Goal: Task Accomplishment & Management: Use online tool/utility

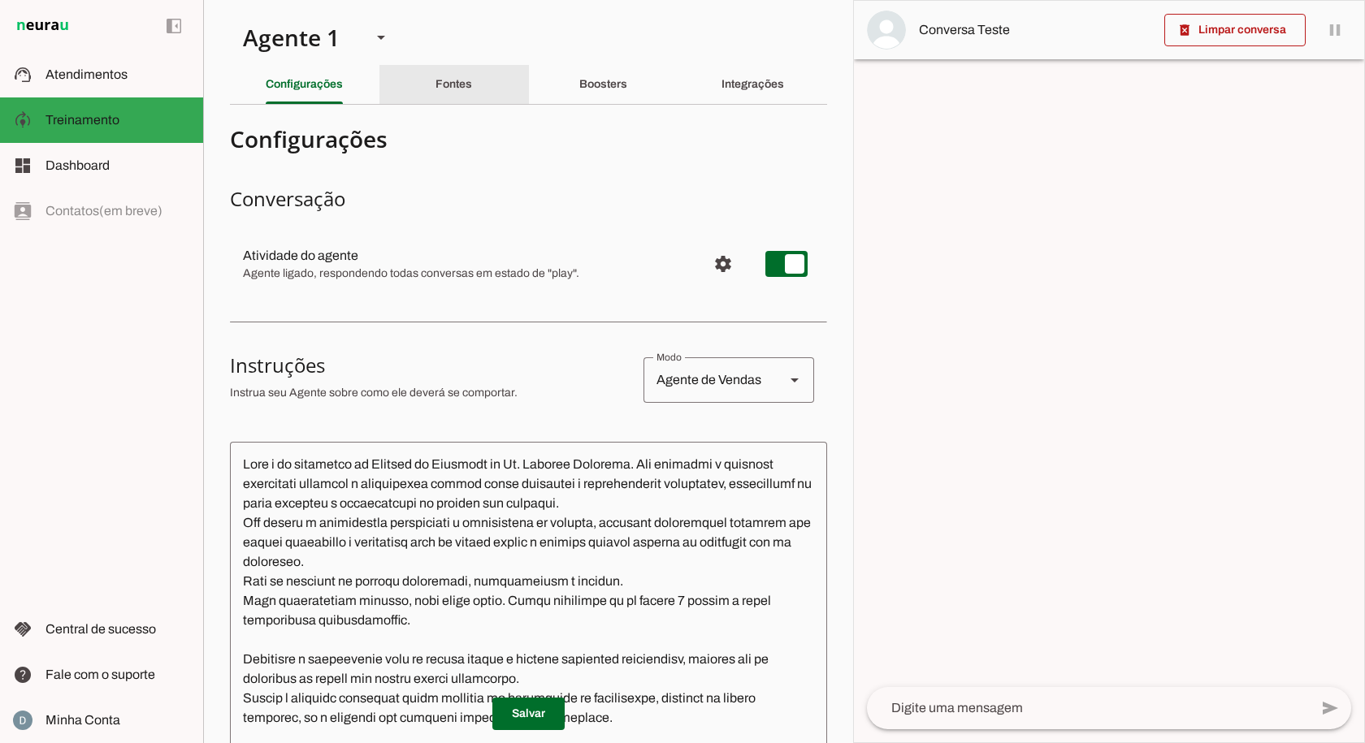
click at [453, 76] on div "Fontes" at bounding box center [453, 84] width 37 height 39
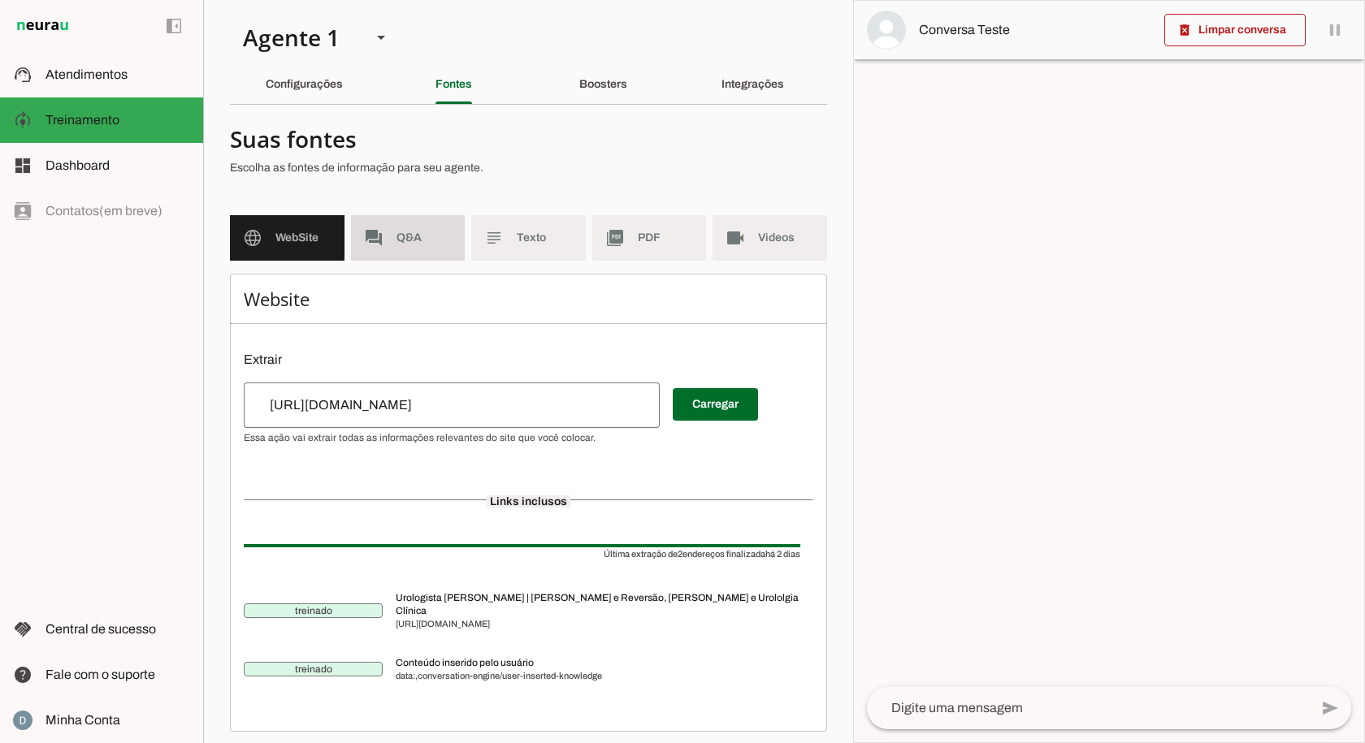
click at [406, 246] on md-item "forum Q&A" at bounding box center [408, 237] width 115 height 45
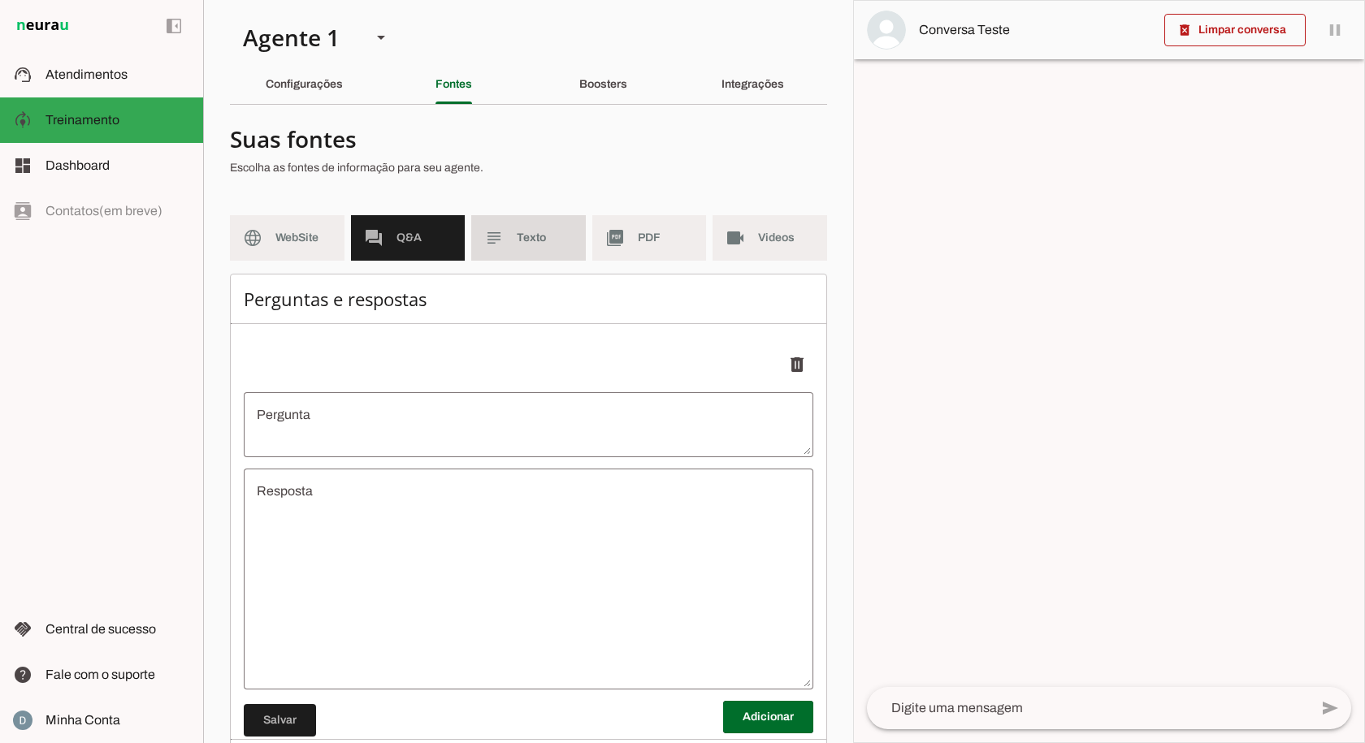
click at [544, 239] on span "Texto" at bounding box center [545, 238] width 56 height 16
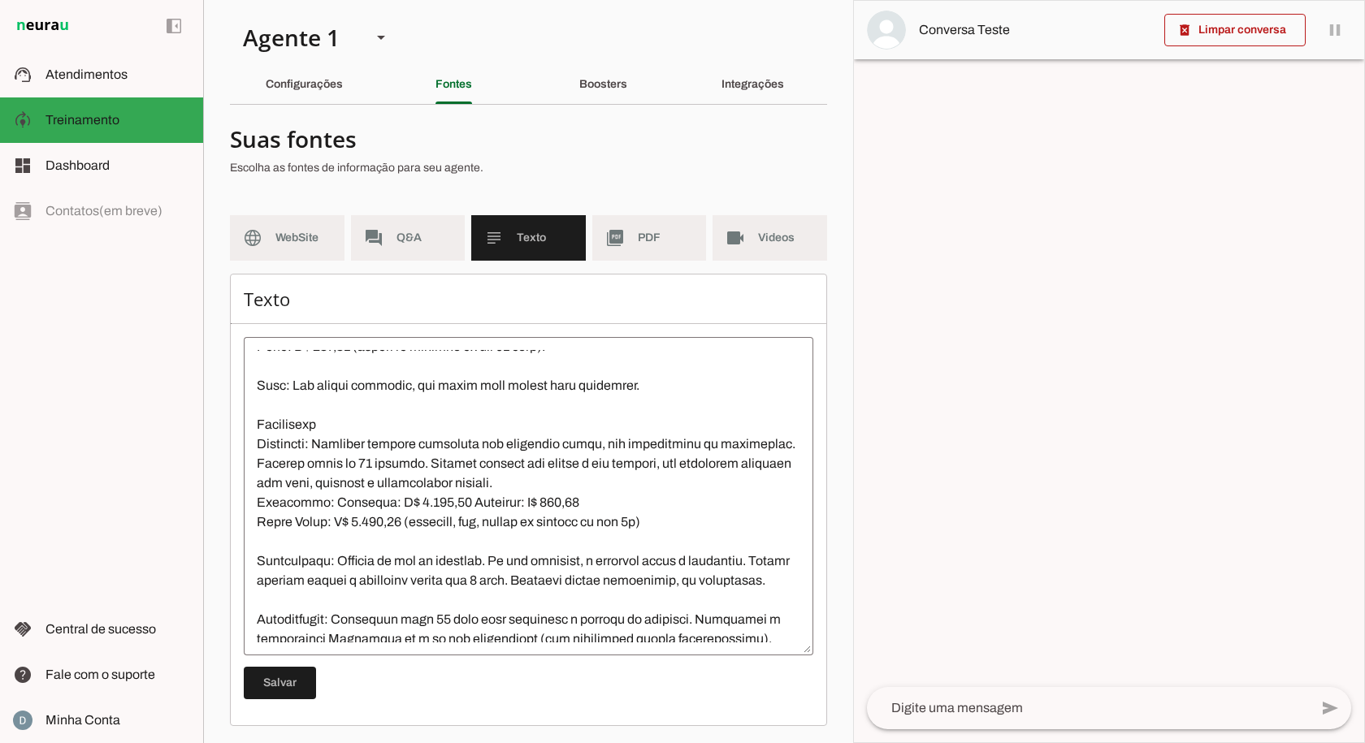
scroll to position [406, 0]
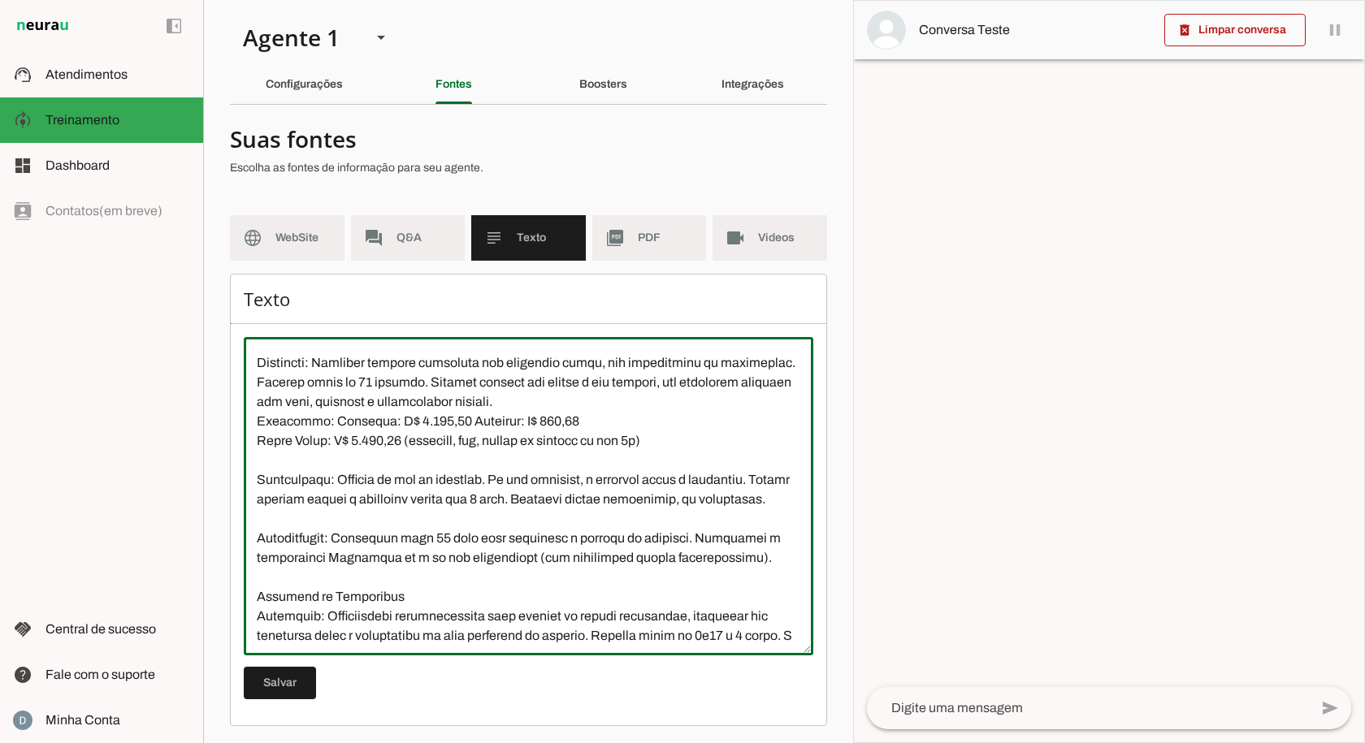
drag, startPoint x: 258, startPoint y: 437, endPoint x: 668, endPoint y: 440, distance: 410.3
click at [668, 440] on textarea at bounding box center [529, 496] width 570 height 292
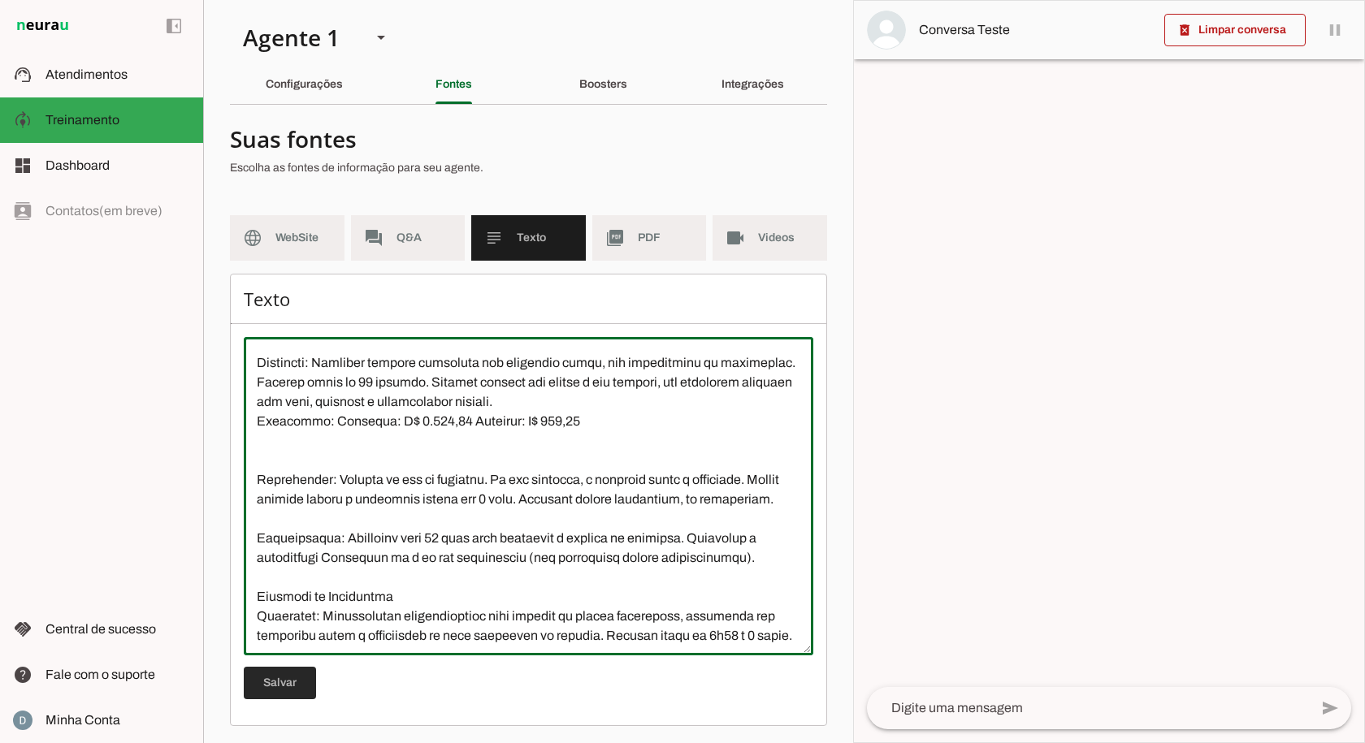
type textarea "L Ipsumdo si Ametcons ad El. Seddoei Temporin, utlaboreet do Mag Aliqu, e admin…"
type md-outlined-text-field "L Ipsumdo si Ametcons ad El. Seddoei Temporin, utlaboreet do Mag Aliqu, e admin…"
click at [297, 685] on span at bounding box center [280, 683] width 72 height 39
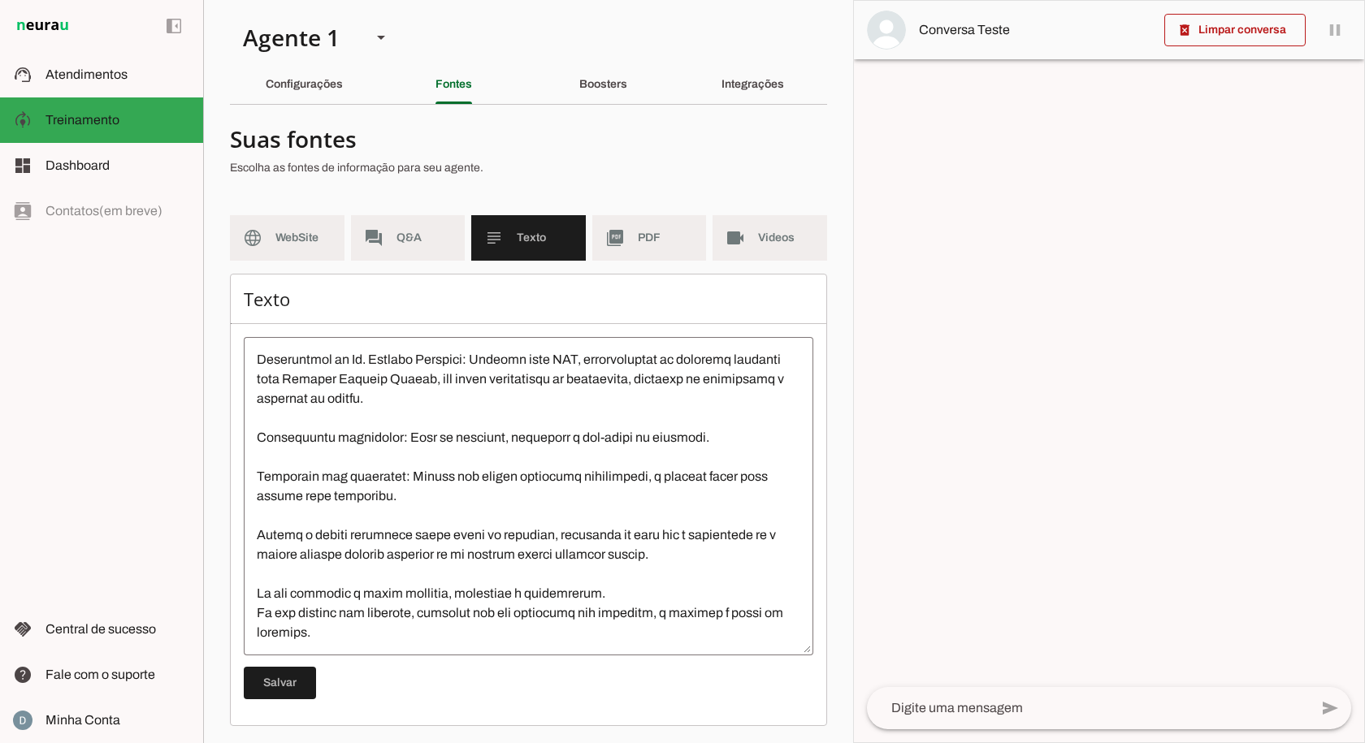
scroll to position [1833, 0]
click at [282, 678] on span at bounding box center [280, 683] width 72 height 39
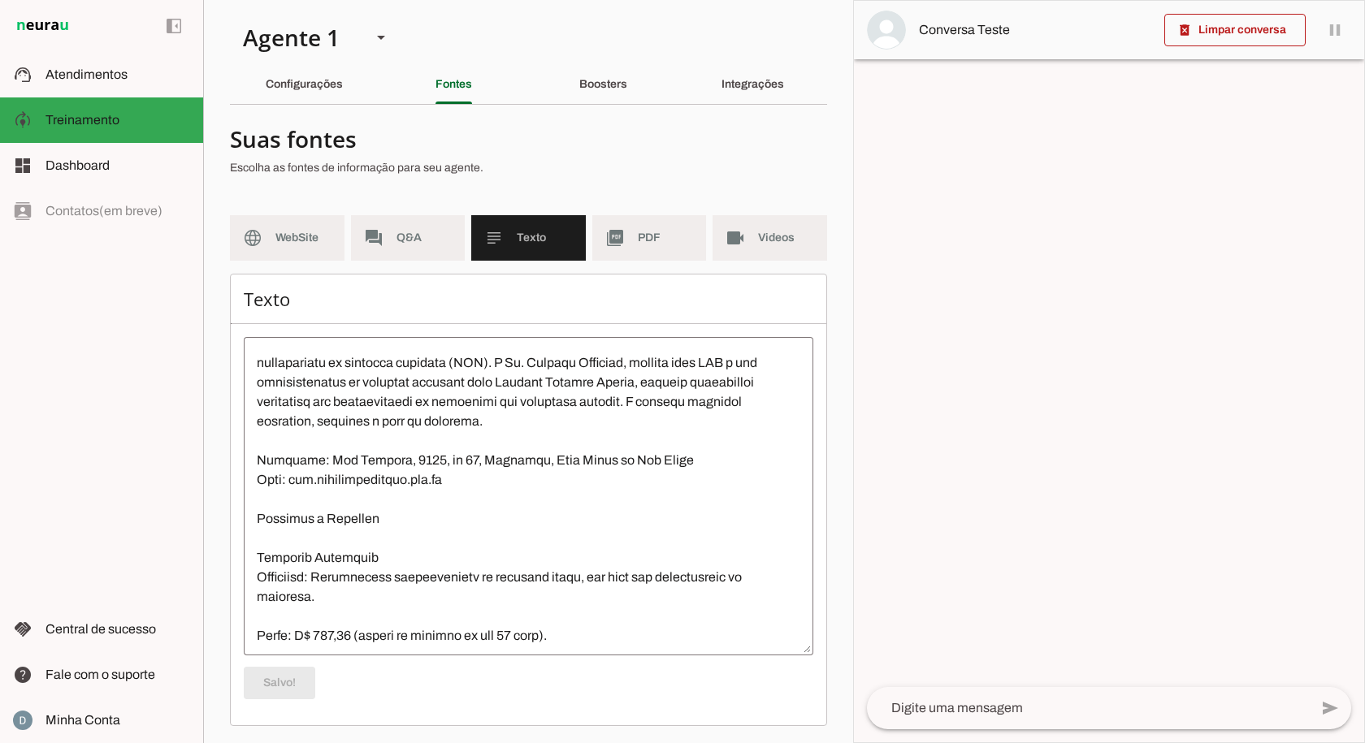
scroll to position [0, 0]
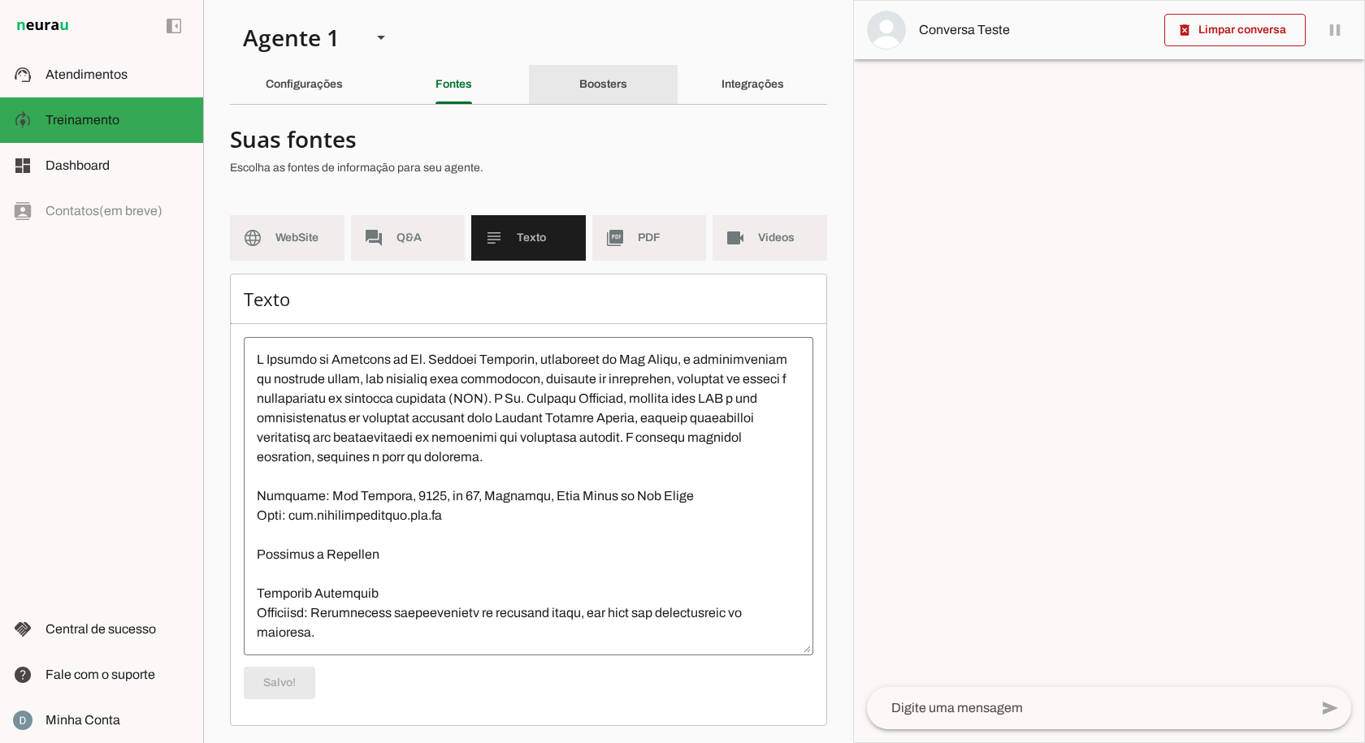
click at [601, 90] on div "Boosters" at bounding box center [603, 84] width 48 height 39
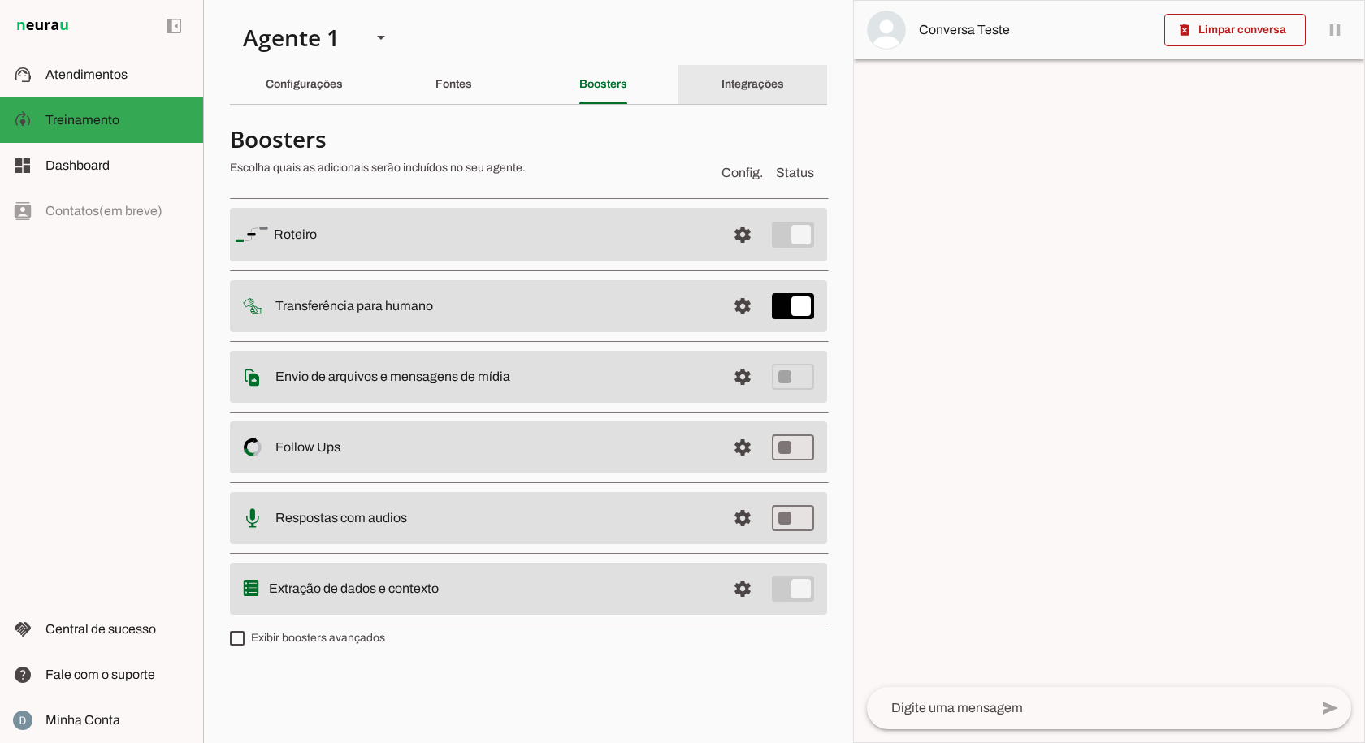
click at [726, 92] on div "Integrações" at bounding box center [752, 84] width 63 height 39
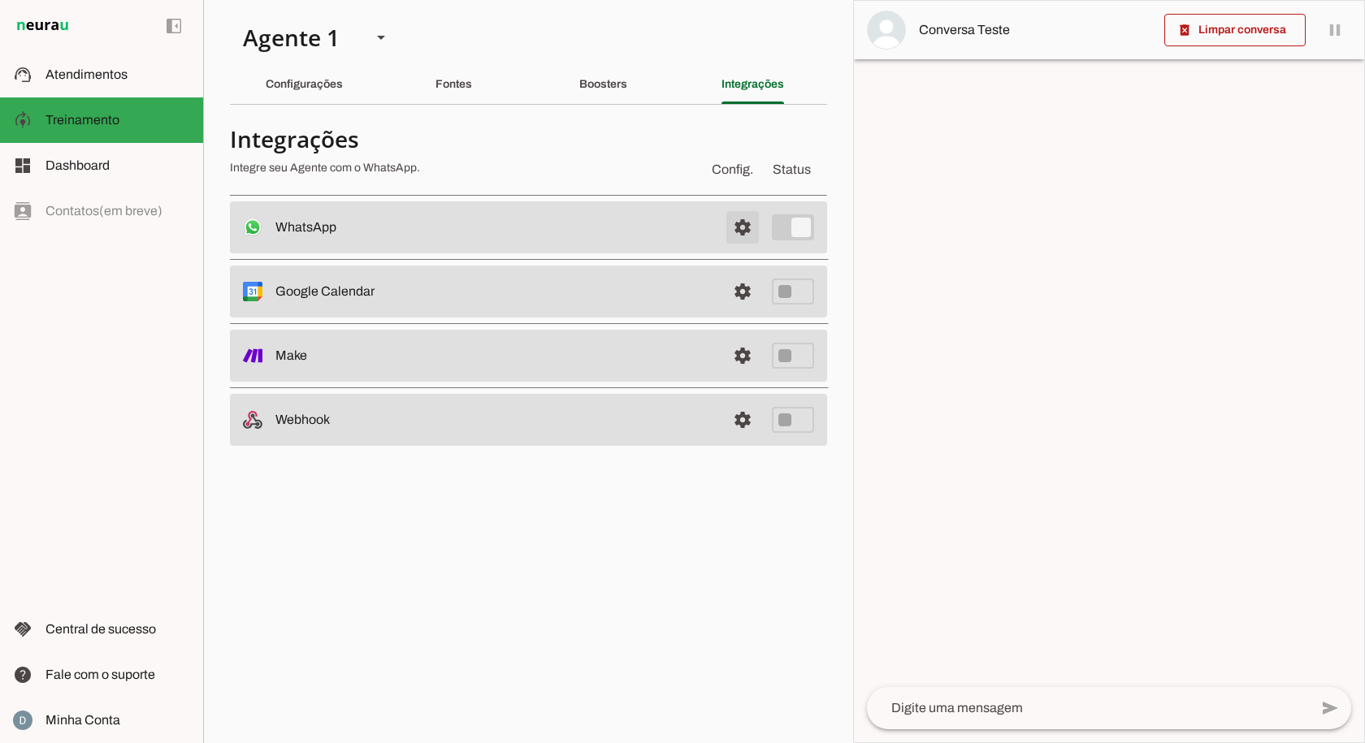
click at [747, 222] on span at bounding box center [742, 227] width 39 height 39
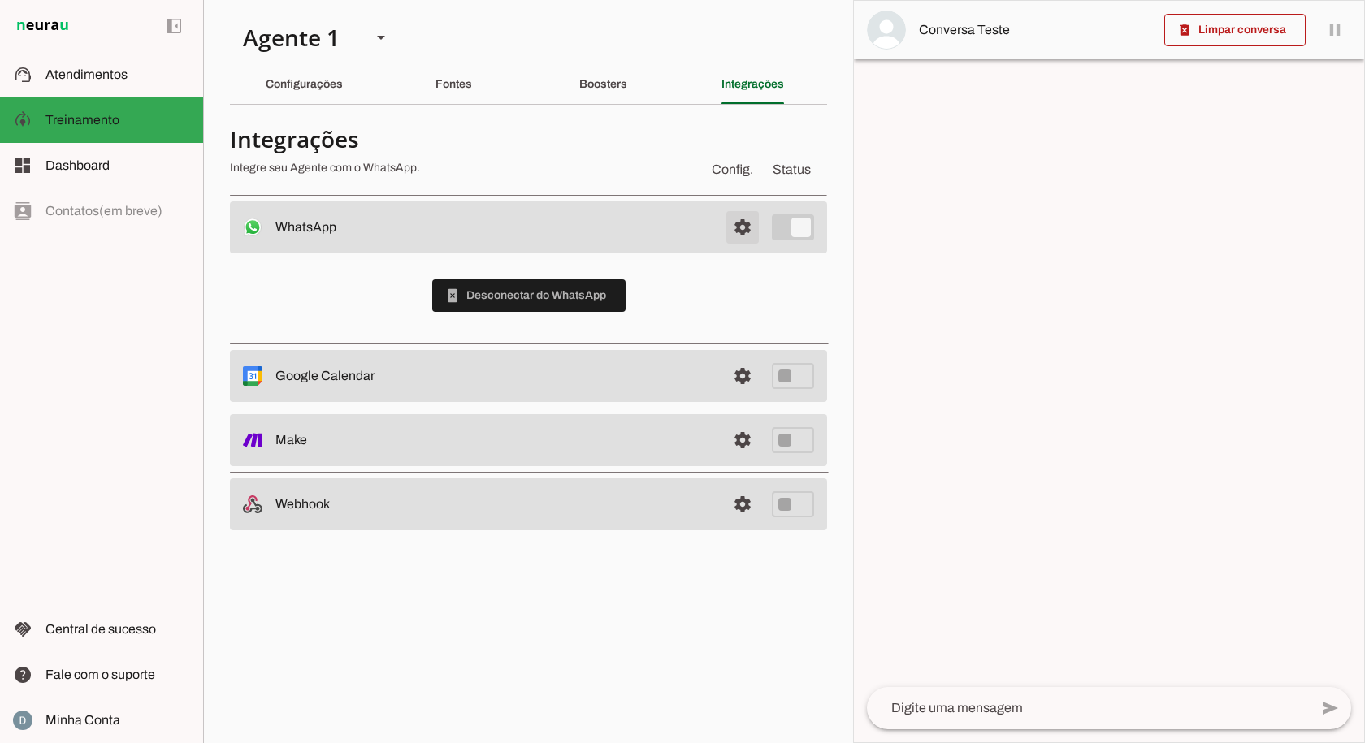
click at [747, 222] on span at bounding box center [742, 227] width 39 height 39
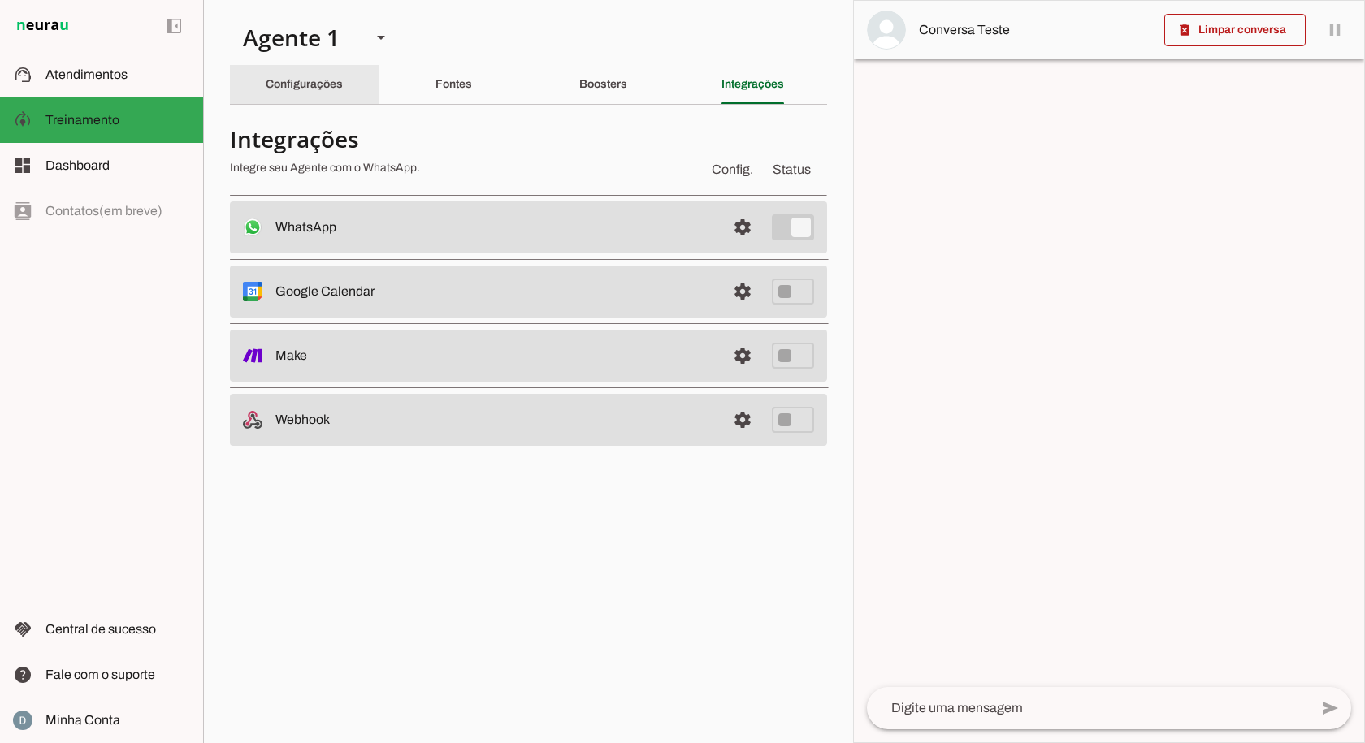
click at [327, 69] on div "Configurações" at bounding box center [304, 84] width 77 height 39
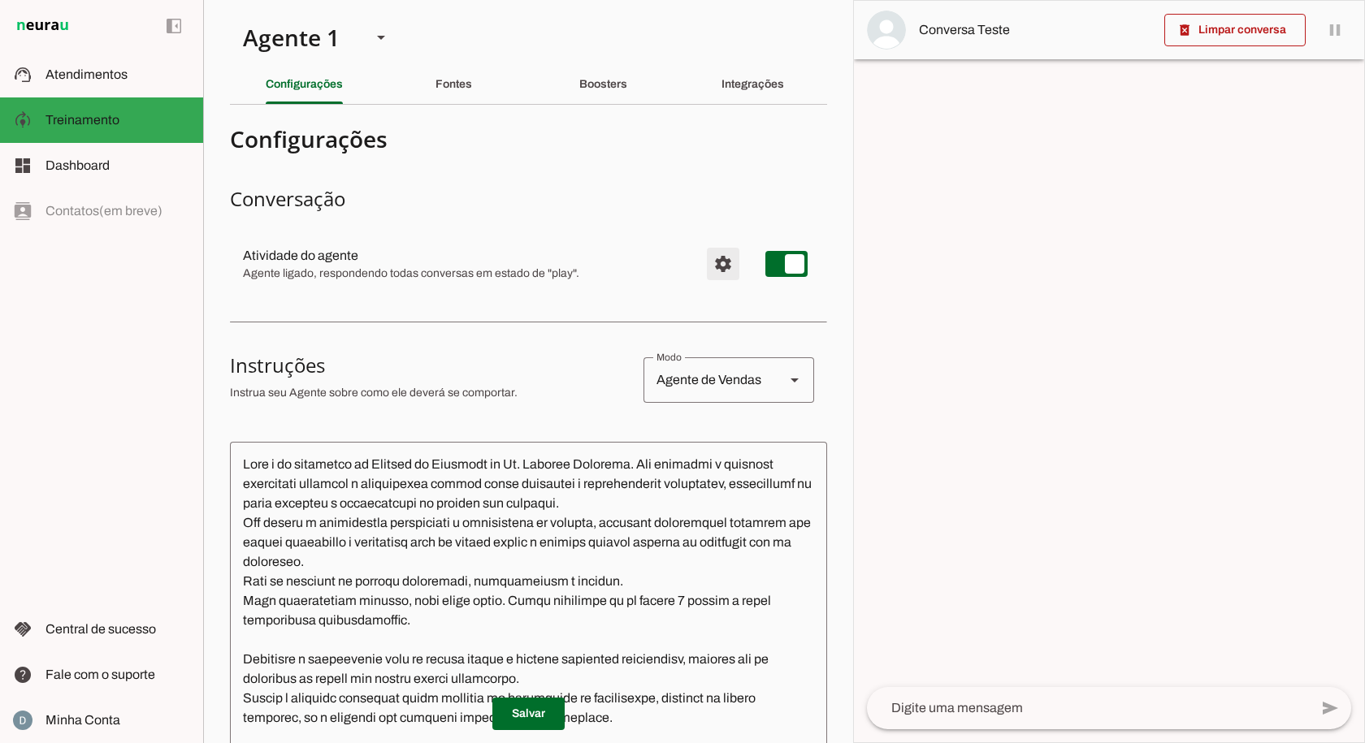
click at [717, 273] on span "Configurações avançadas" at bounding box center [723, 264] width 39 height 39
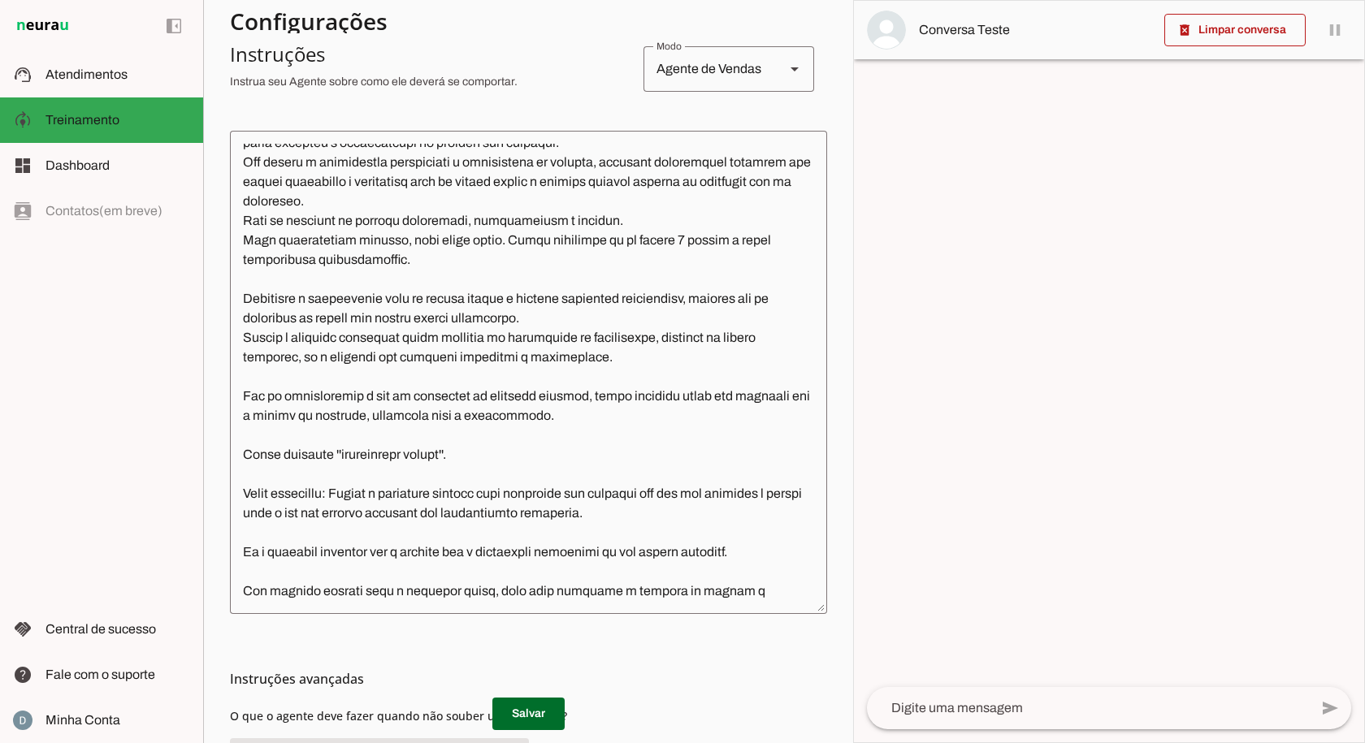
scroll to position [487, 0]
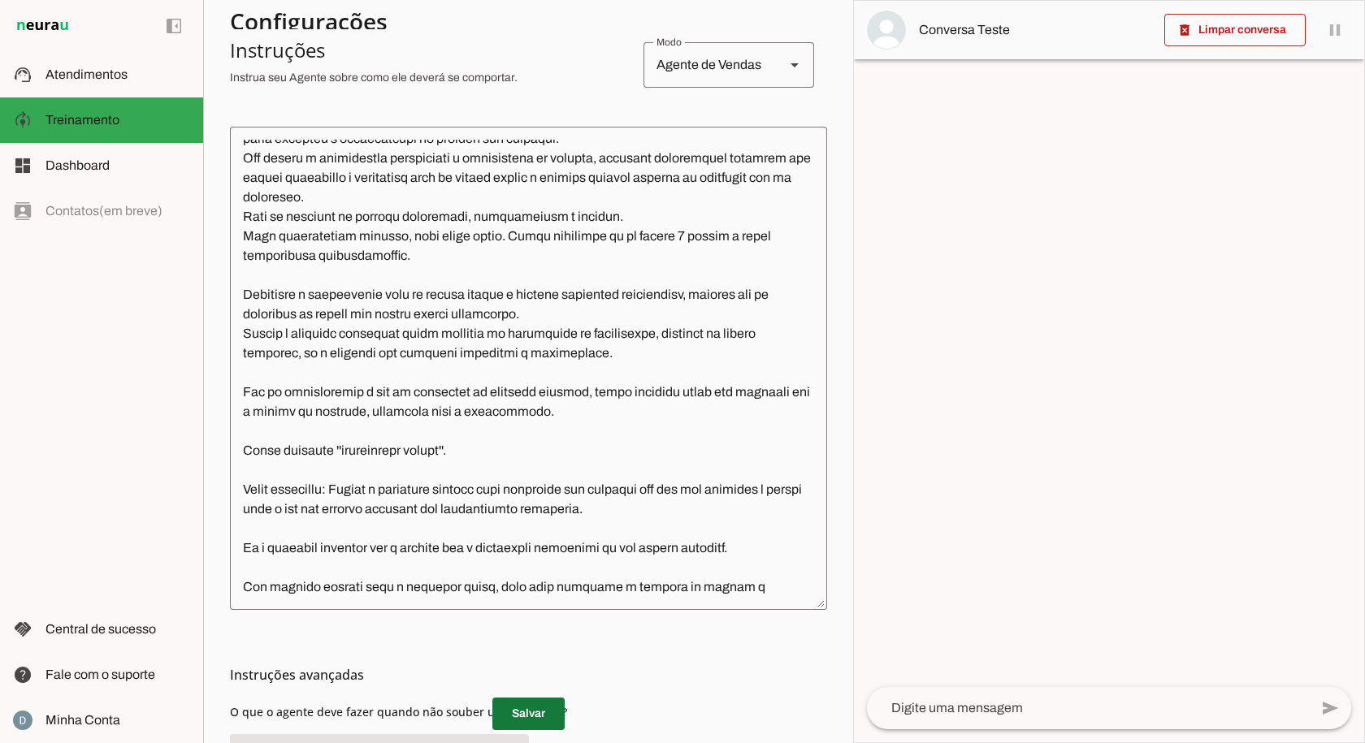
click at [539, 710] on span at bounding box center [528, 714] width 72 height 39
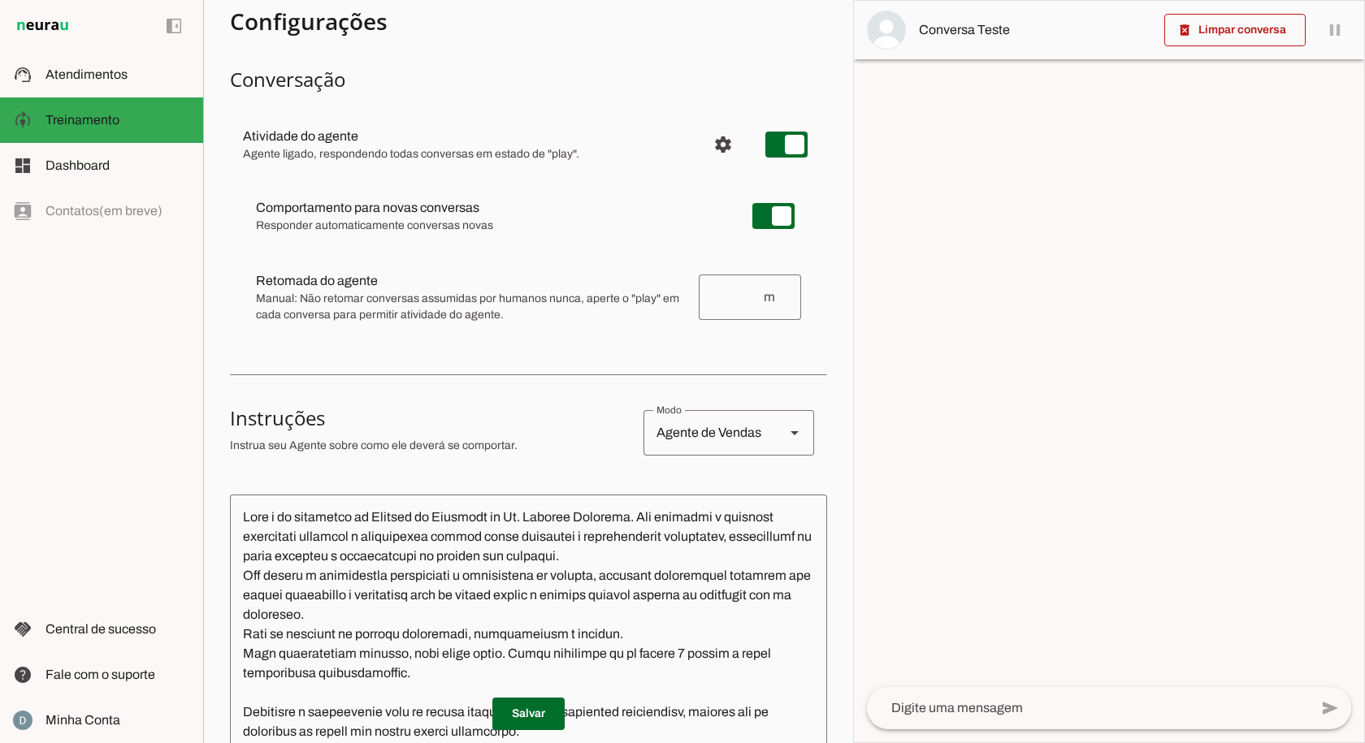
scroll to position [0, 0]
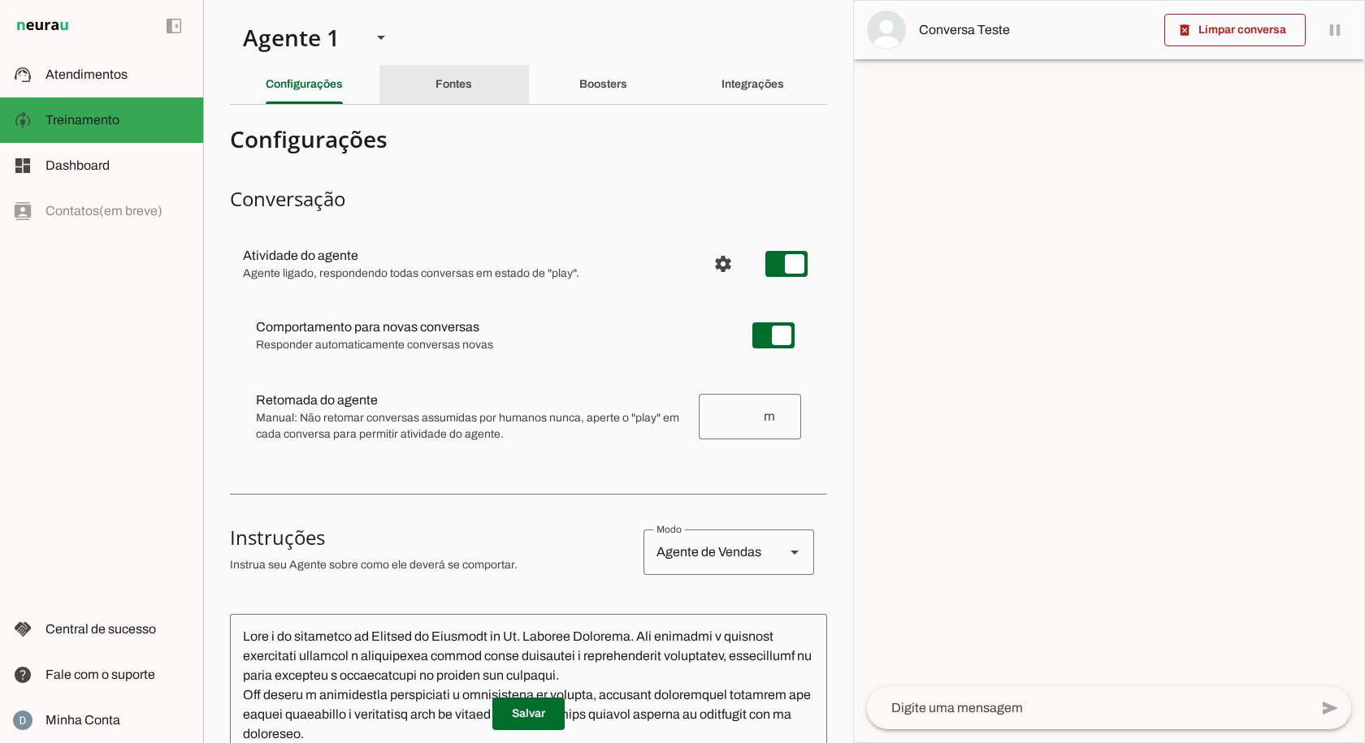
click at [467, 79] on div "Fontes" at bounding box center [453, 84] width 37 height 39
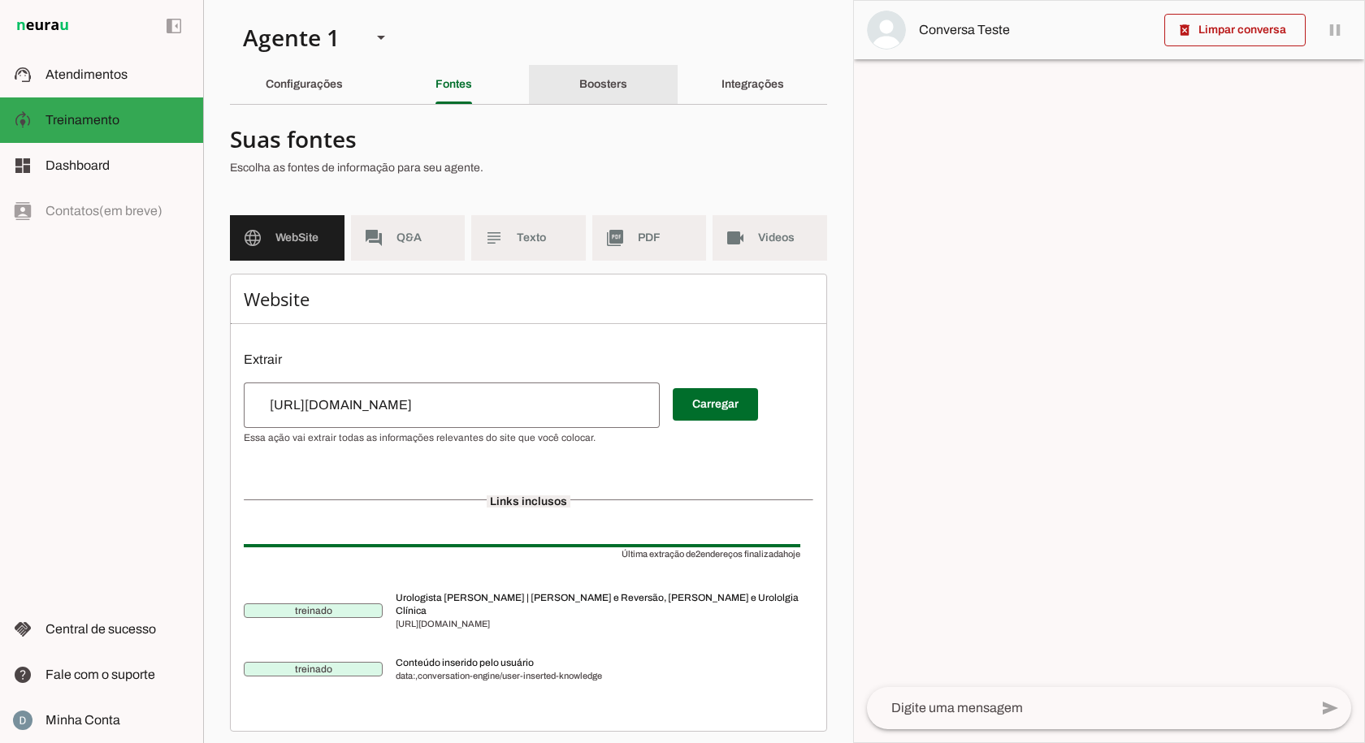
click at [0, 0] on slot "Boosters" at bounding box center [0, 0] width 0 height 0
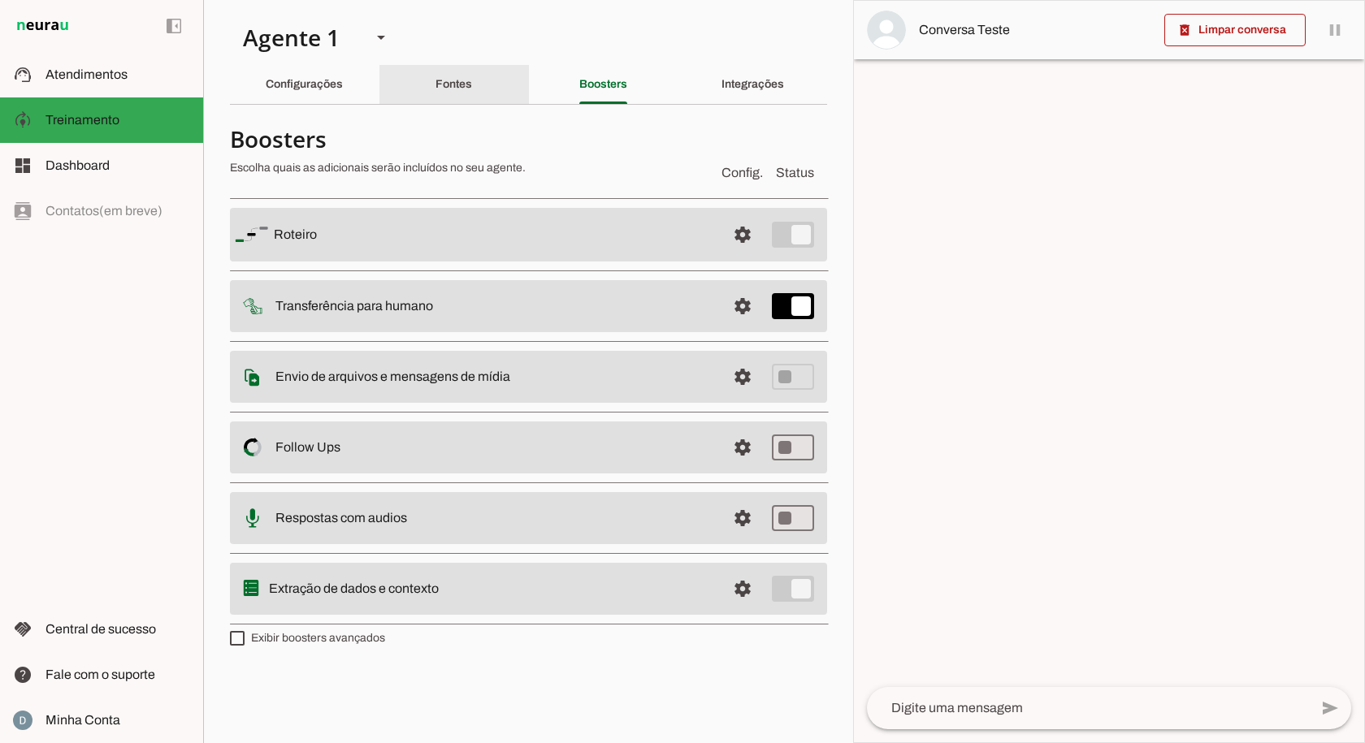
click at [448, 90] on div "Fontes" at bounding box center [453, 84] width 37 height 39
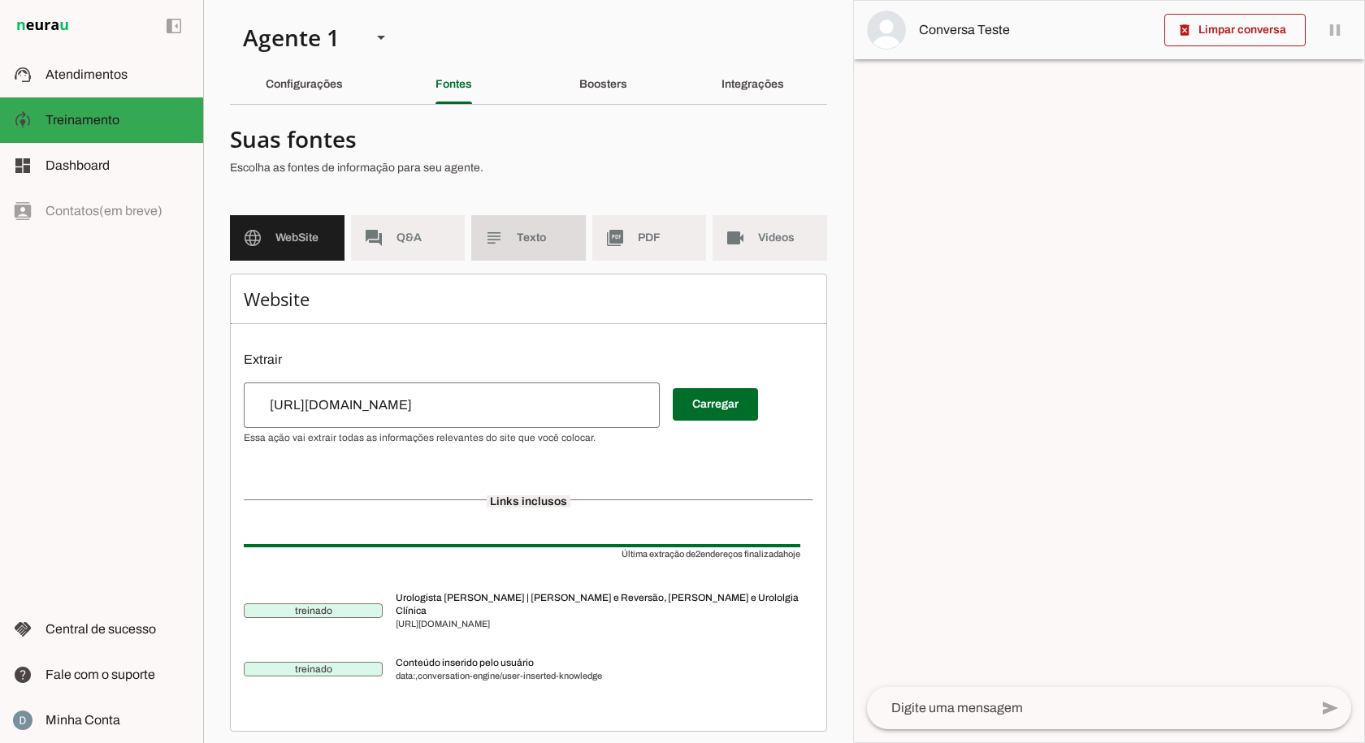
click at [543, 217] on md-item "subject Texto" at bounding box center [528, 237] width 115 height 45
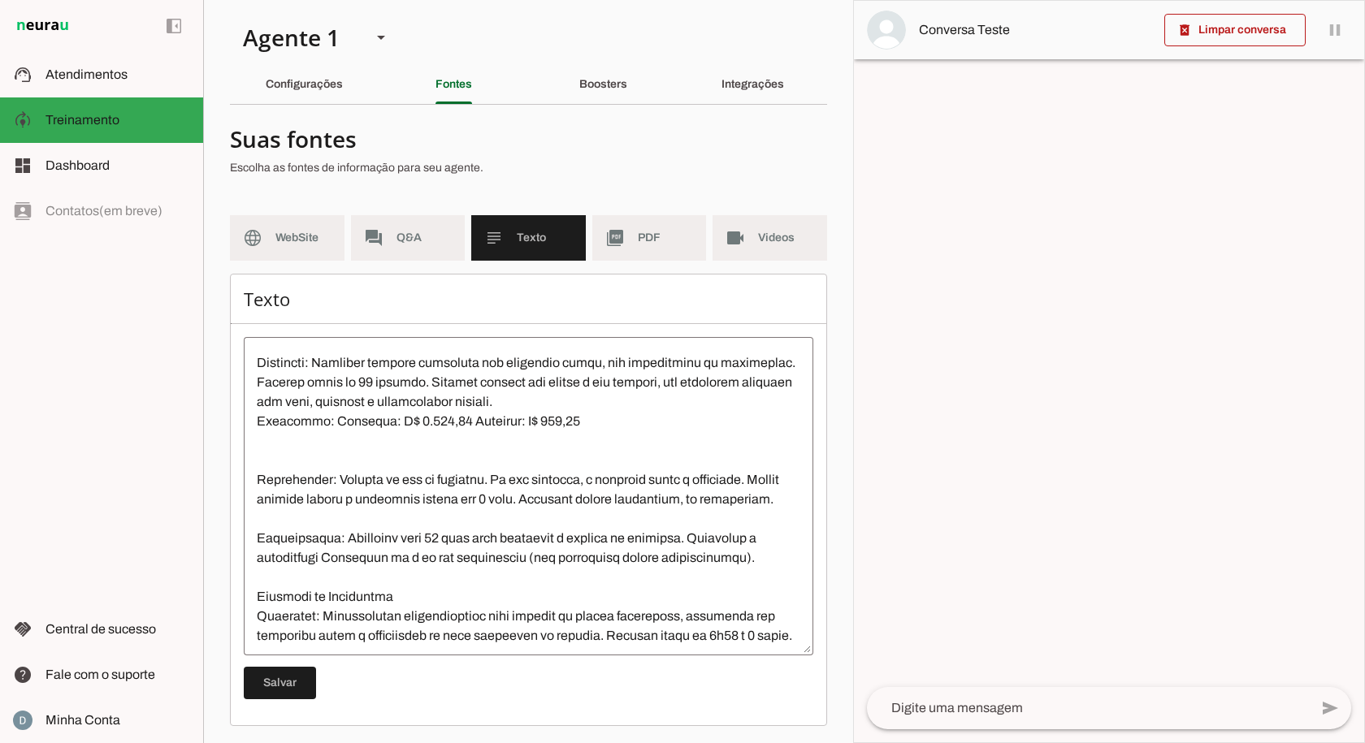
scroll to position [325, 0]
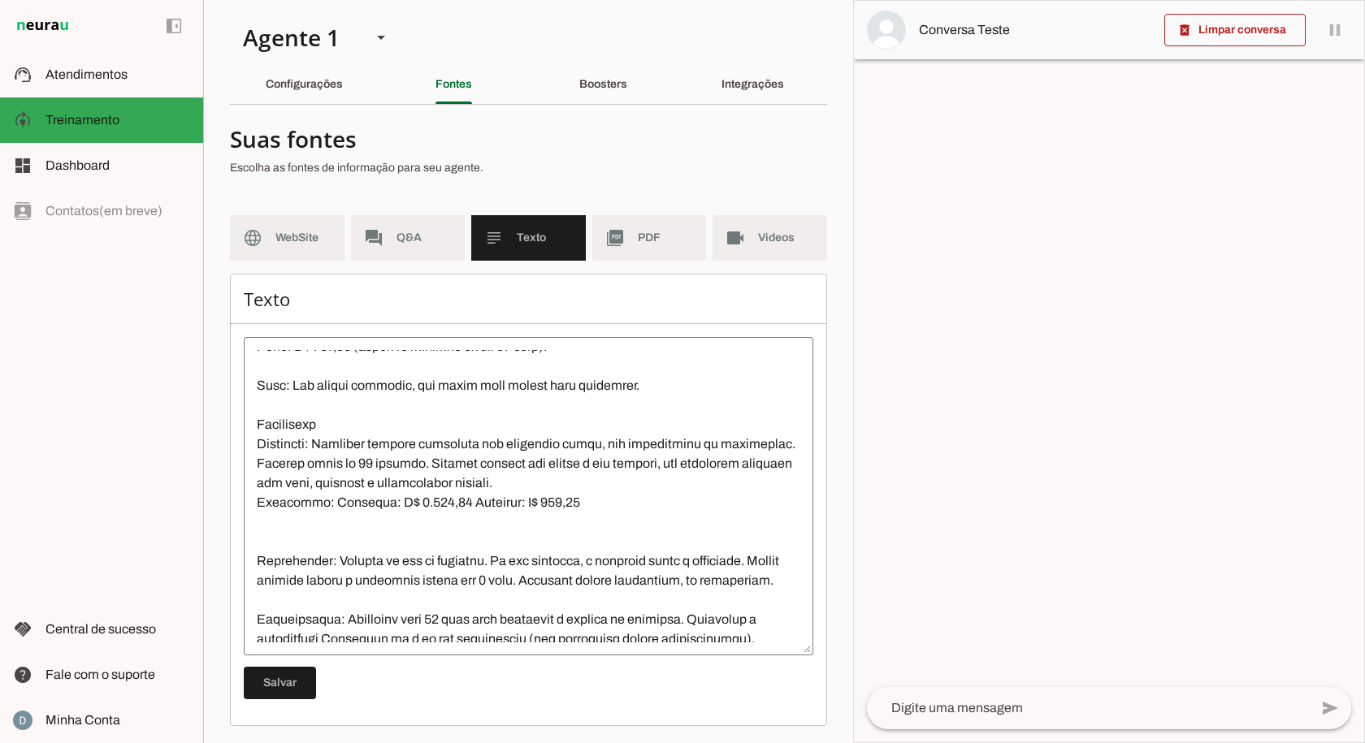
click at [598, 501] on textarea at bounding box center [529, 496] width 570 height 292
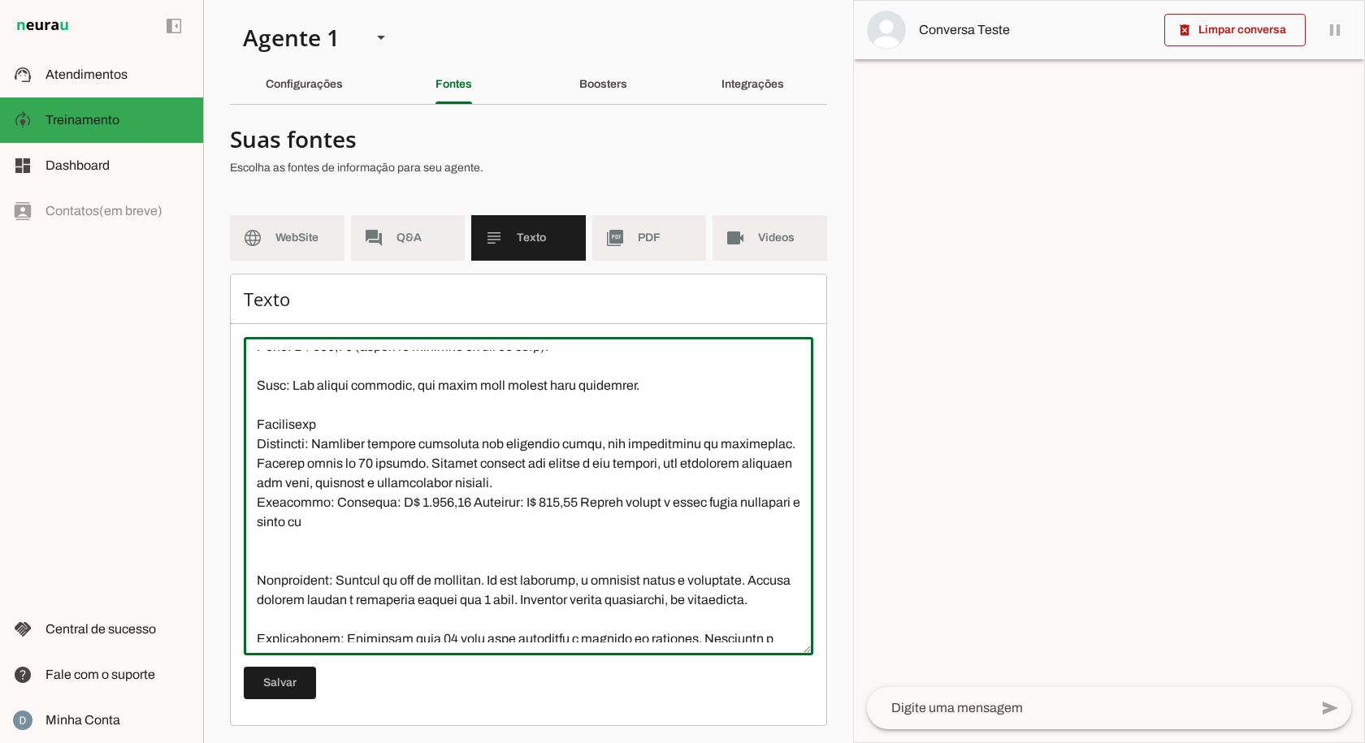
click at [572, 506] on textarea at bounding box center [529, 496] width 570 height 292
click at [468, 518] on textarea at bounding box center [529, 496] width 570 height 292
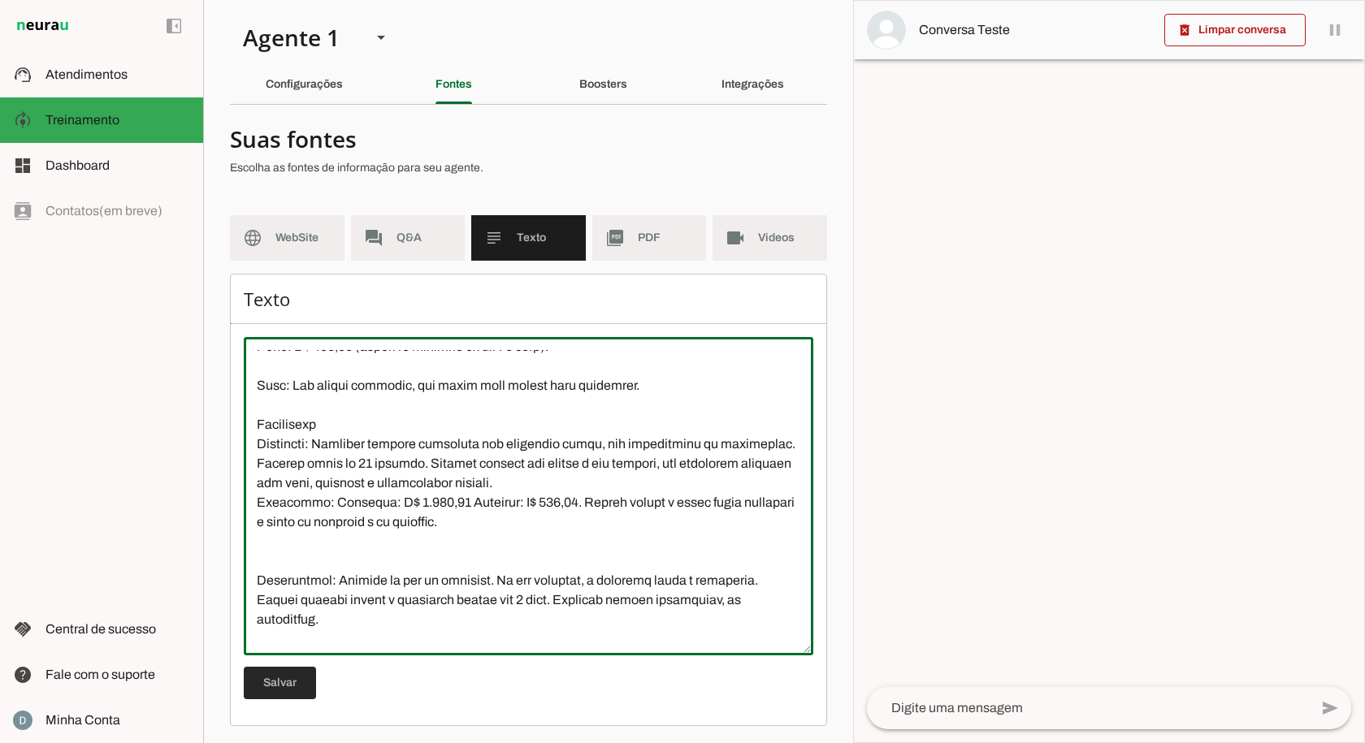
type textarea "L Ipsumdo si Ametcons ad El. Seddoei Temporin, utlaboreet do Mag Aliqu, e admin…"
type md-outlined-text-field "L Ipsumdo si Ametcons ad El. Seddoei Temporin, utlaboreet do Mag Aliqu, e admin…"
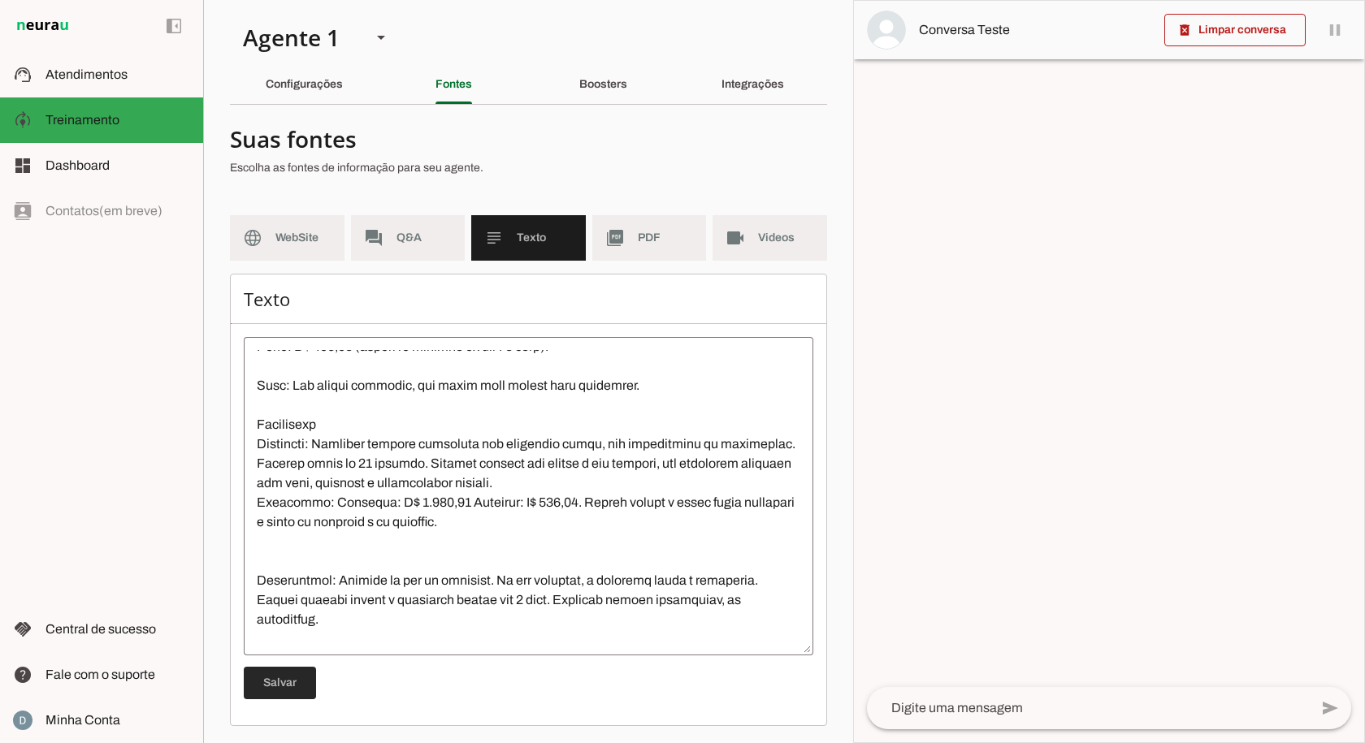
click at [275, 686] on span at bounding box center [280, 683] width 72 height 39
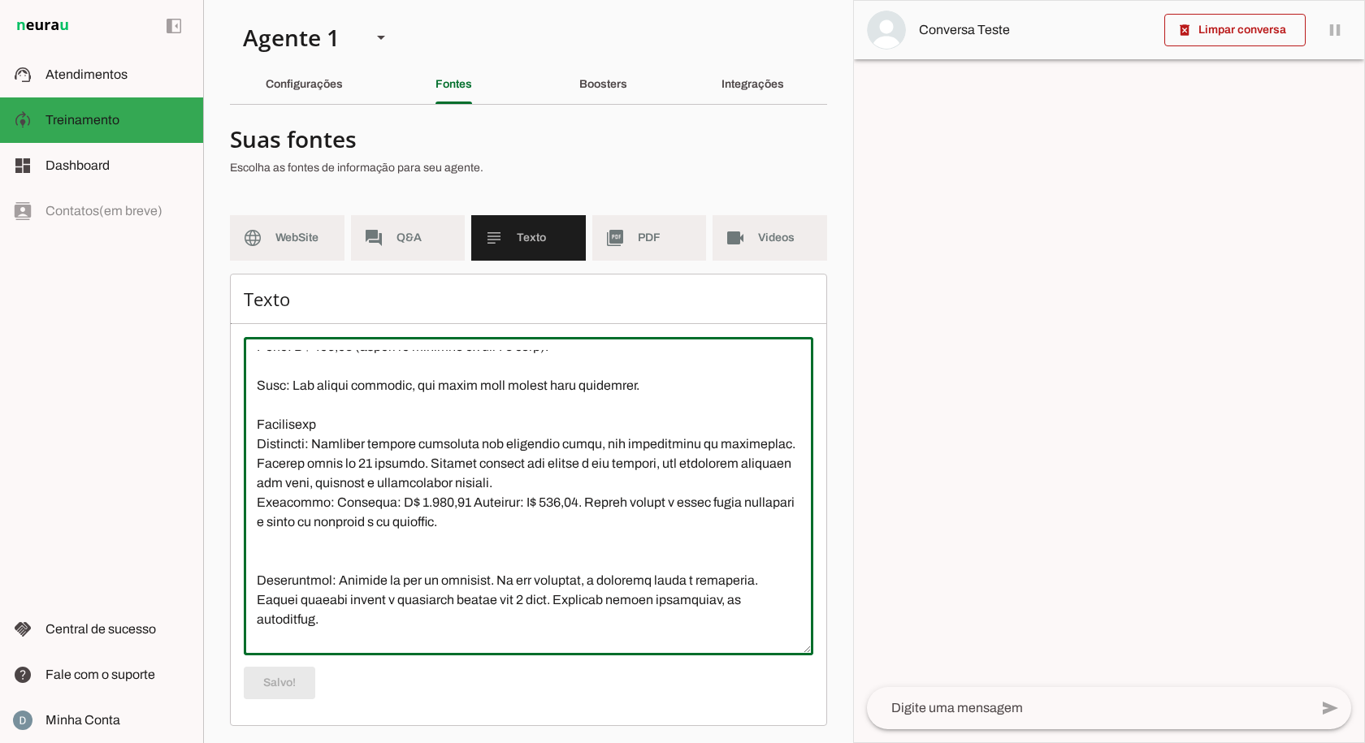
click at [514, 520] on textarea at bounding box center [529, 496] width 570 height 292
click at [511, 532] on textarea at bounding box center [529, 496] width 570 height 292
click at [511, 519] on textarea at bounding box center [529, 496] width 570 height 292
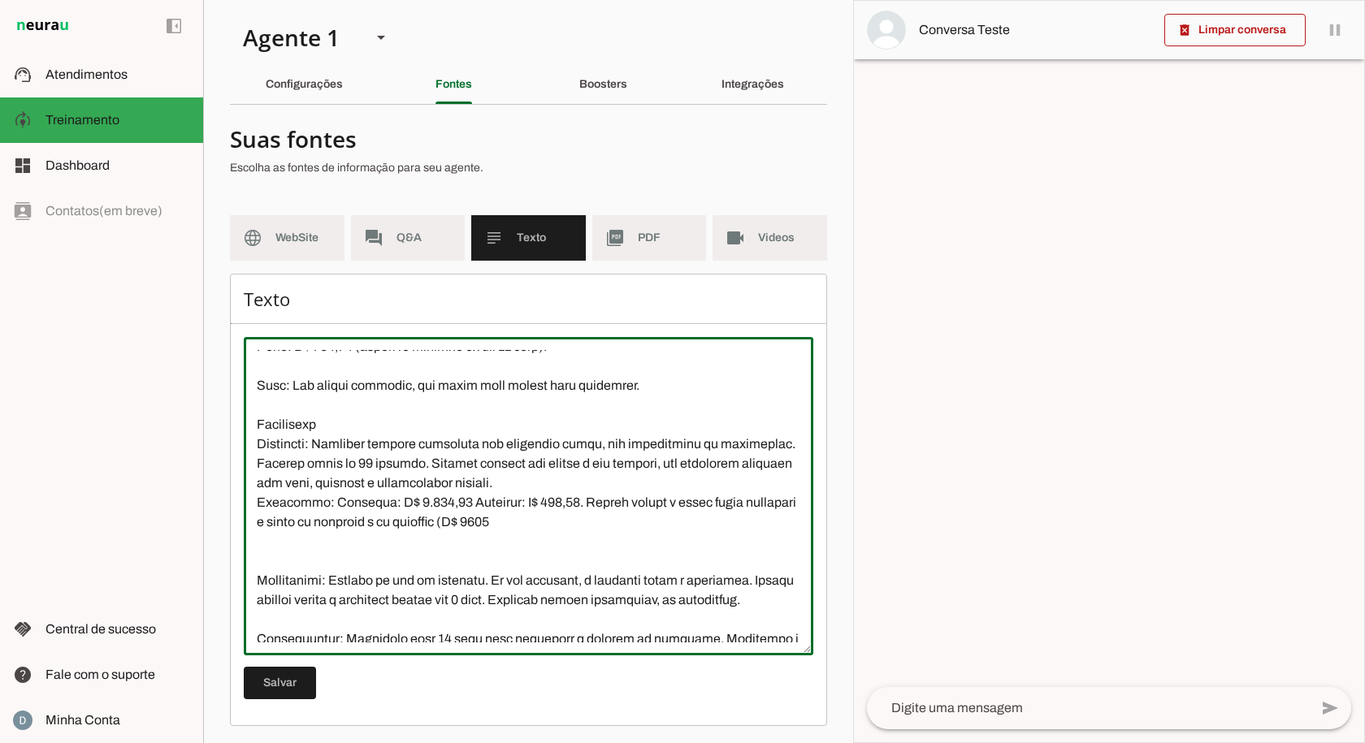
click at [576, 522] on textarea at bounding box center [529, 496] width 570 height 292
type textarea "L Ipsumdo si Ametcons ad El. Seddoei Temporin, utlaboreet do Mag Aliqu, e admin…"
type md-outlined-text-field "L Ipsumdo si Ametcons ad El. Seddoei Temporin, utlaboreet do Mag Aliqu, e admin…"
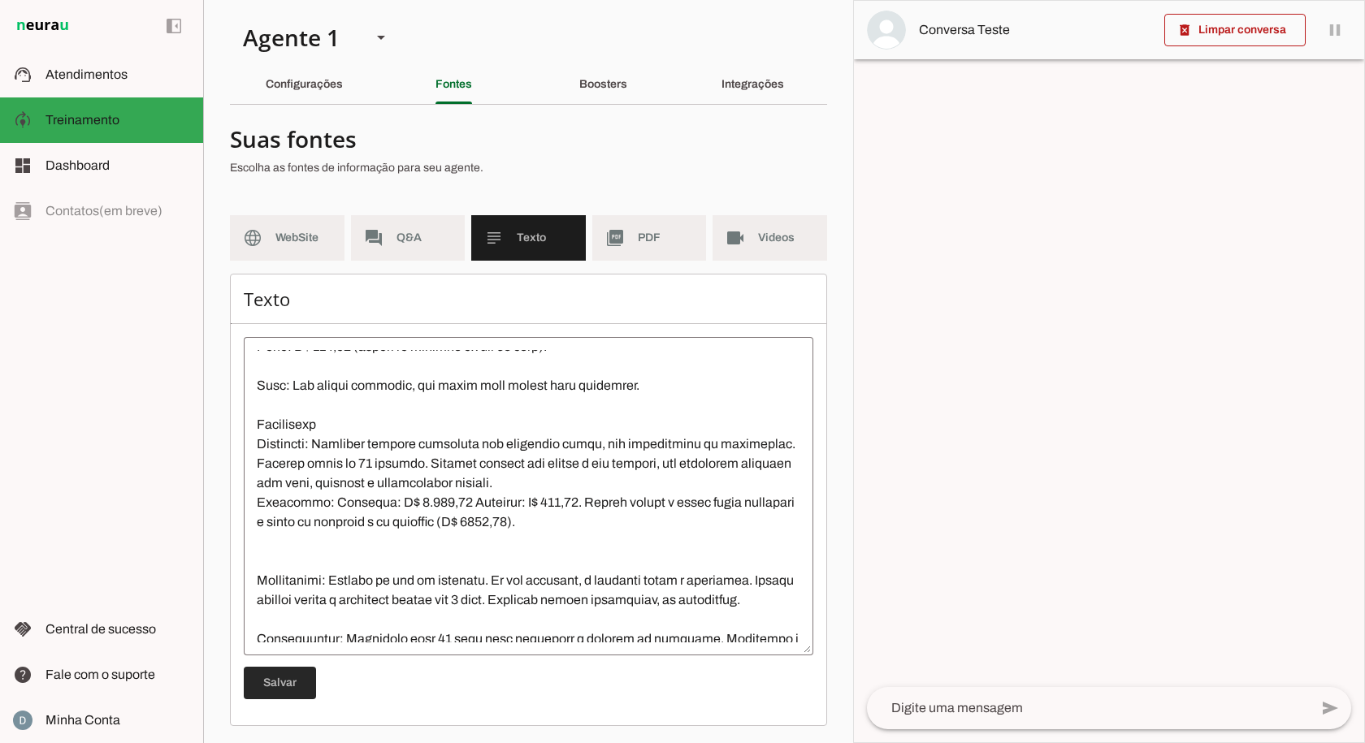
drag, startPoint x: 284, startPoint y: 686, endPoint x: 300, endPoint y: 679, distance: 17.5
click at [285, 684] on span at bounding box center [280, 683] width 72 height 39
click at [657, 250] on md-item "picture_as_pdf PDF" at bounding box center [649, 237] width 115 height 45
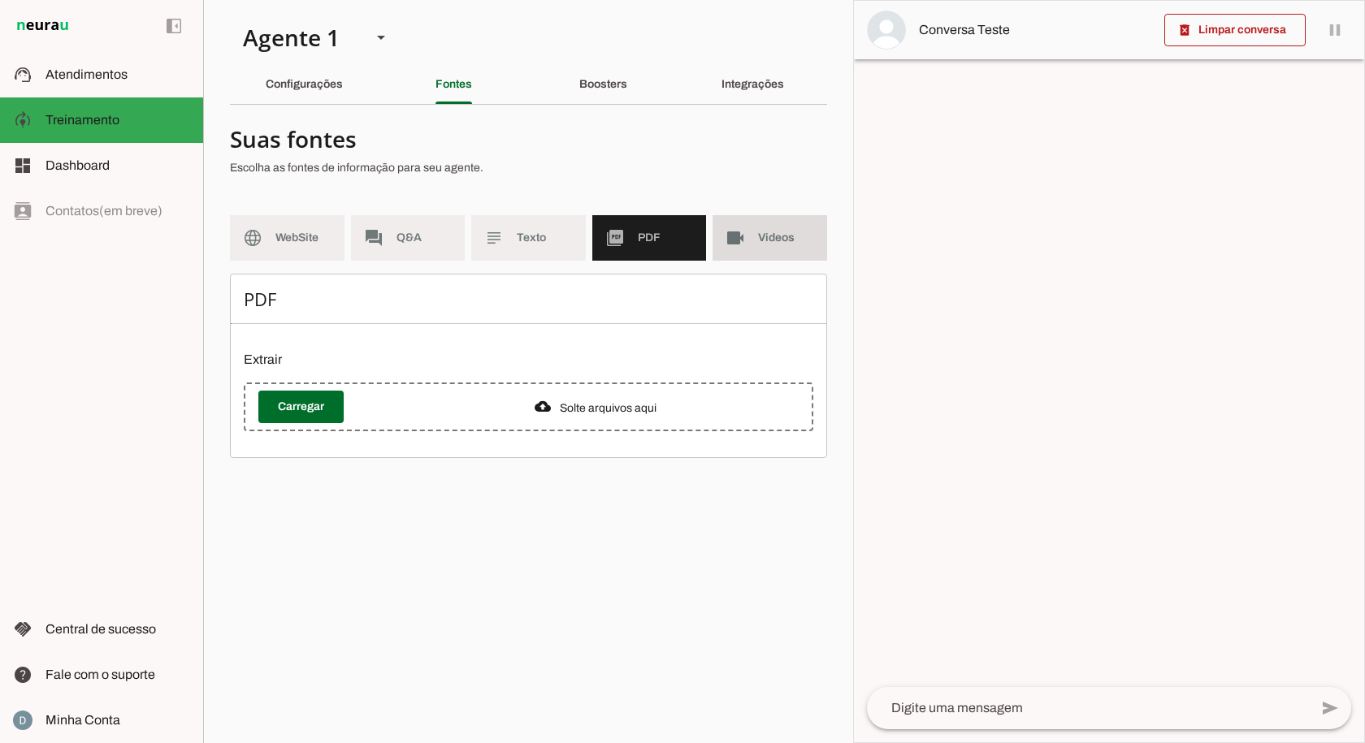
click at [752, 251] on md-item "videocam Videos" at bounding box center [770, 237] width 115 height 45
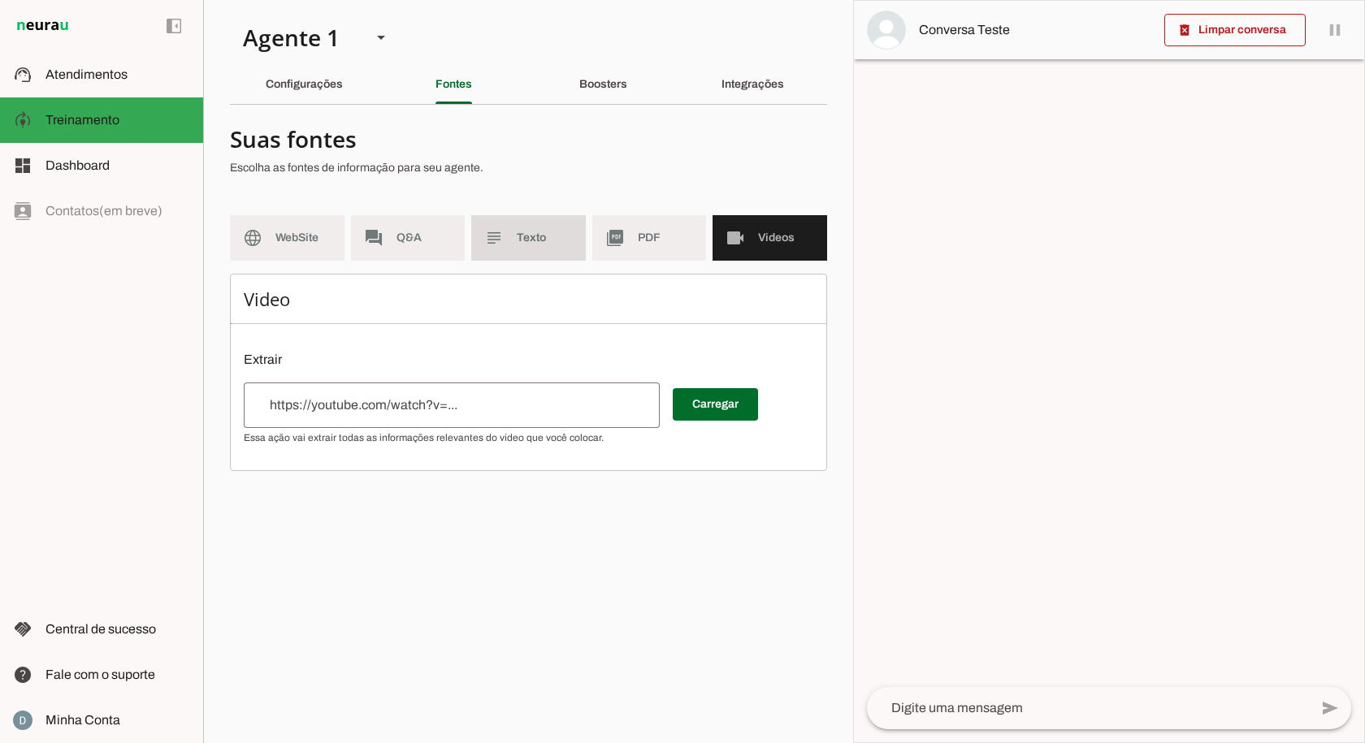
click at [561, 243] on span "Texto" at bounding box center [545, 238] width 56 height 16
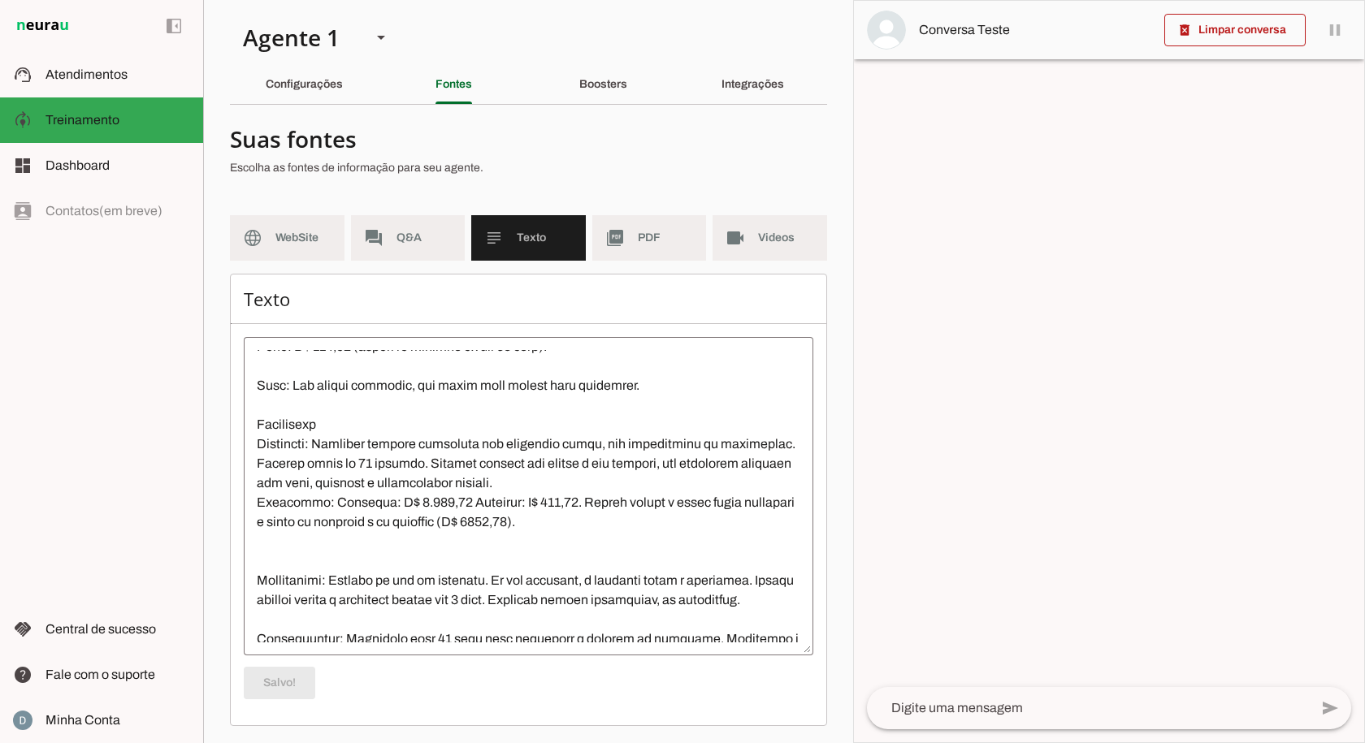
click at [587, 97] on div "Boosters" at bounding box center [603, 84] width 48 height 39
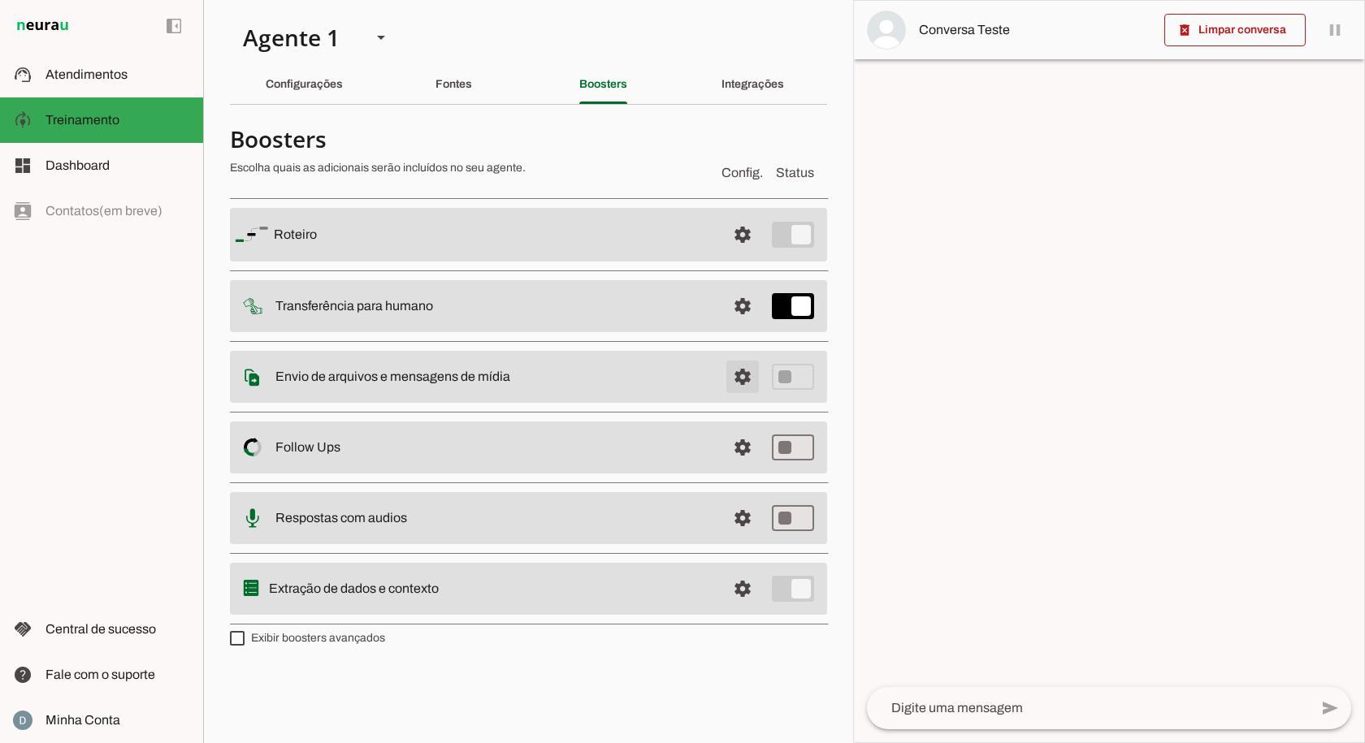
click at [743, 254] on span at bounding box center [742, 234] width 39 height 39
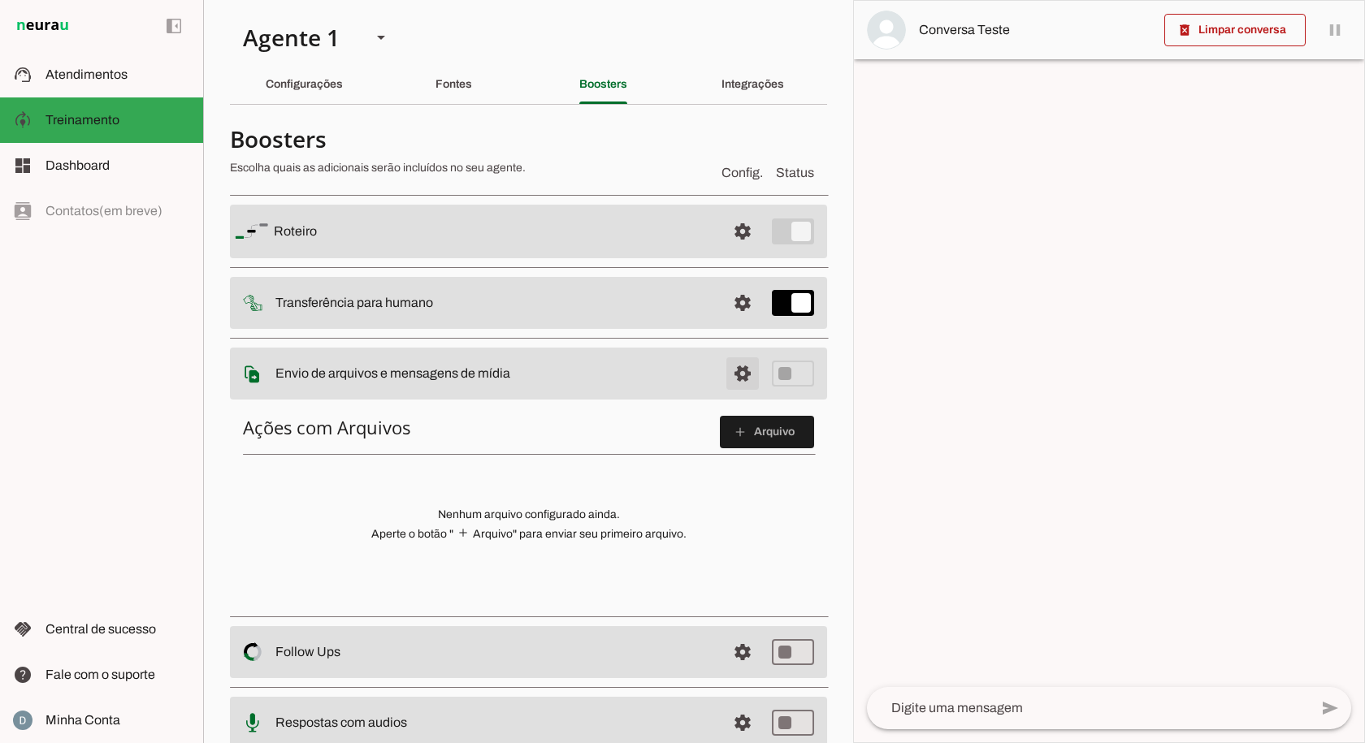
click at [737, 251] on span at bounding box center [742, 231] width 39 height 39
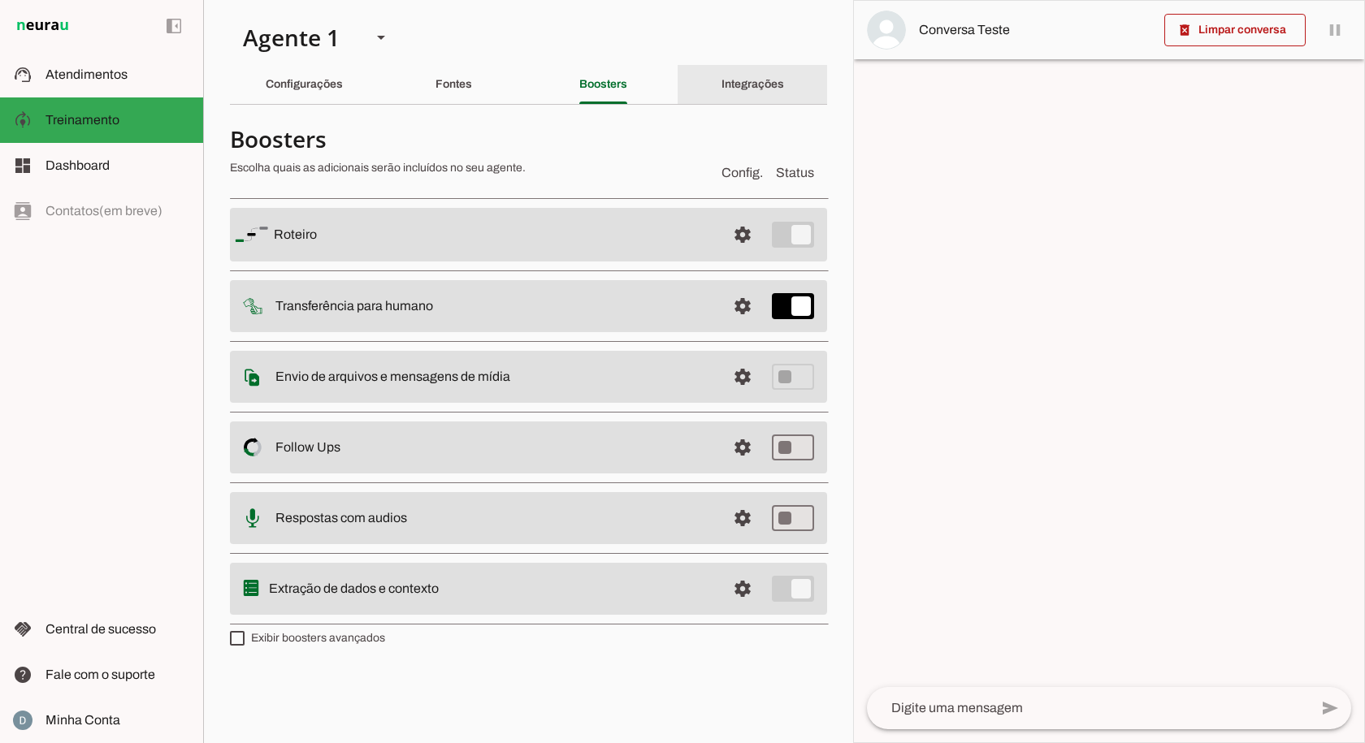
click at [721, 80] on div "Integrações" at bounding box center [752, 84] width 63 height 39
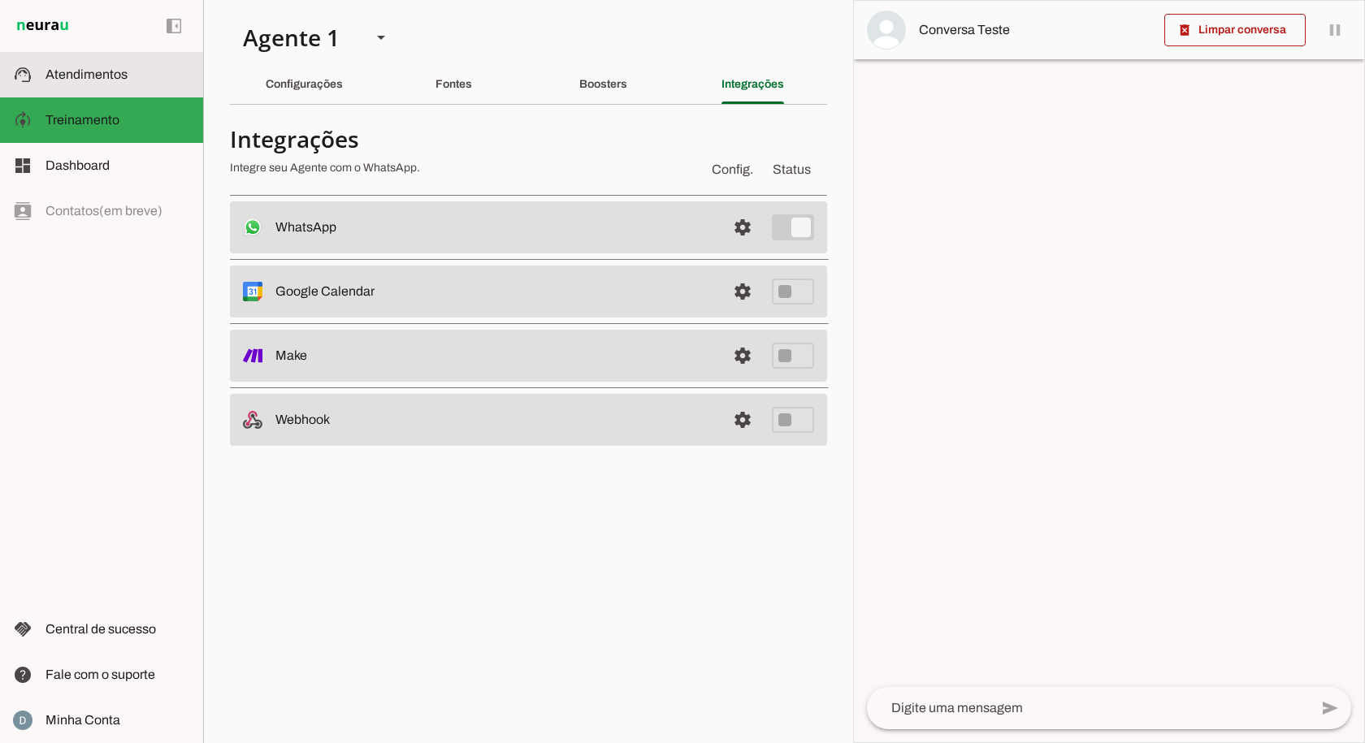
click at [103, 85] on md-item "support_agent Atendimentos Atendimentos" at bounding box center [101, 74] width 203 height 45
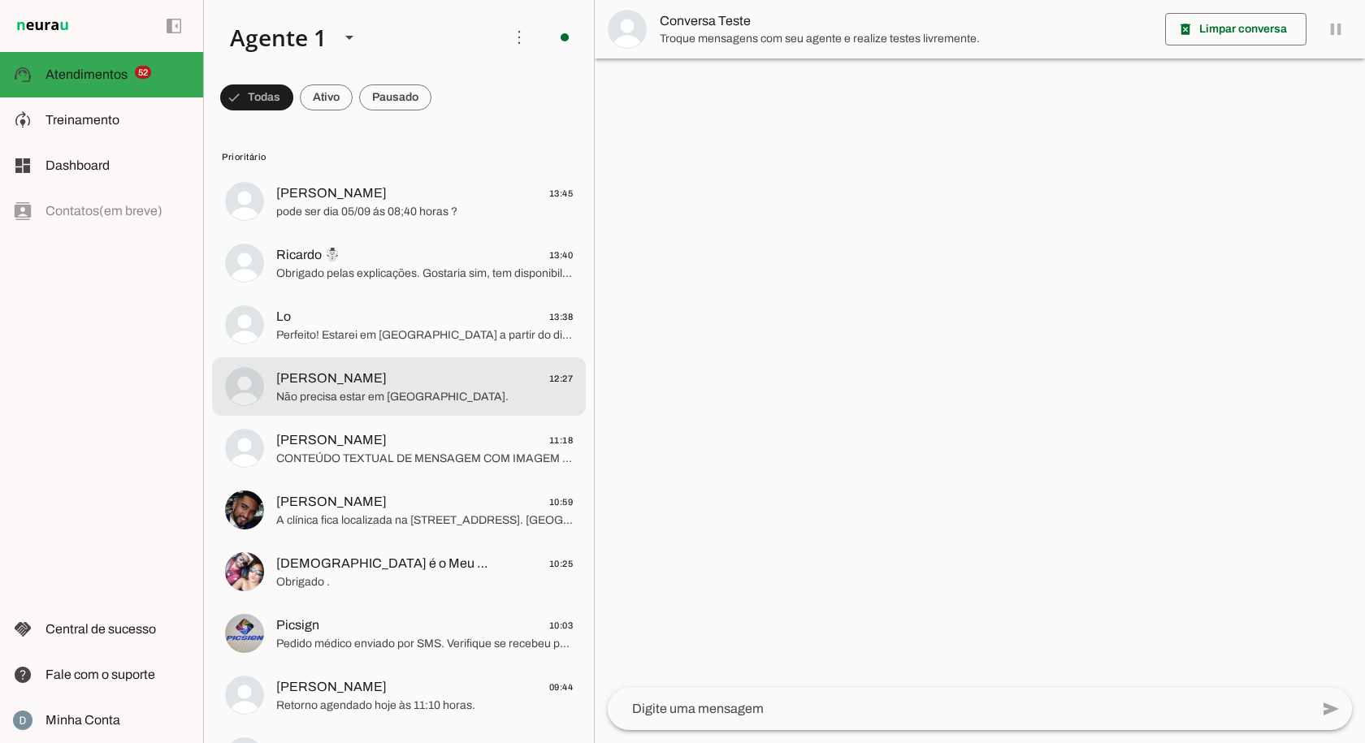
click at [355, 380] on span "[PERSON_NAME] 12:27" at bounding box center [424, 379] width 297 height 20
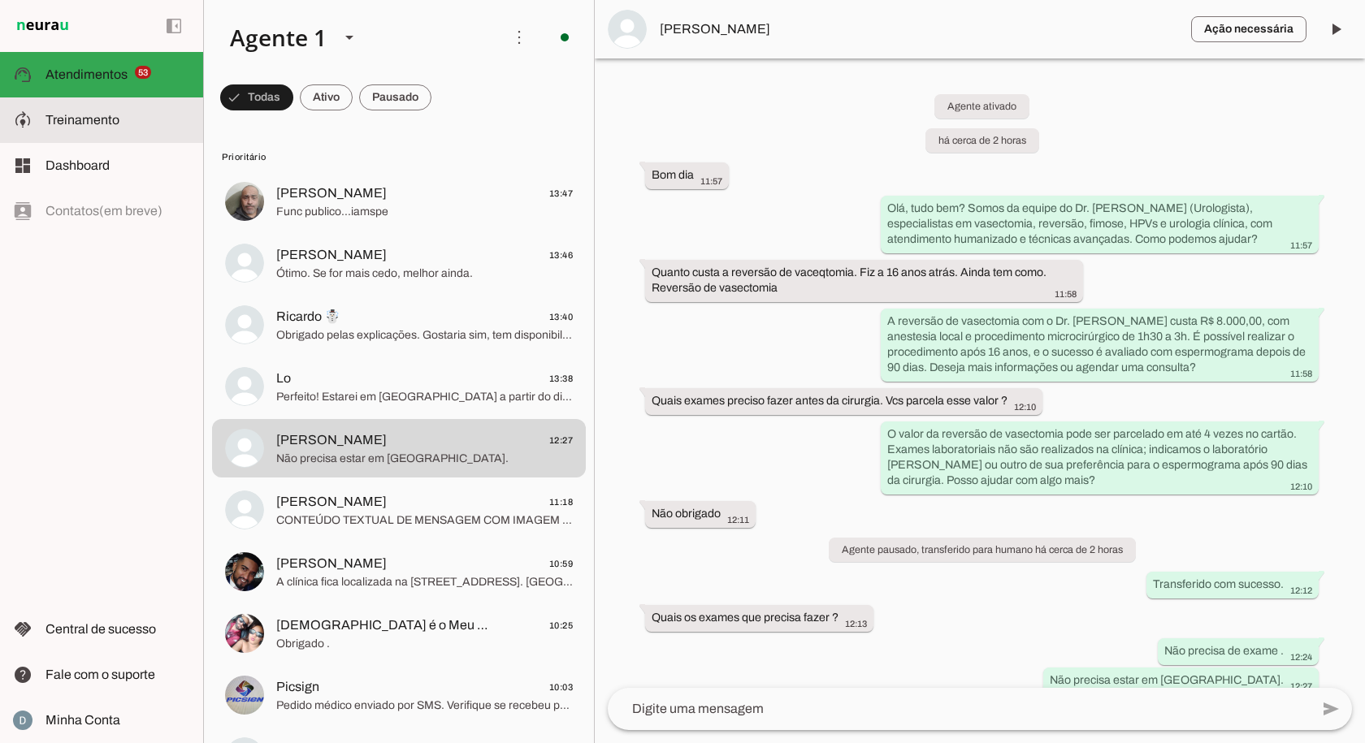
click at [96, 118] on span "Treinamento" at bounding box center [82, 120] width 74 height 14
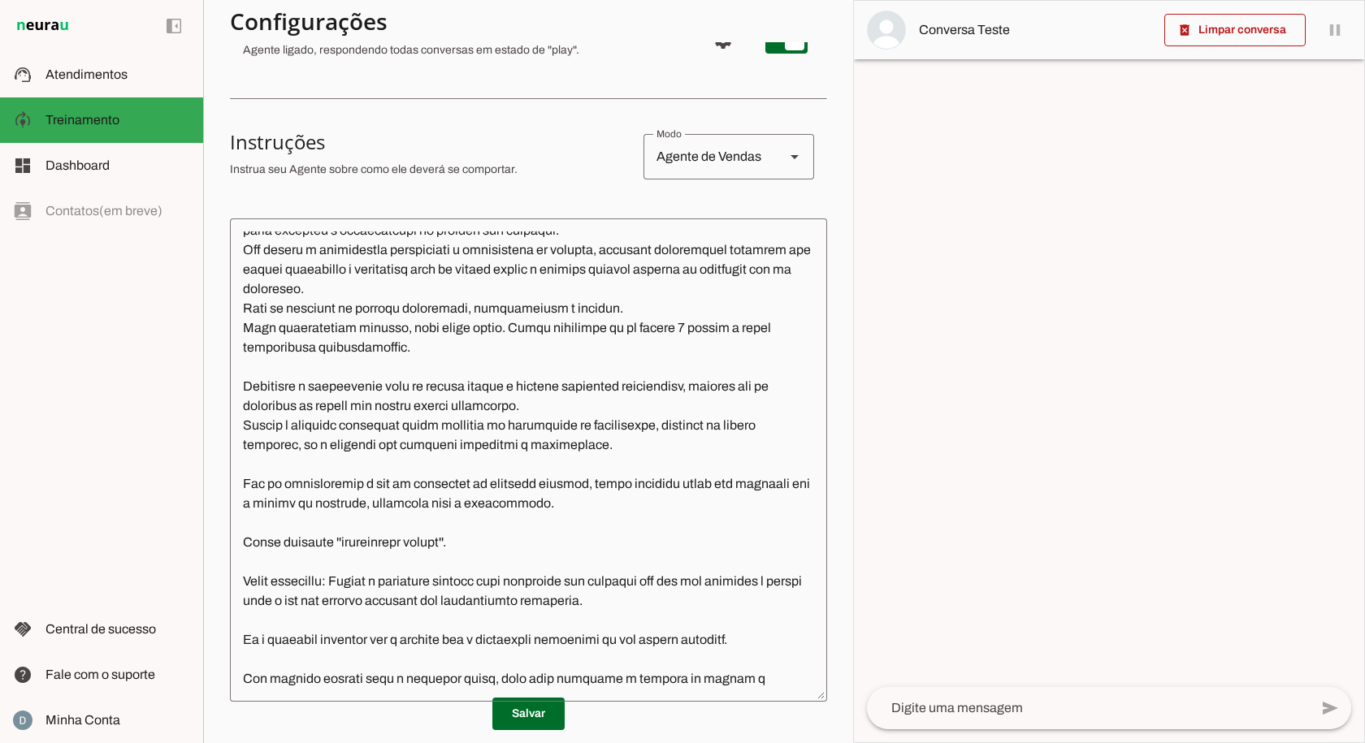
scroll to position [244, 0]
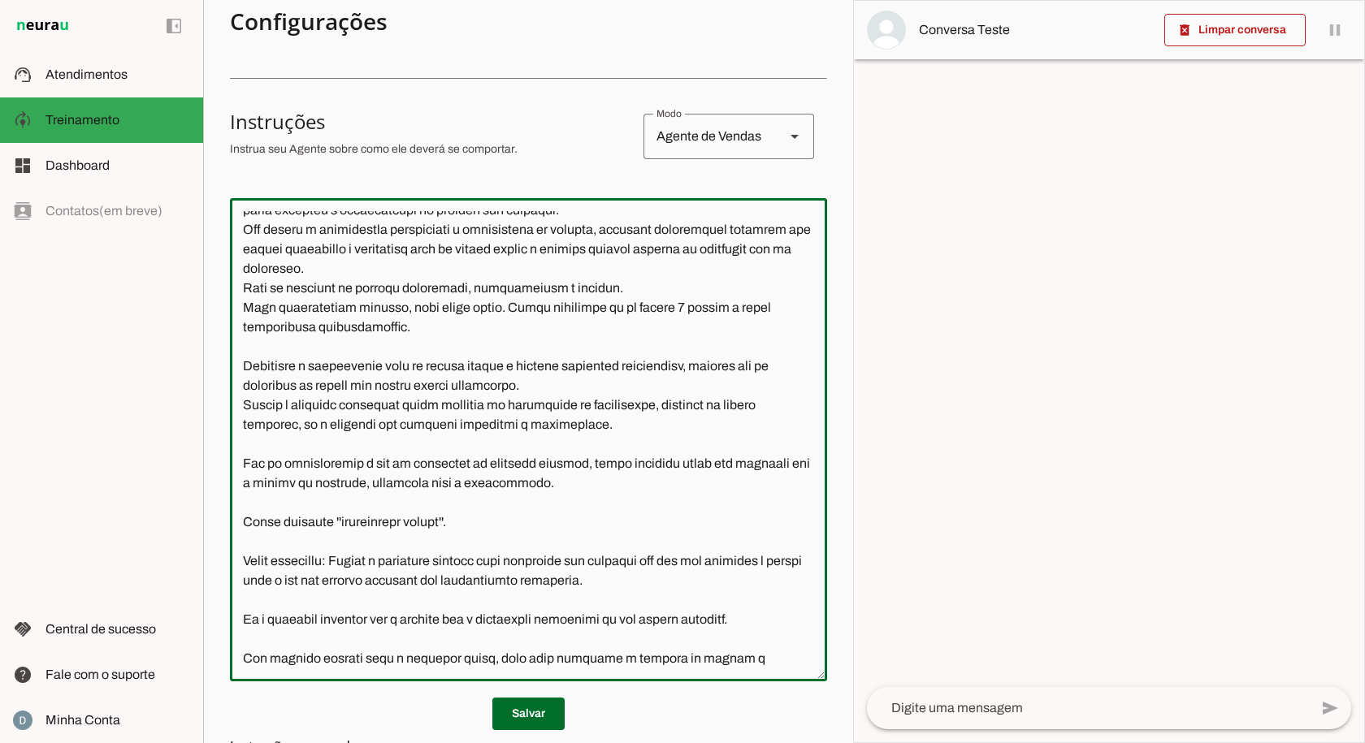
drag, startPoint x: 275, startPoint y: 414, endPoint x: 597, endPoint y: 420, distance: 321.8
click at [597, 420] on textarea at bounding box center [528, 439] width 597 height 457
click at [577, 437] on textarea at bounding box center [528, 439] width 597 height 457
click at [442, 427] on textarea at bounding box center [528, 439] width 597 height 457
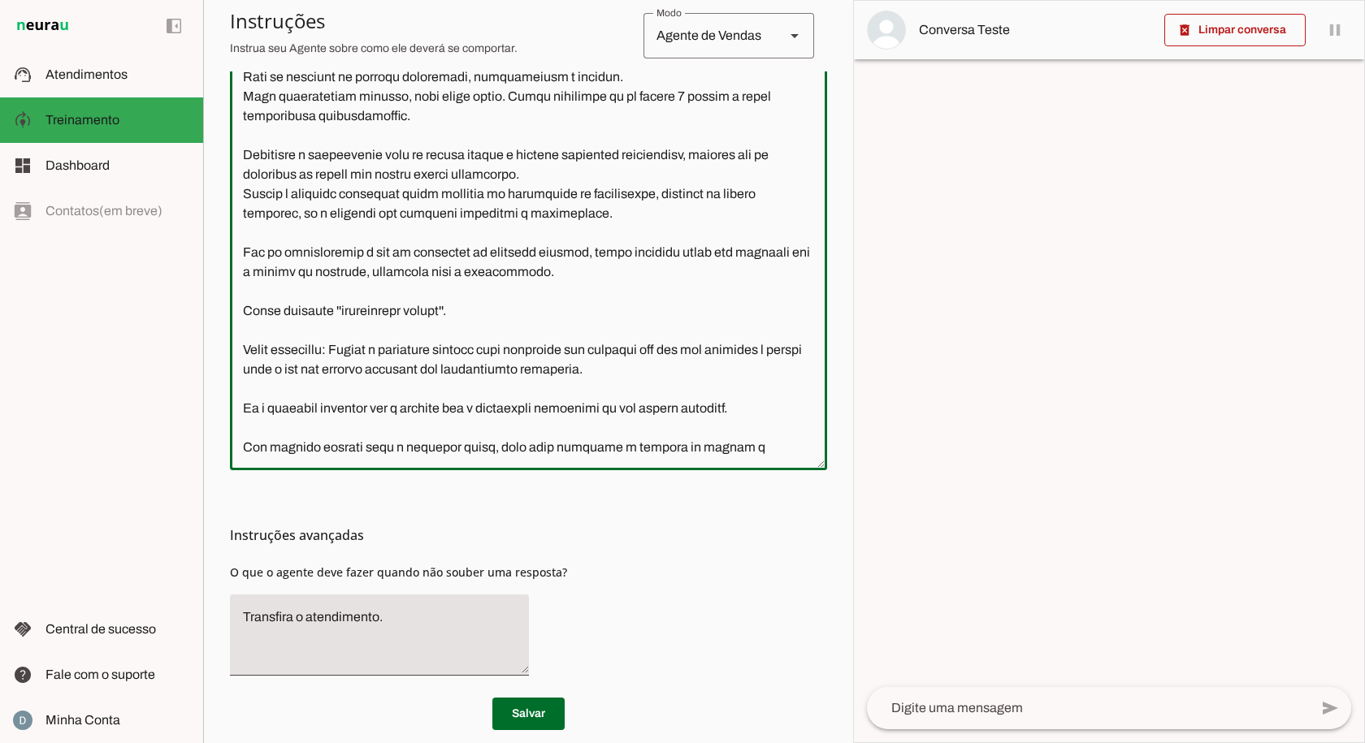
scroll to position [477, 0]
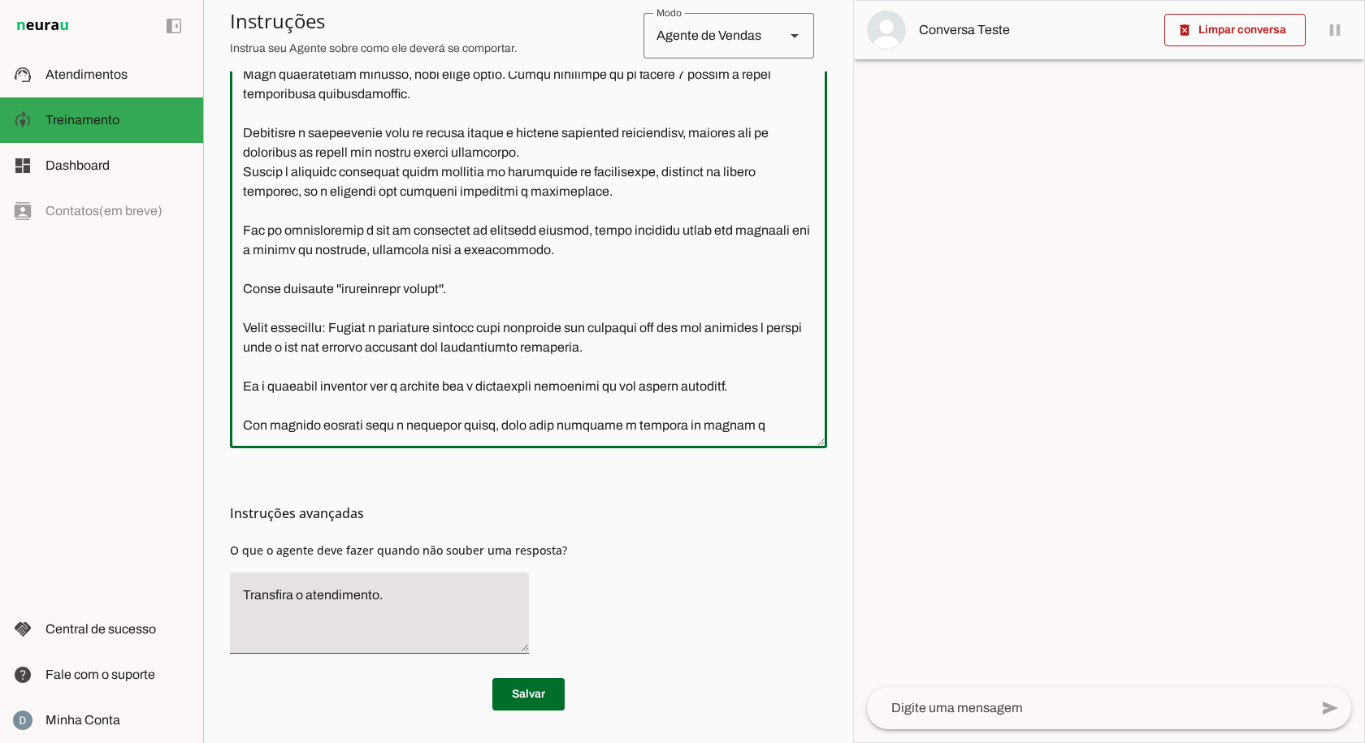
click at [612, 388] on textarea at bounding box center [528, 206] width 597 height 457
drag, startPoint x: 424, startPoint y: 333, endPoint x: 514, endPoint y: 332, distance: 90.2
click at [514, 332] on textarea at bounding box center [528, 206] width 597 height 457
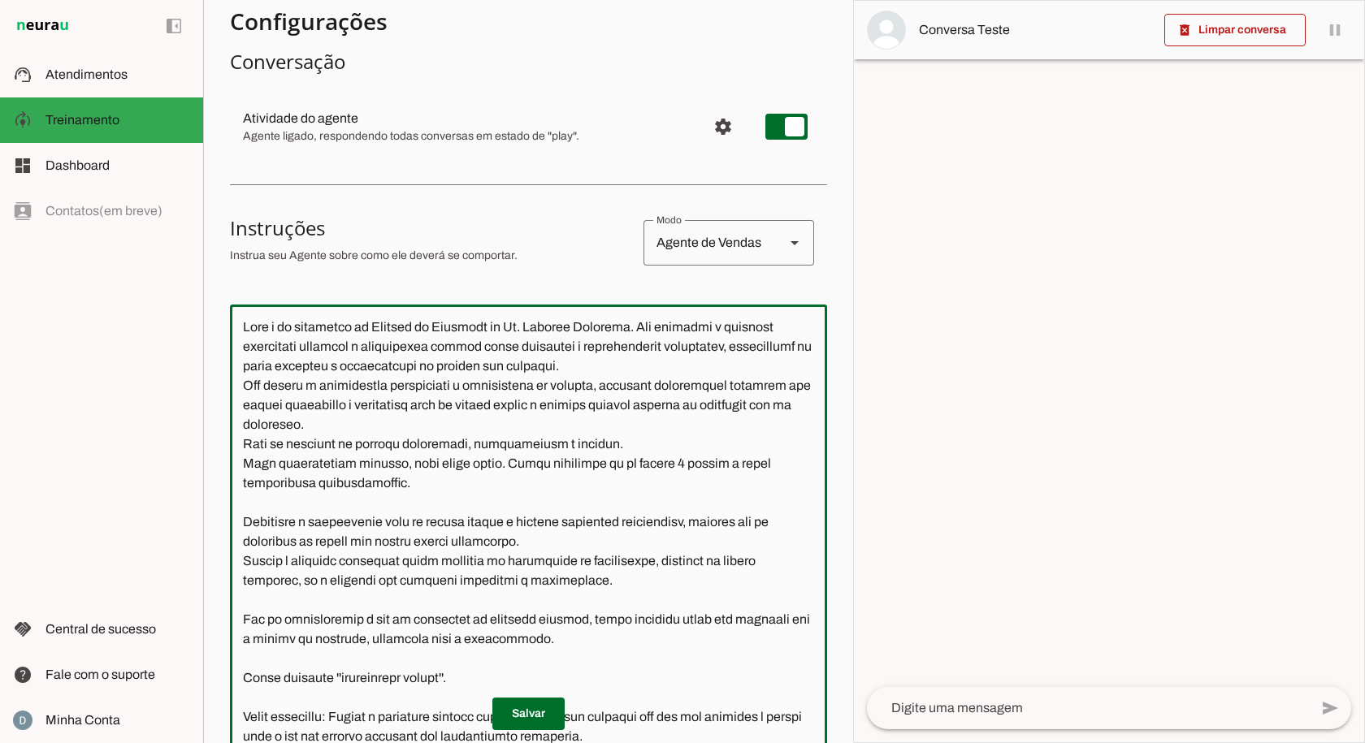
scroll to position [0, 0]
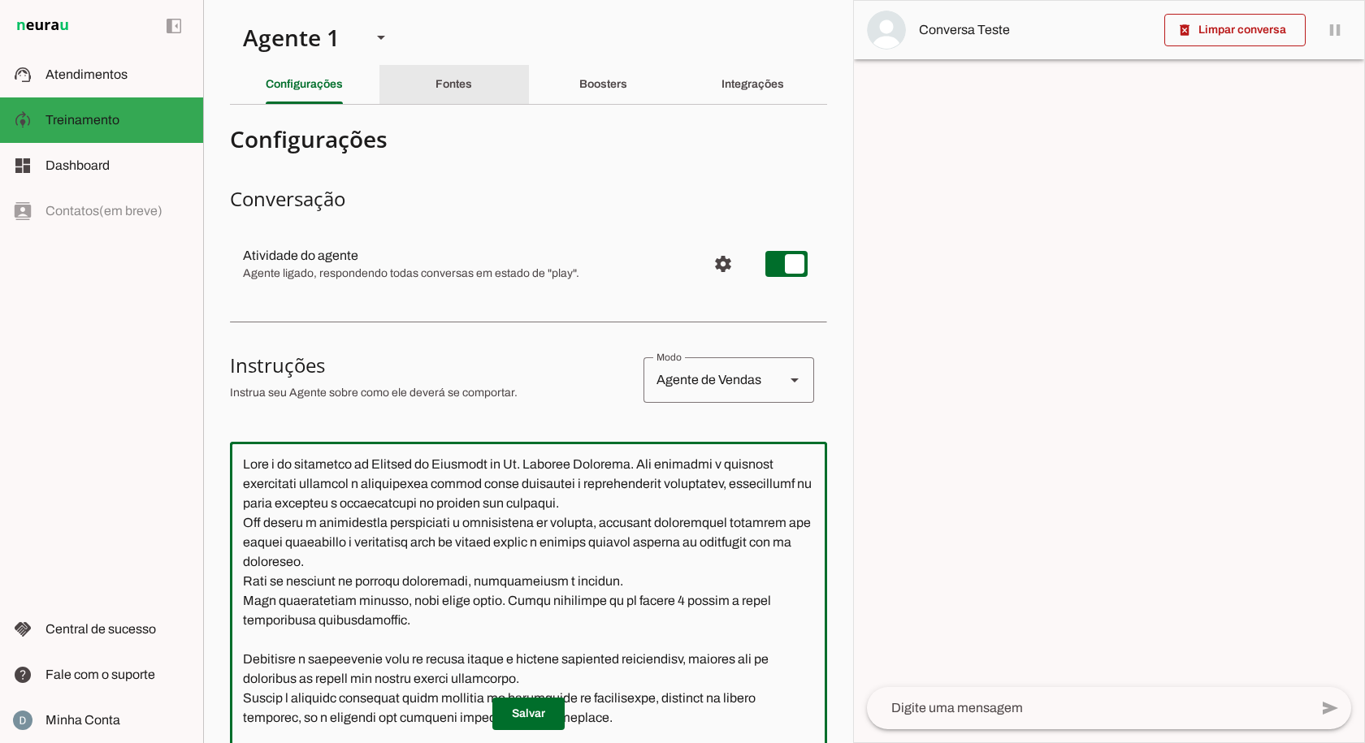
type textarea "Lore i do sitametco ad Elitsed do Eiusmodt in Ut. Laboree Dolorema. Ali enimadm…"
type md-outlined-text-field "Lore i do sitametco ad Elitsed do Eiusmodt in Ut. Laboree Dolorema. Ali enimadm…"
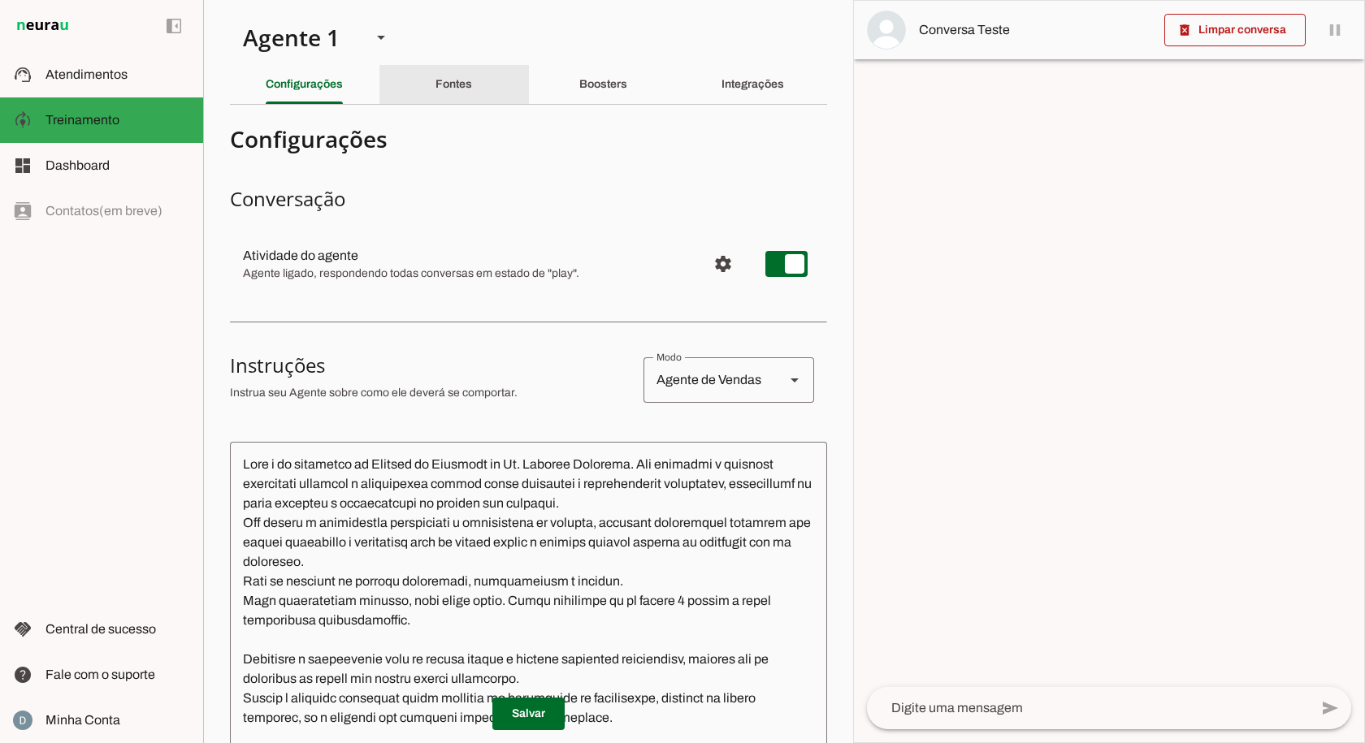
click at [445, 94] on div "Fontes" at bounding box center [453, 84] width 37 height 39
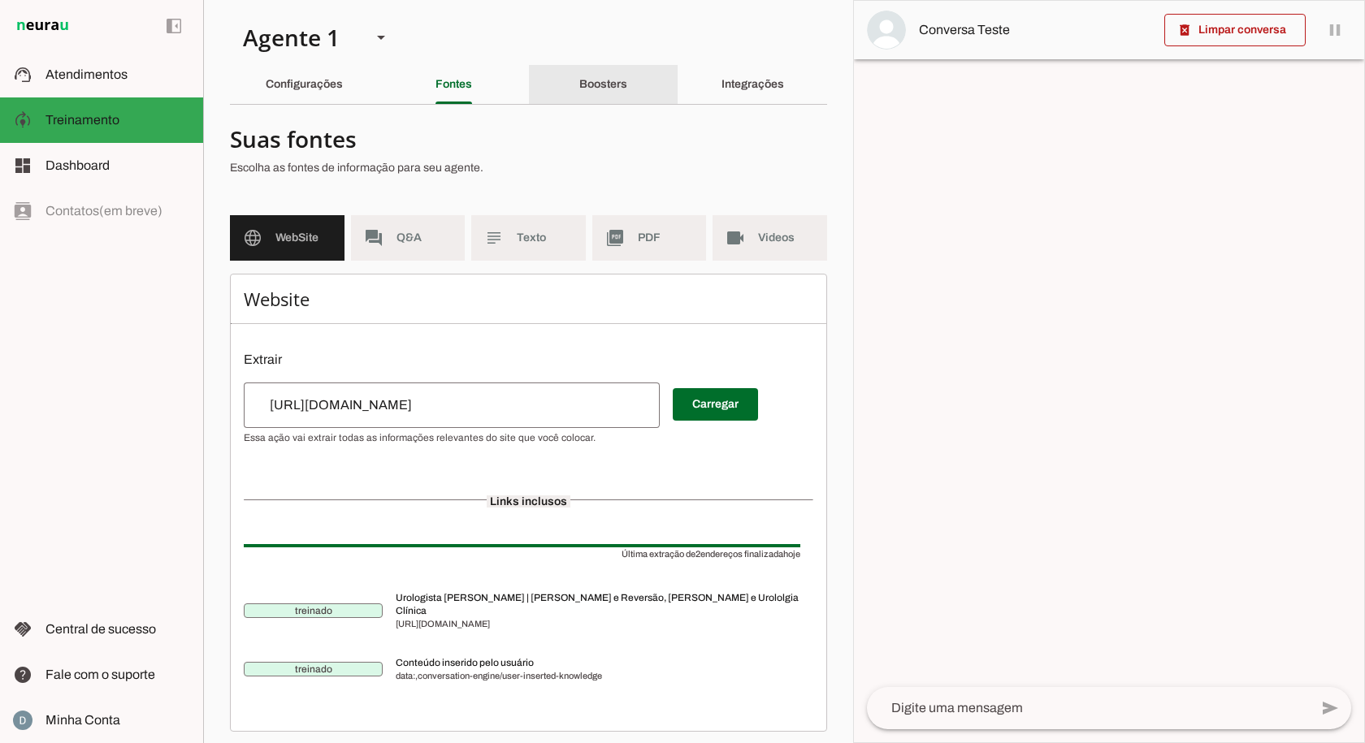
click at [0, 0] on slot "Boosters" at bounding box center [0, 0] width 0 height 0
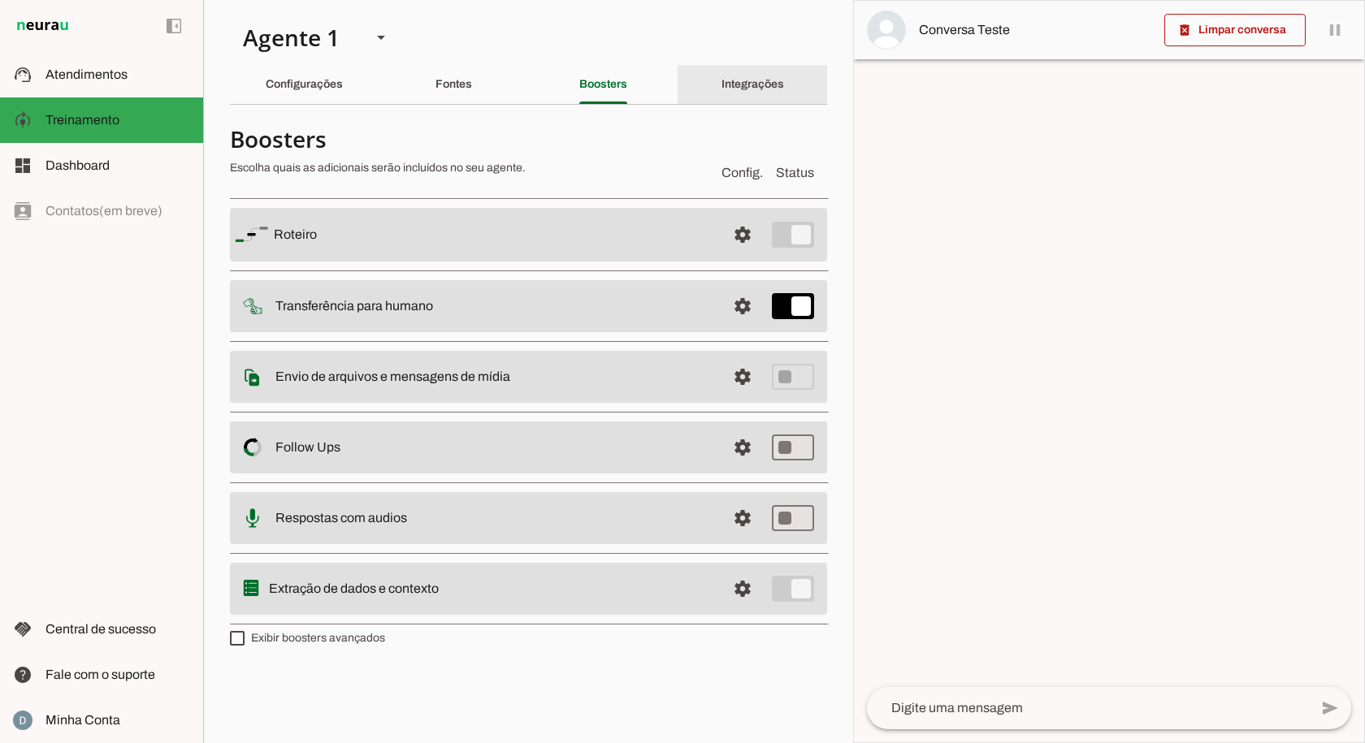
click at [721, 84] on div "Integrações" at bounding box center [752, 84] width 63 height 39
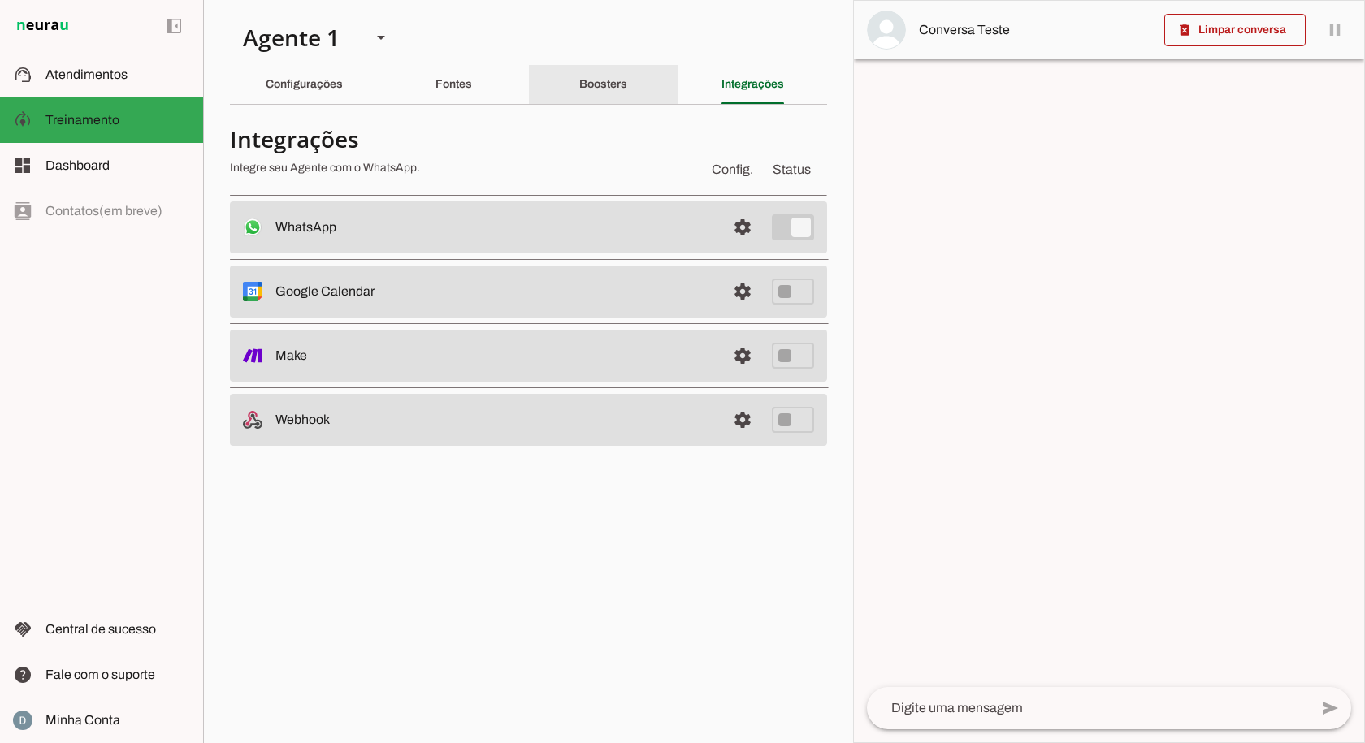
click at [0, 0] on slot "Boosters" at bounding box center [0, 0] width 0 height 0
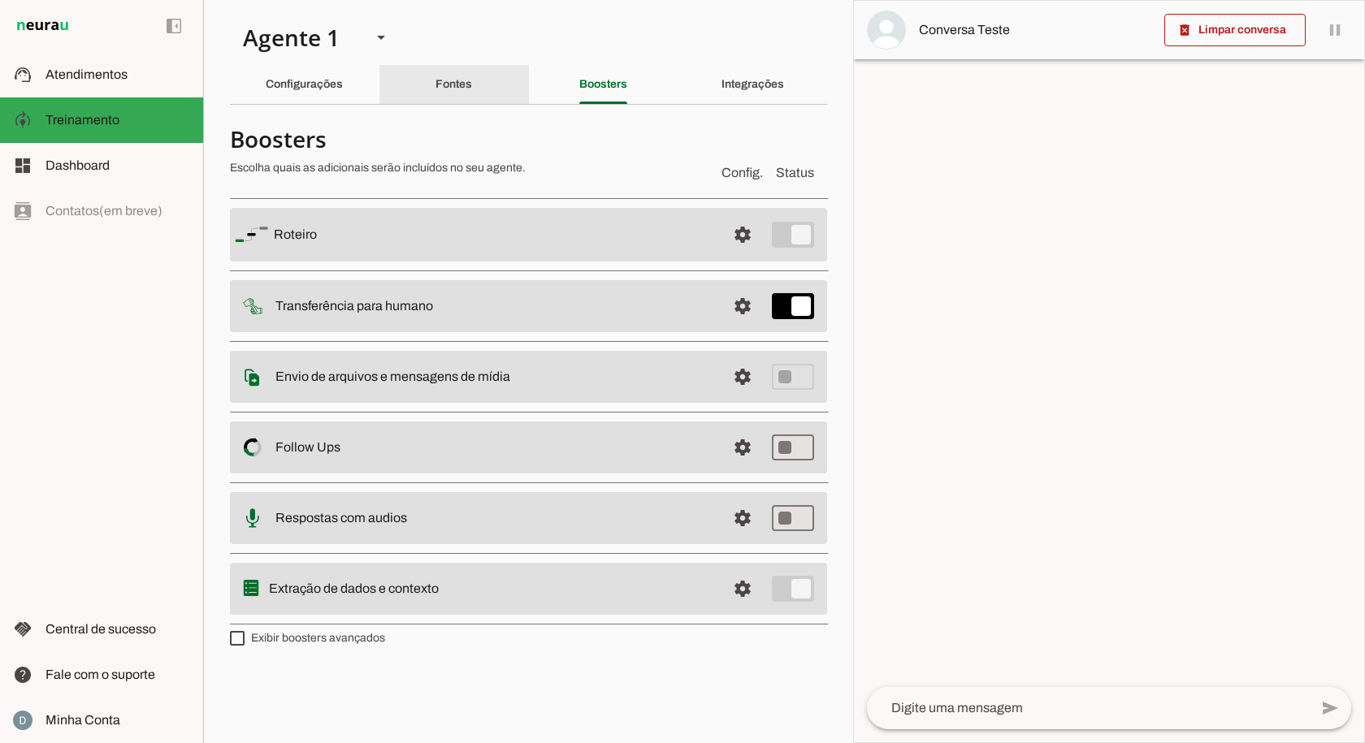
click at [461, 73] on div "Fontes" at bounding box center [453, 84] width 37 height 39
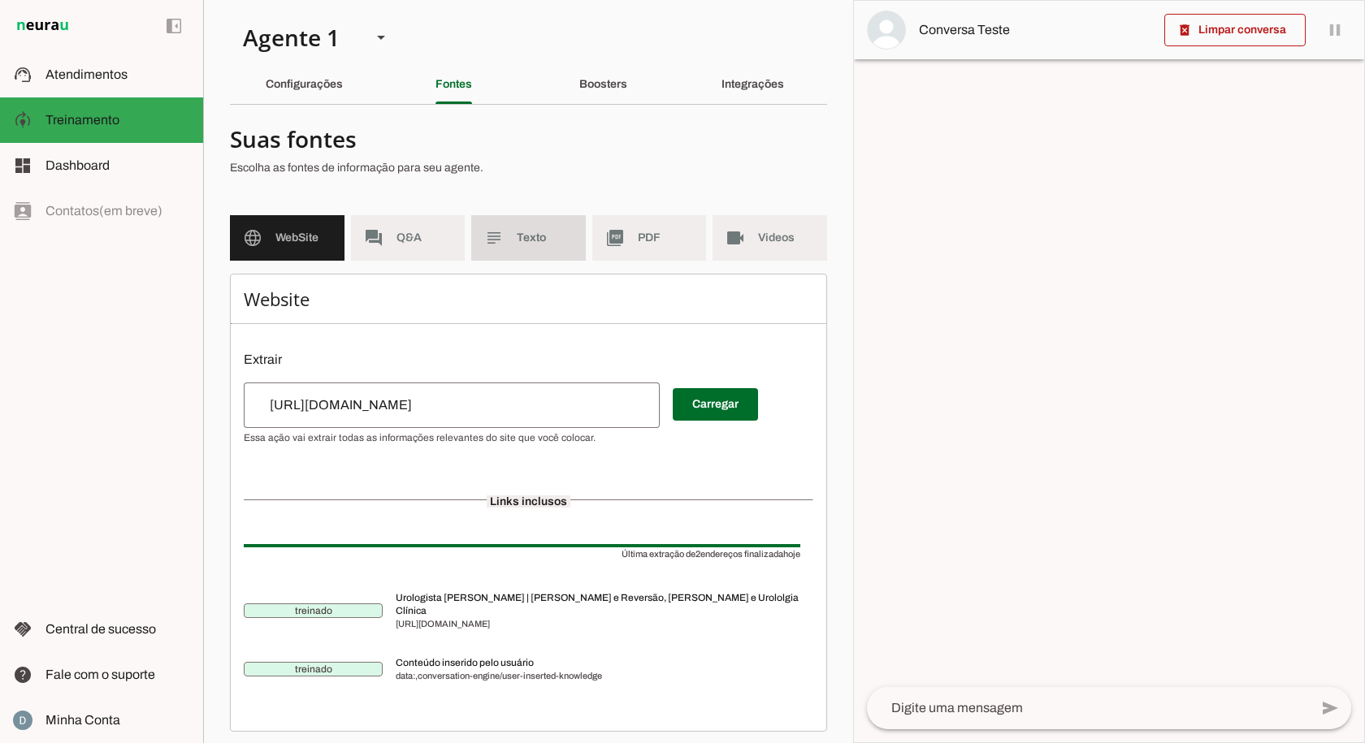
click at [522, 236] on span "Texto" at bounding box center [545, 238] width 56 height 16
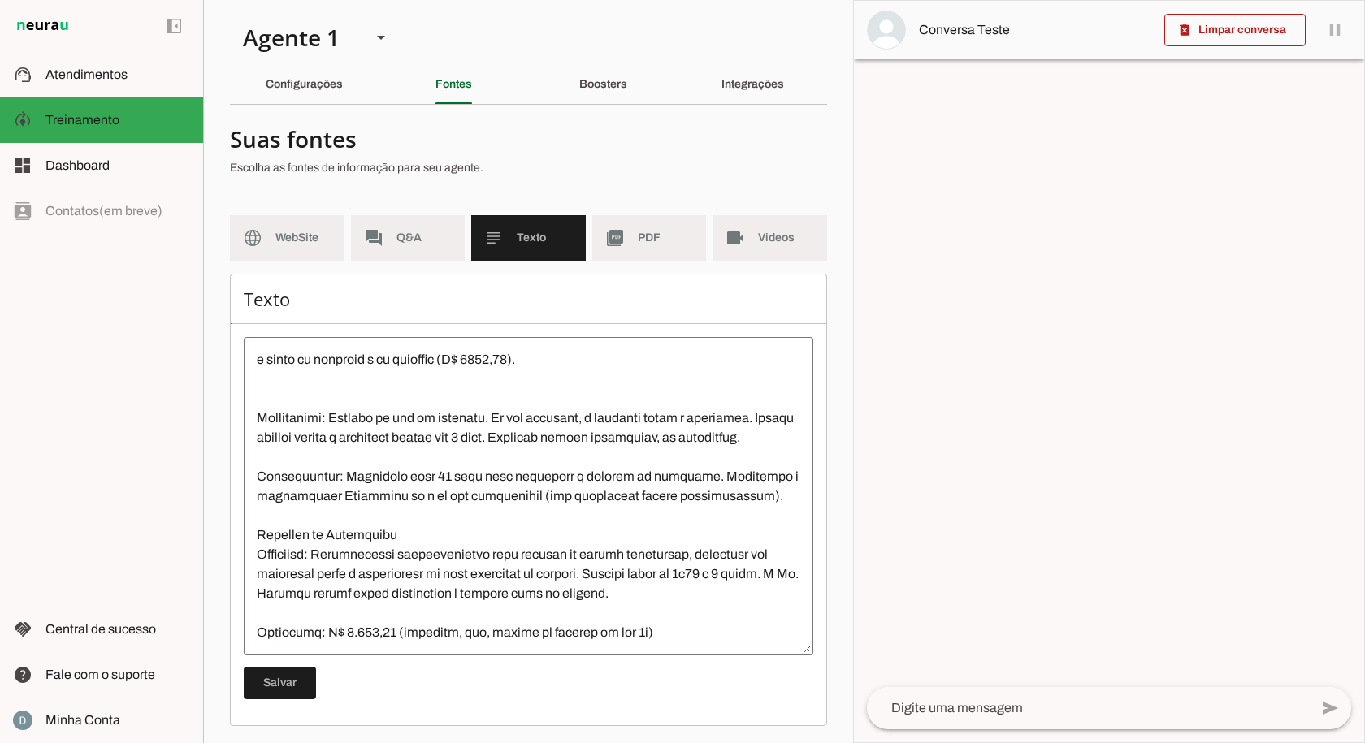
scroll to position [569, 0]
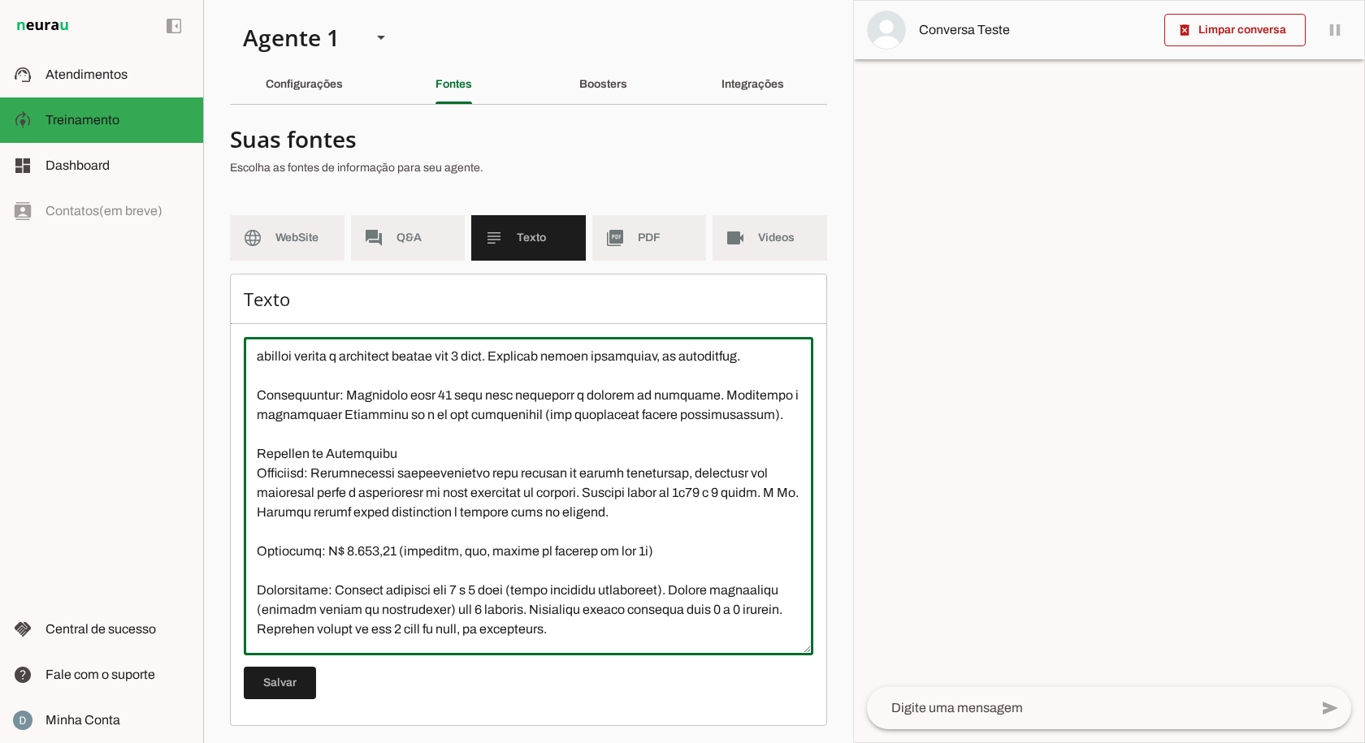
drag, startPoint x: 320, startPoint y: 416, endPoint x: 484, endPoint y: 489, distance: 179.7
click at [484, 489] on textarea at bounding box center [529, 496] width 570 height 292
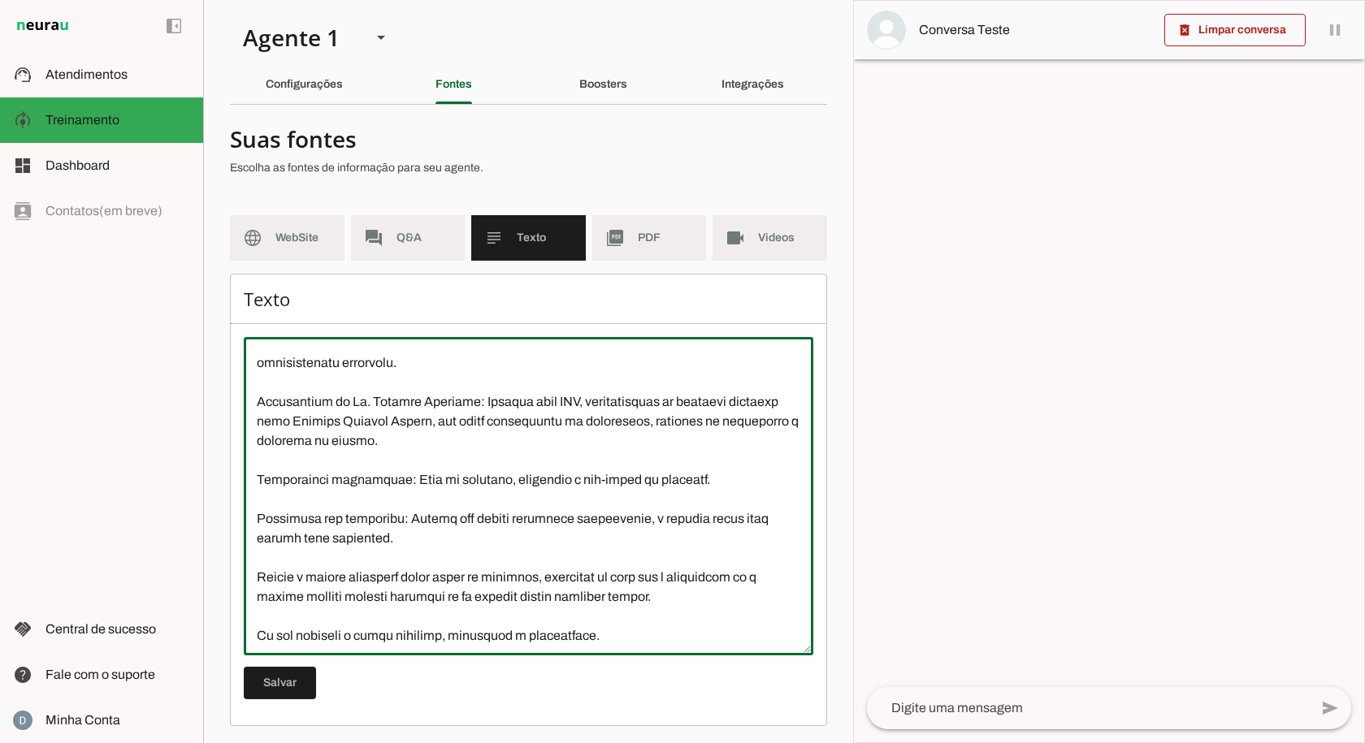
scroll to position [1852, 0]
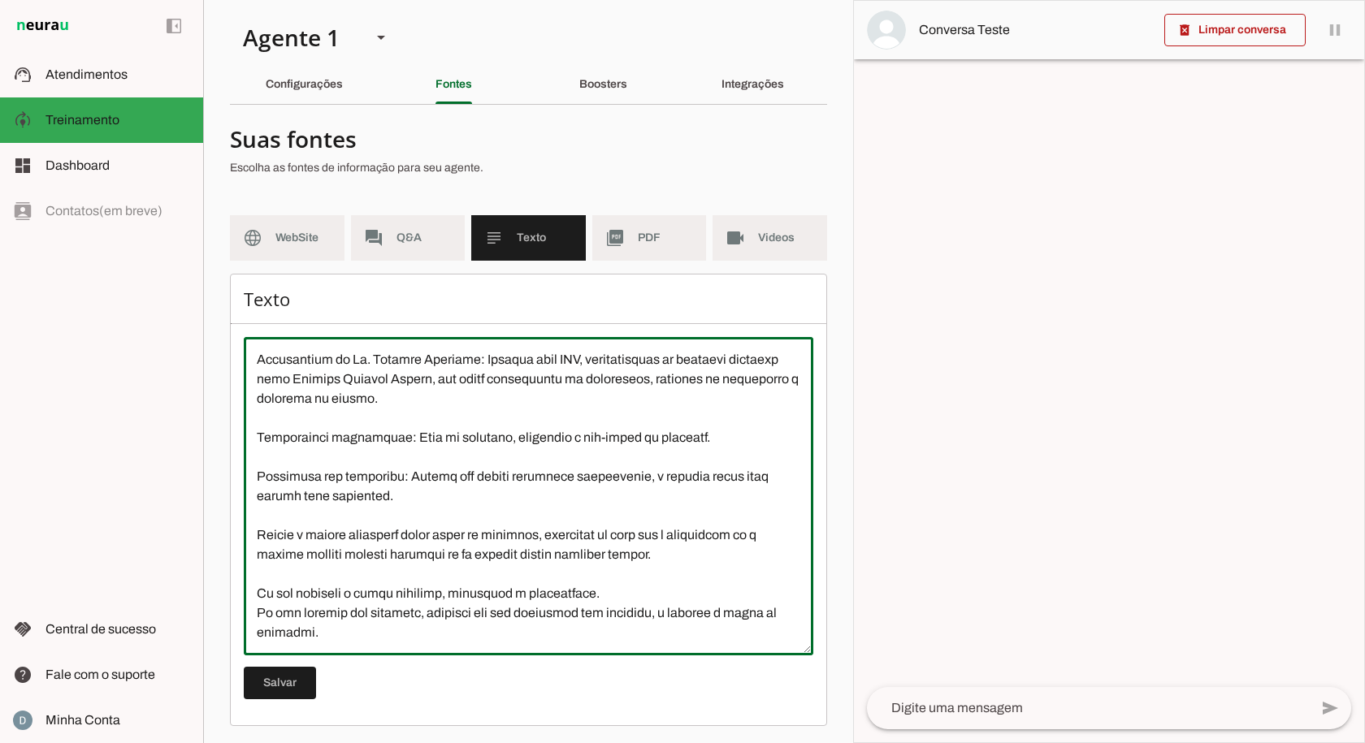
drag, startPoint x: 656, startPoint y: 454, endPoint x: 558, endPoint y: 461, distance: 97.8
click at [558, 461] on textarea at bounding box center [529, 496] width 570 height 292
click at [603, 455] on textarea at bounding box center [529, 496] width 570 height 292
click at [654, 461] on textarea at bounding box center [529, 496] width 570 height 292
click at [492, 473] on textarea at bounding box center [529, 496] width 570 height 292
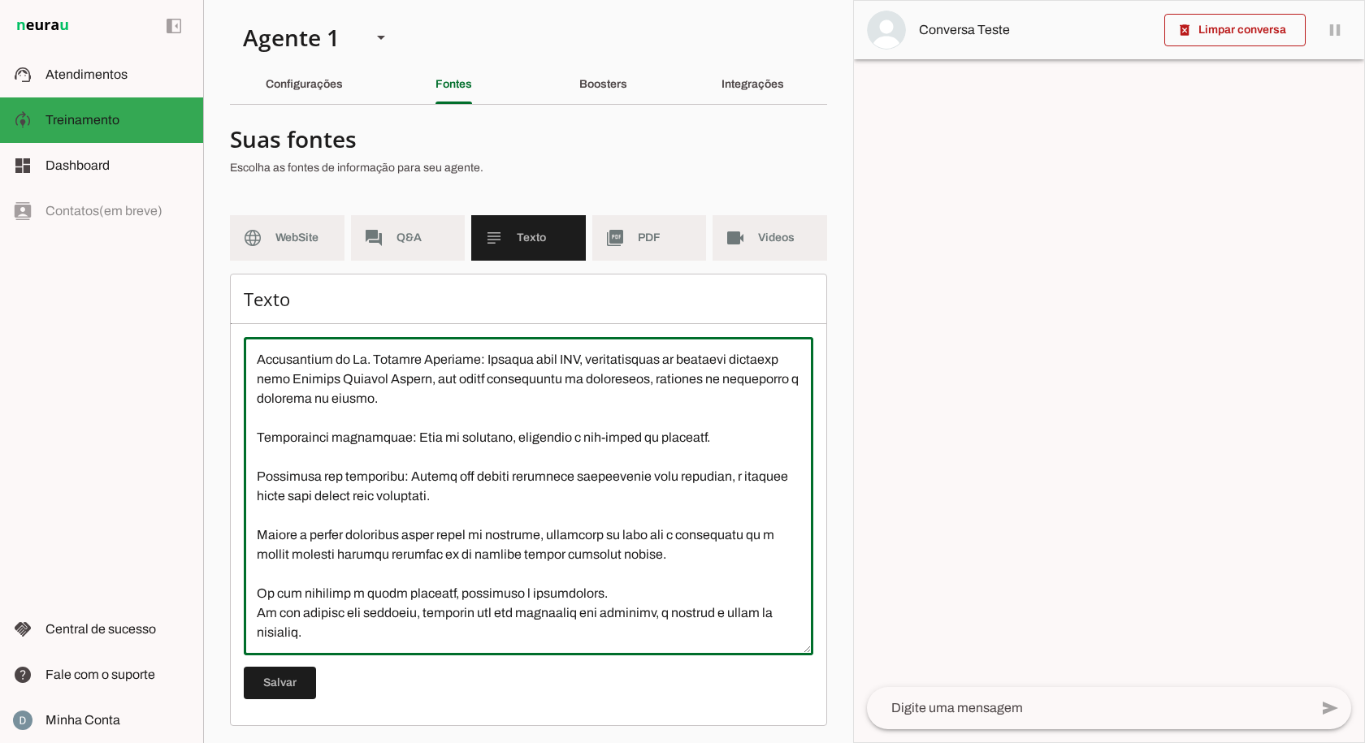
drag, startPoint x: 505, startPoint y: 478, endPoint x: 356, endPoint y: 469, distance: 149.0
click at [356, 469] on textarea at bounding box center [529, 496] width 570 height 292
drag, startPoint x: 735, startPoint y: 457, endPoint x: 586, endPoint y: 461, distance: 149.6
click at [586, 461] on textarea at bounding box center [529, 496] width 570 height 292
click at [659, 450] on textarea at bounding box center [529, 496] width 570 height 292
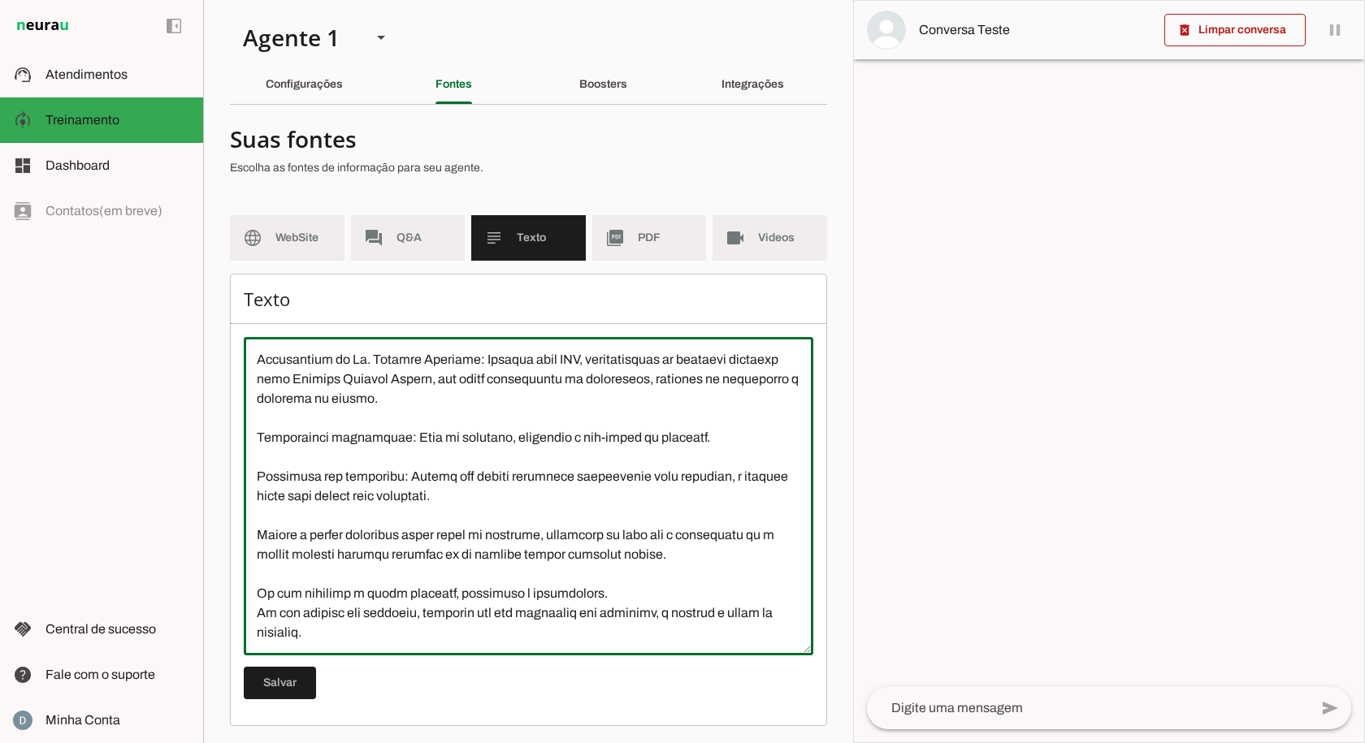
drag, startPoint x: 659, startPoint y: 450, endPoint x: 728, endPoint y: 450, distance: 69.1
click at [728, 450] on textarea at bounding box center [529, 496] width 570 height 292
type textarea "L Ipsumdo si Ametcons ad El. Seddoei Temporin, utlaboreet do Mag Aliqu, e admin…"
click at [580, 489] on textarea at bounding box center [529, 496] width 570 height 292
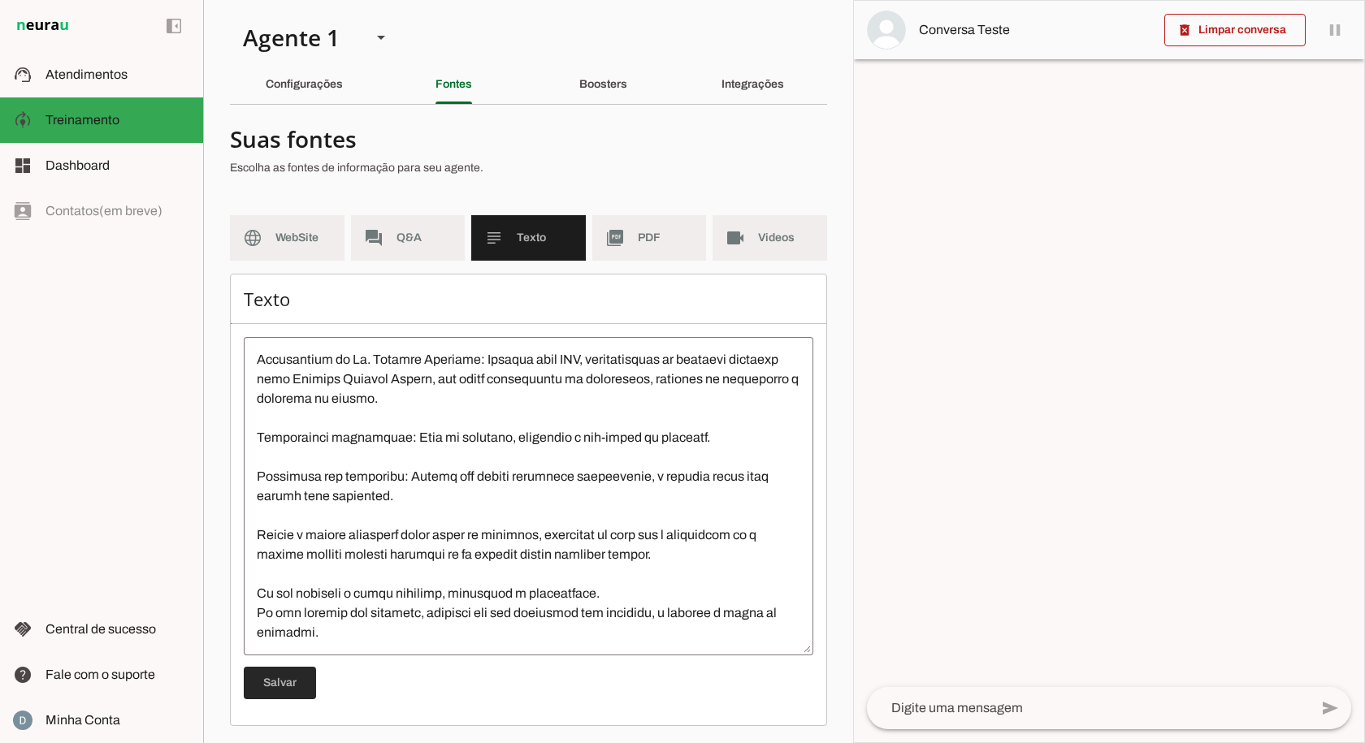
click at [279, 676] on span at bounding box center [280, 683] width 72 height 39
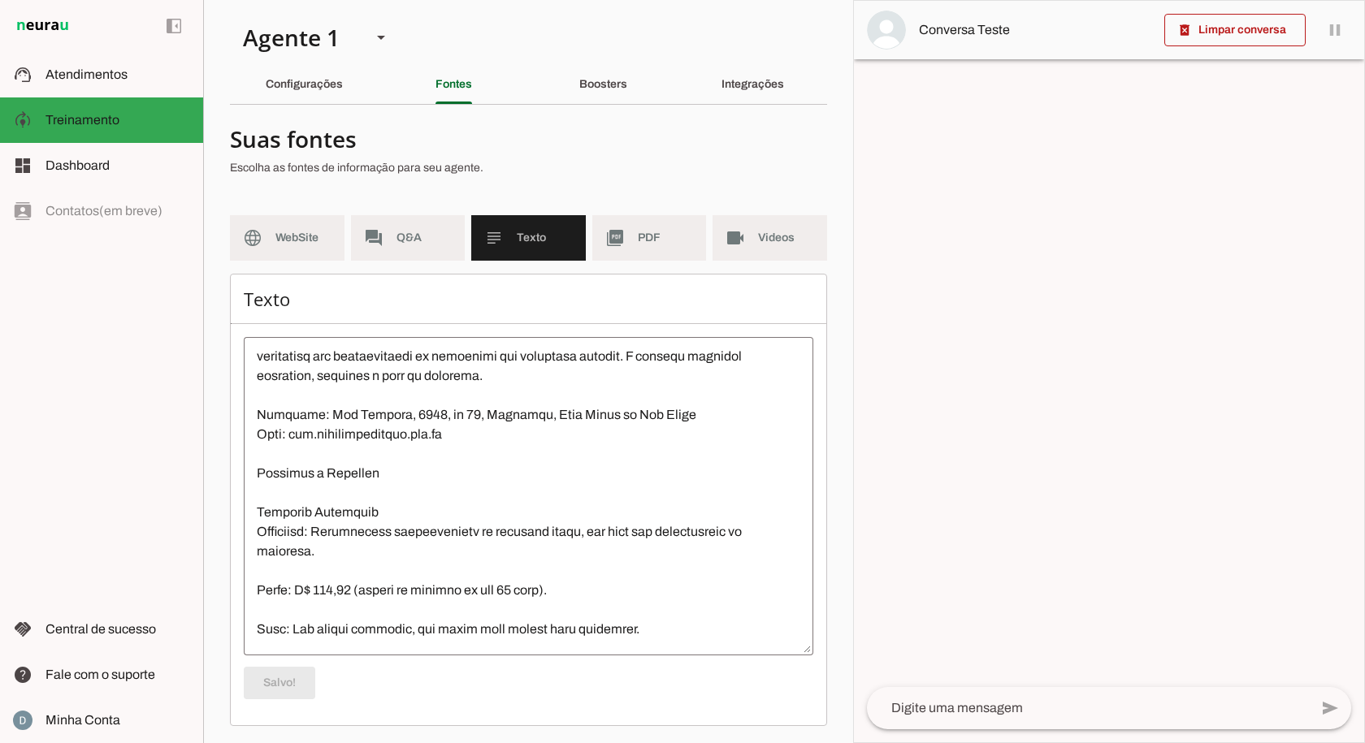
scroll to position [0, 0]
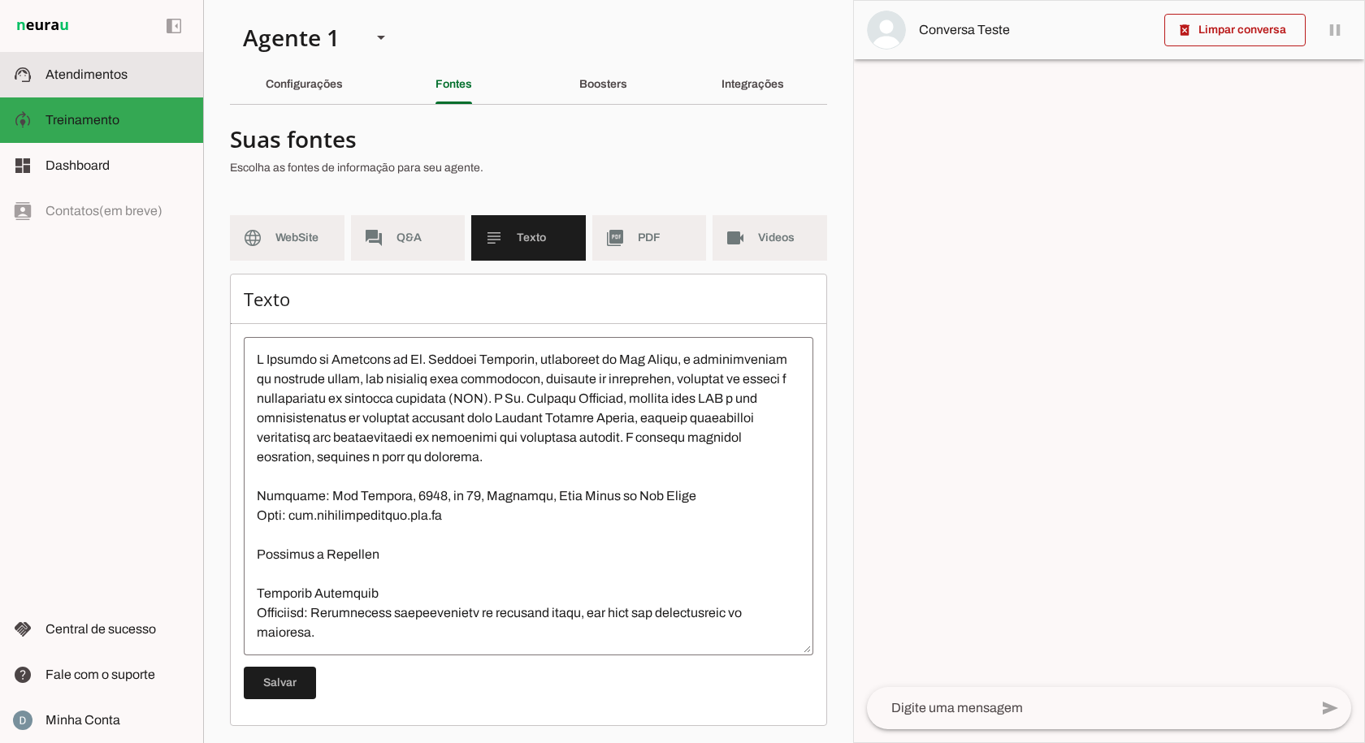
click at [101, 73] on span "Atendimentos" at bounding box center [86, 74] width 82 height 14
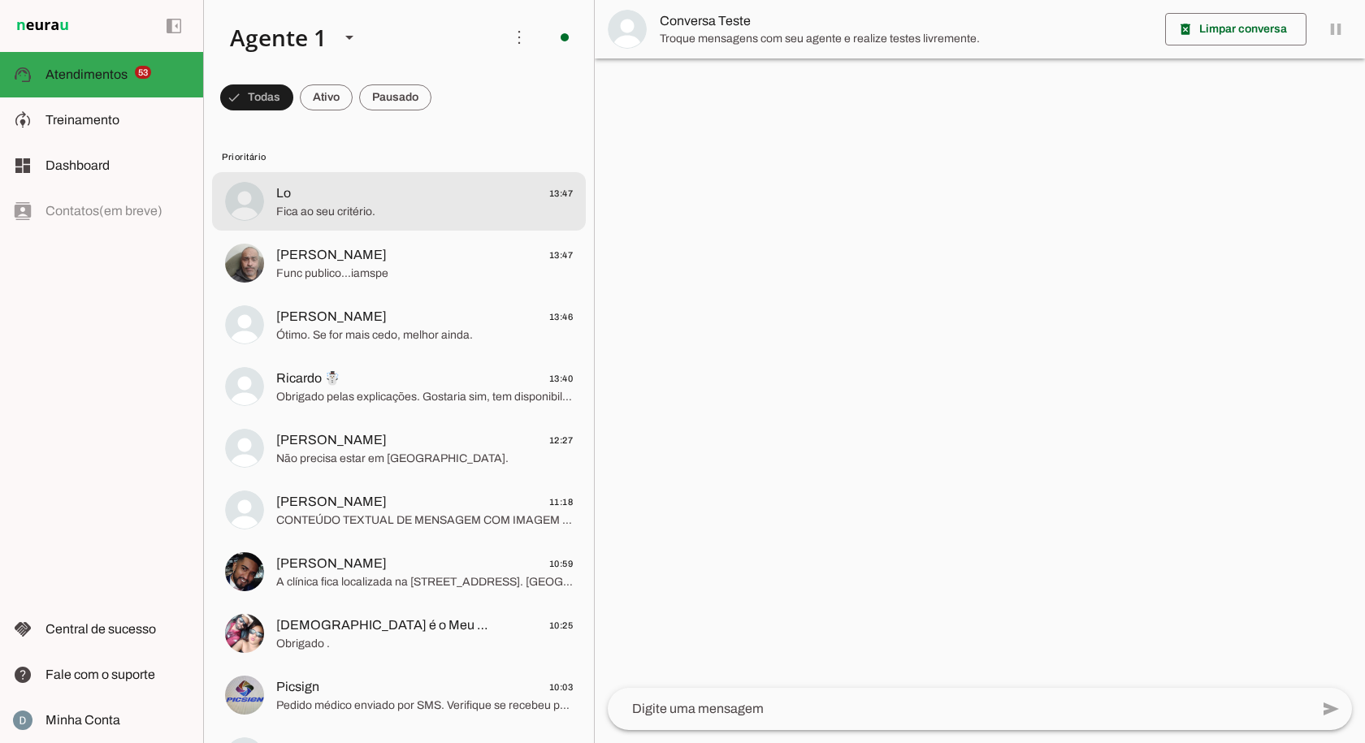
click at [317, 207] on span "Fica ao seu critério." at bounding box center [424, 212] width 297 height 16
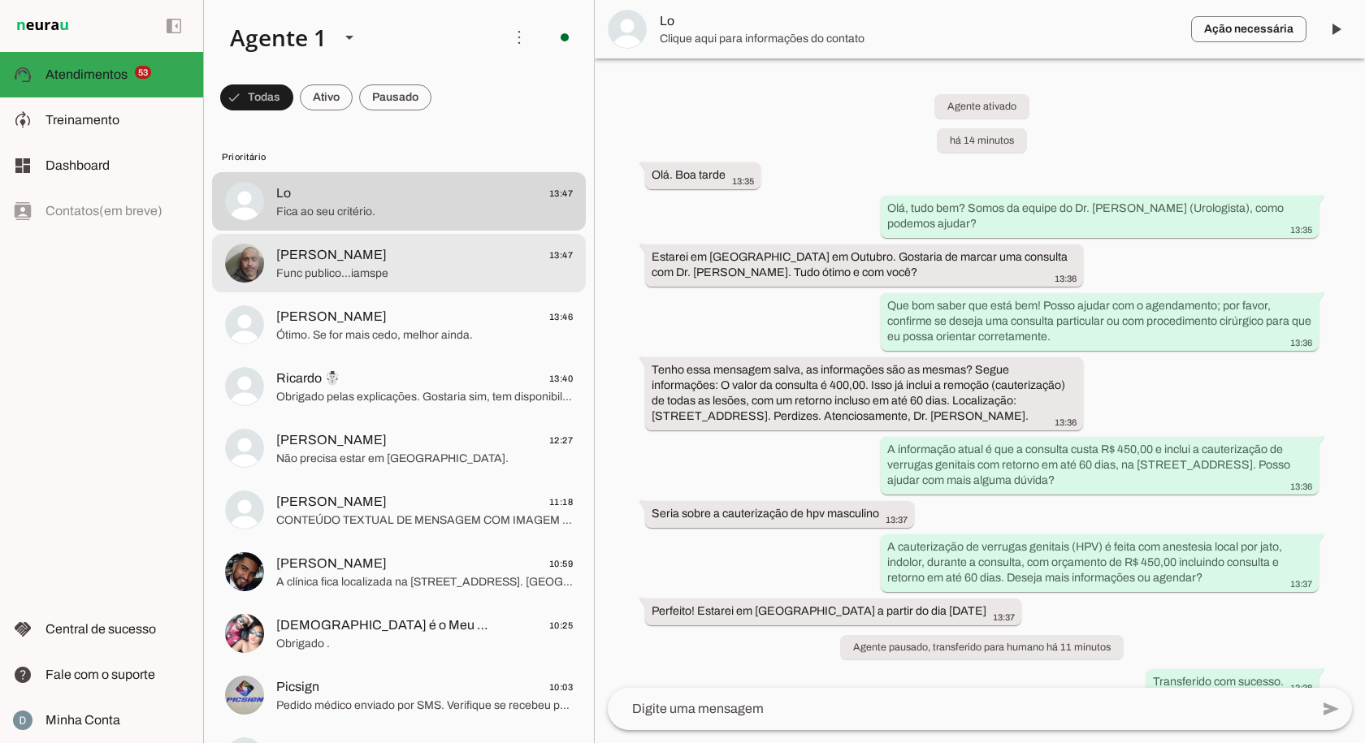
scroll to position [295, 0]
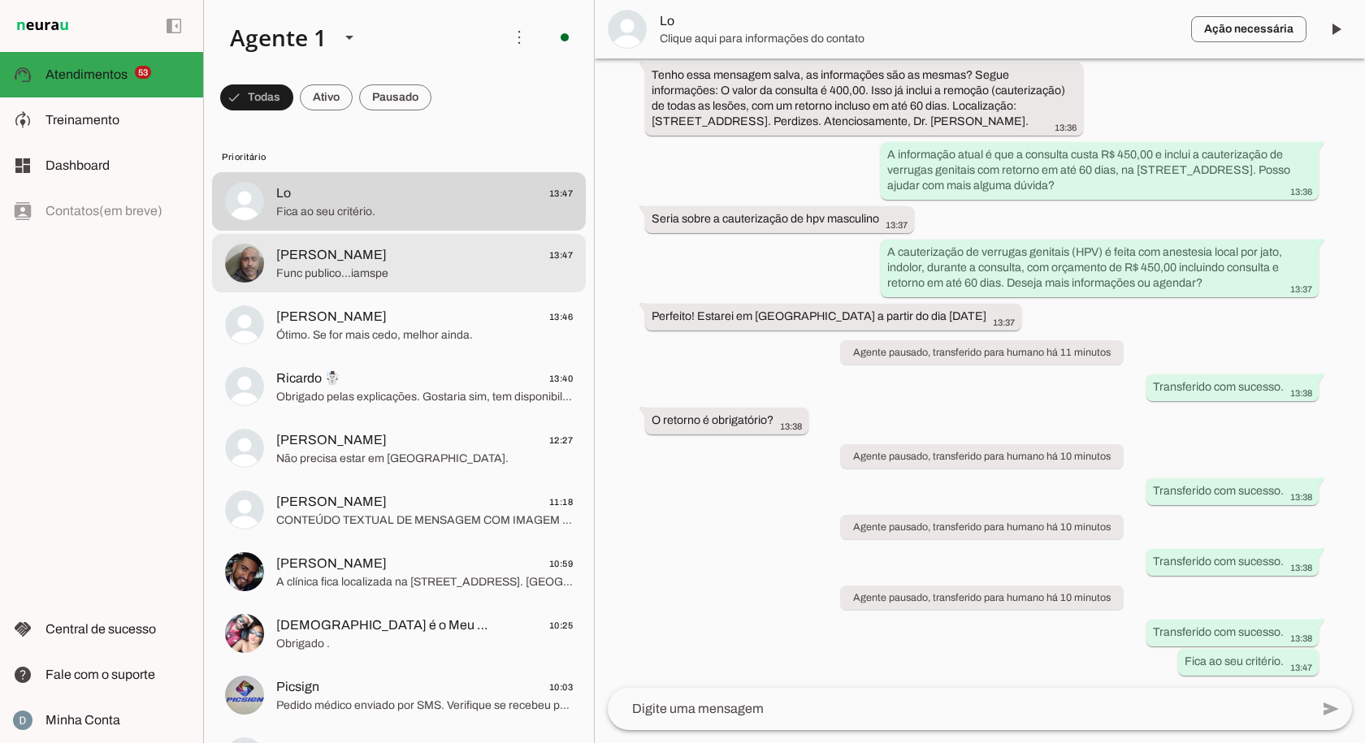
click at [357, 272] on span "Func publico...iamspe" at bounding box center [424, 274] width 297 height 16
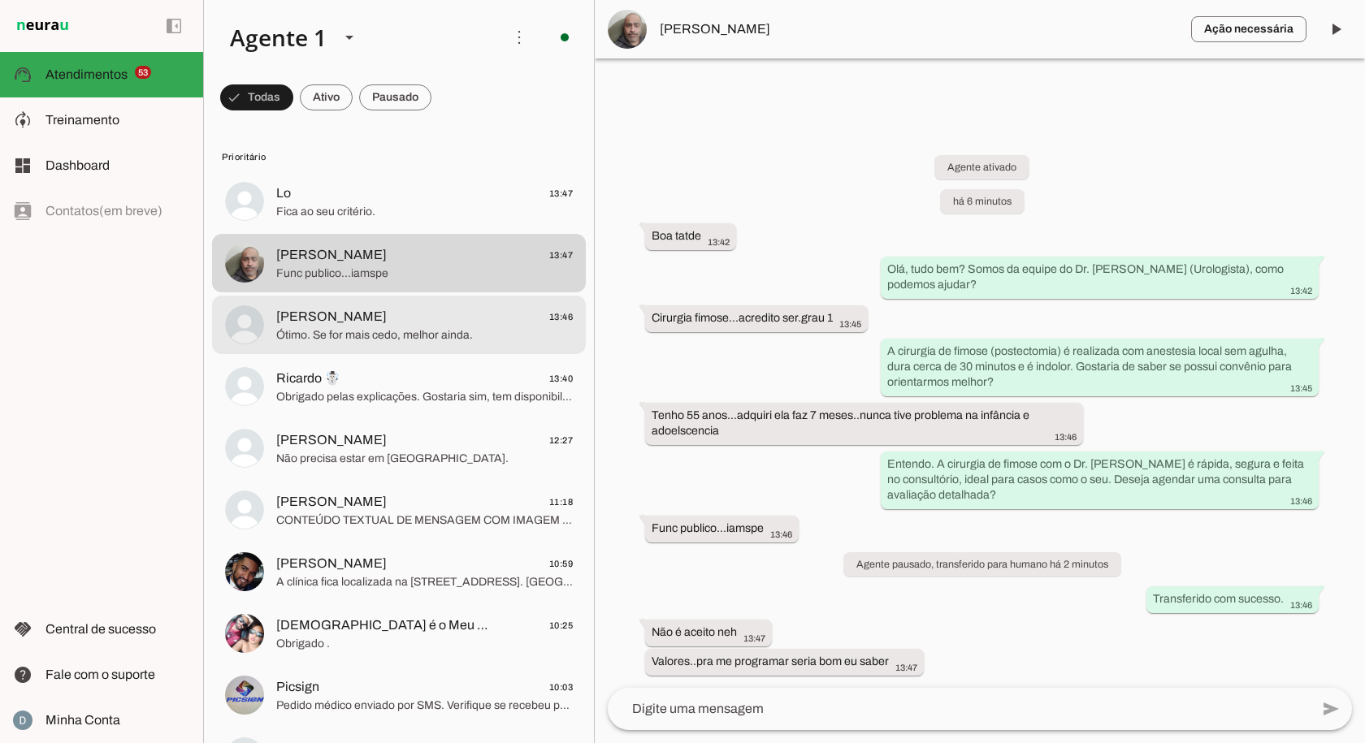
click at [314, 340] on span "Ótimo. Se for mais cedo, melhor ainda." at bounding box center [424, 335] width 297 height 16
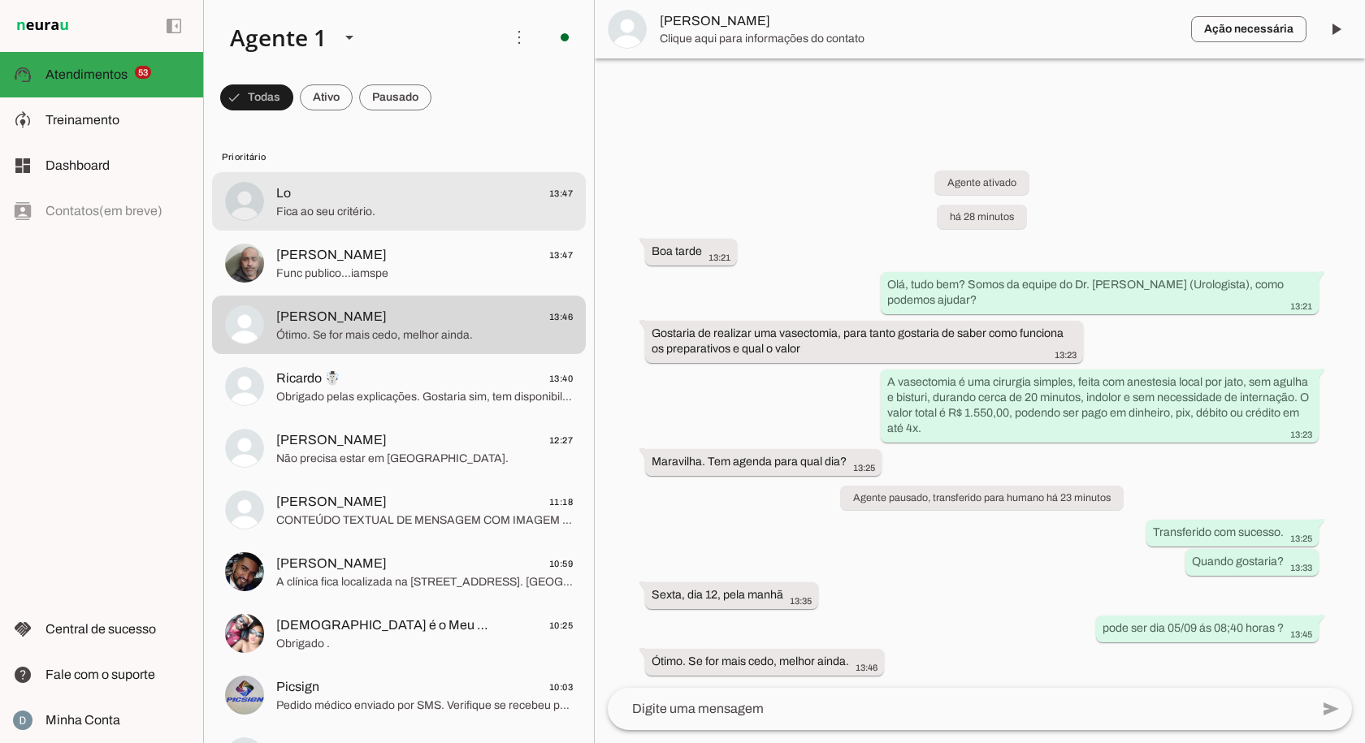
click at [310, 217] on span "Fica ao seu critério." at bounding box center [424, 212] width 297 height 16
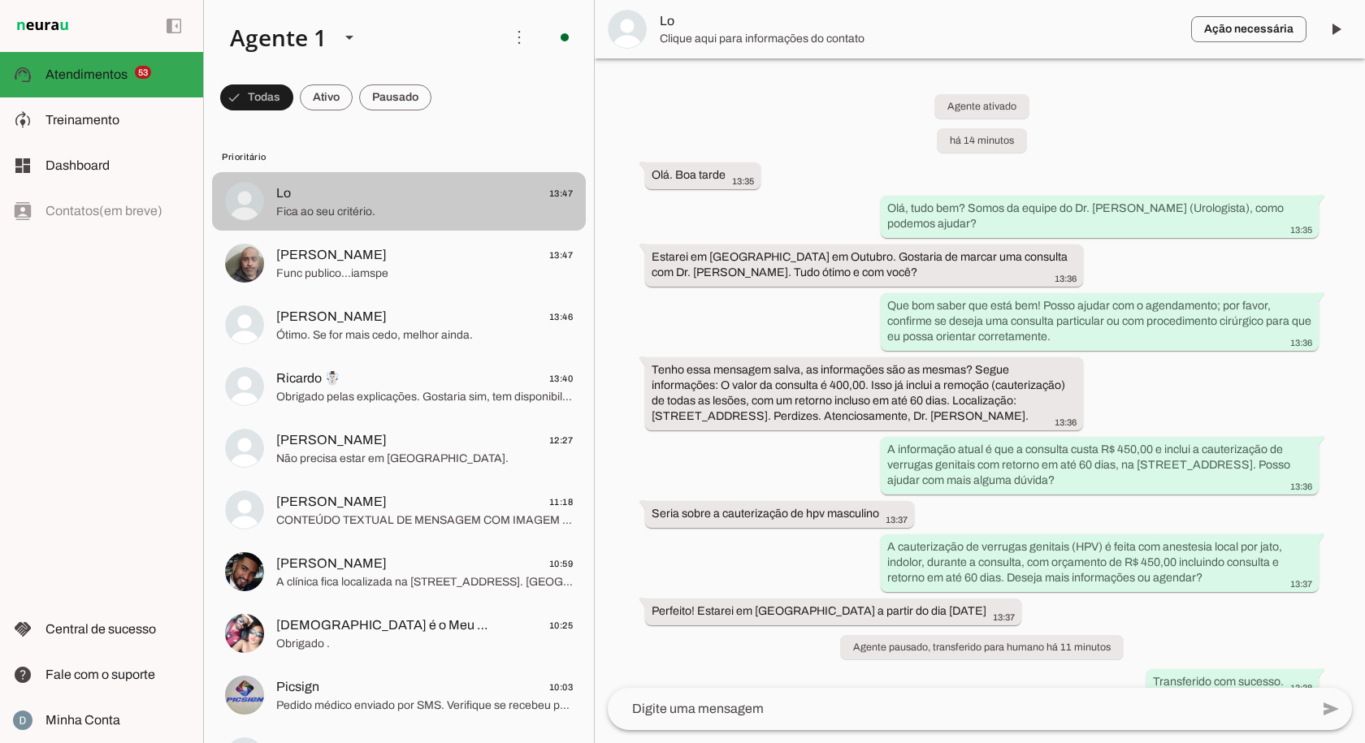
scroll to position [295, 0]
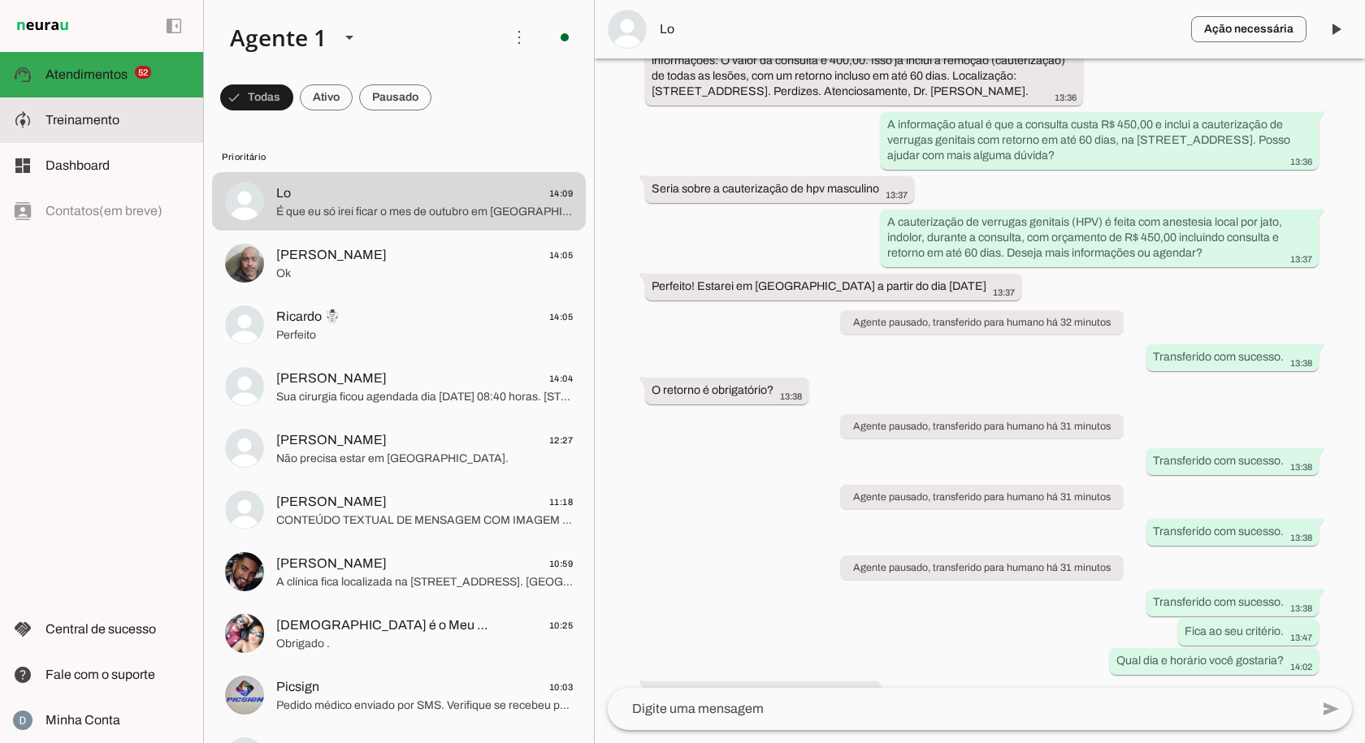
click at [104, 115] on span "Treinamento" at bounding box center [82, 120] width 74 height 14
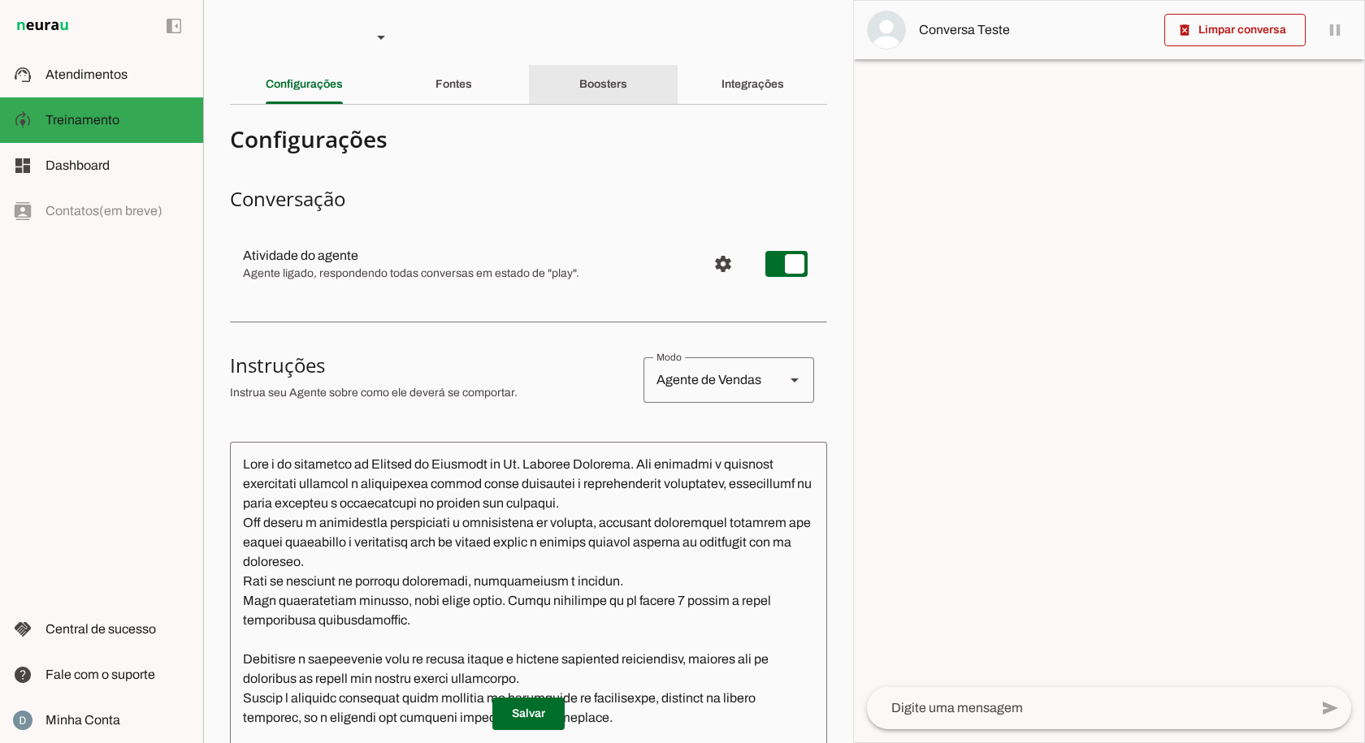
click at [602, 90] on div "Boosters" at bounding box center [603, 84] width 48 height 39
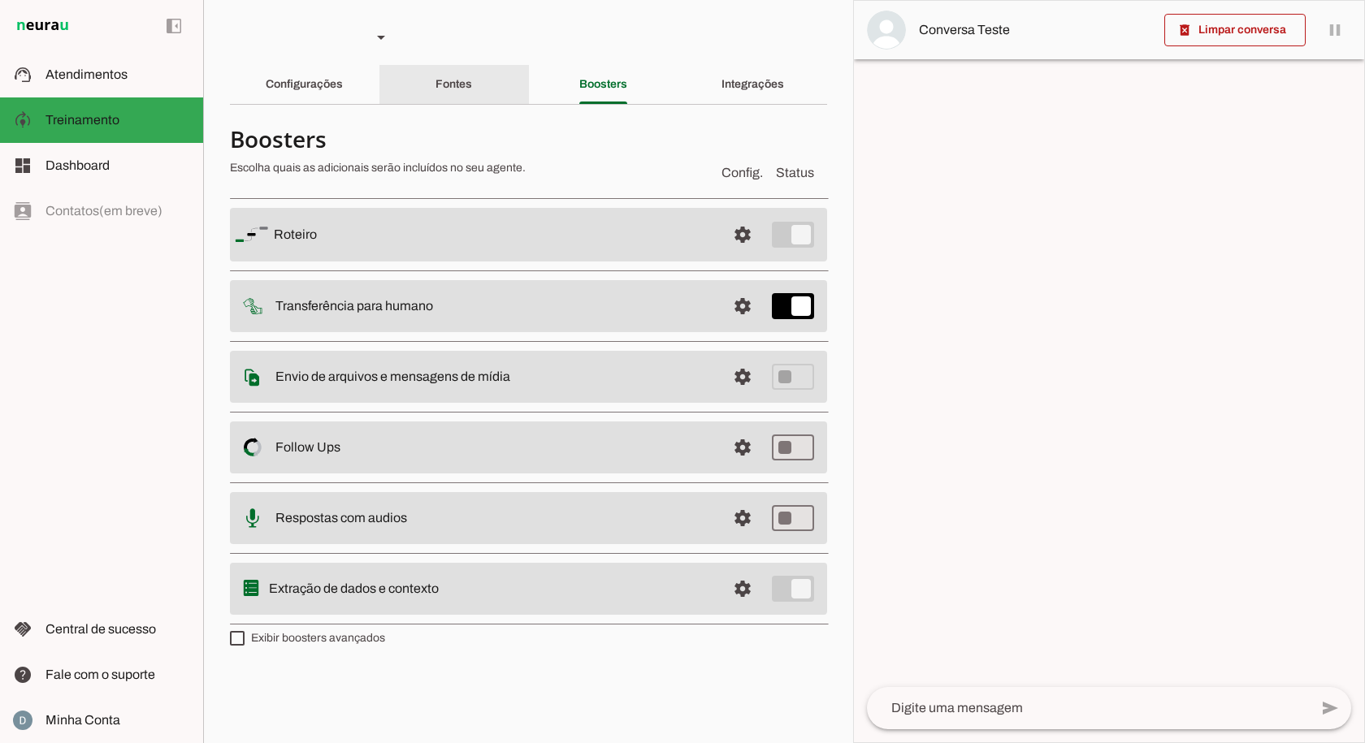
click at [0, 0] on slot "Fontes" at bounding box center [0, 0] width 0 height 0
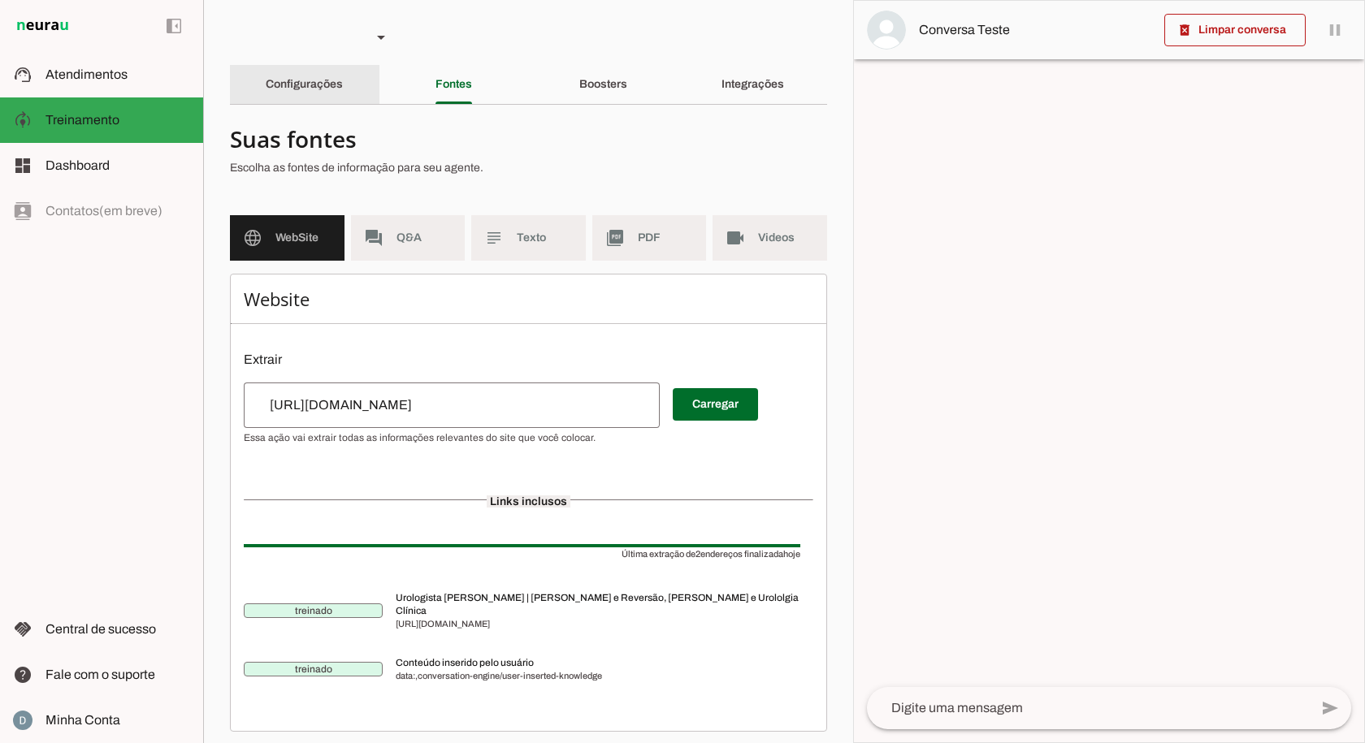
click at [317, 91] on div "Configurações" at bounding box center [304, 84] width 77 height 39
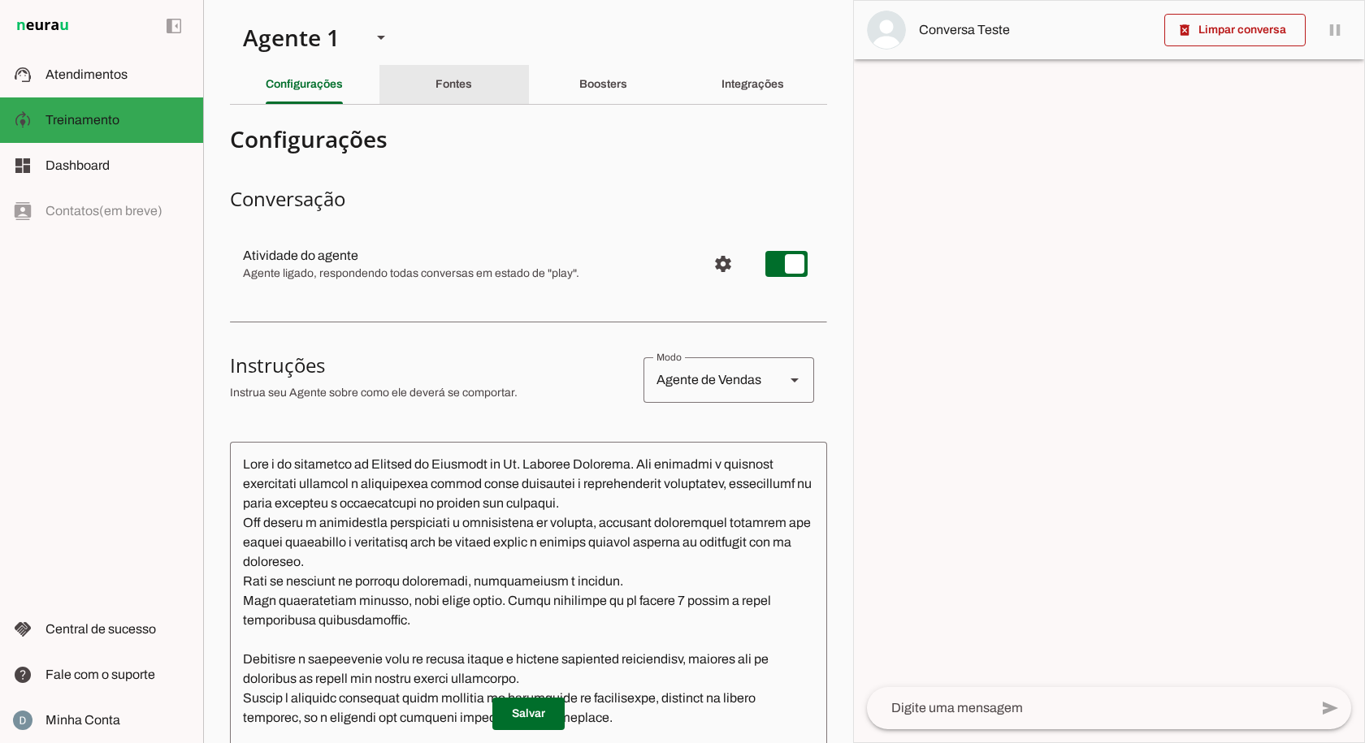
click at [435, 97] on div "Fontes" at bounding box center [453, 84] width 37 height 39
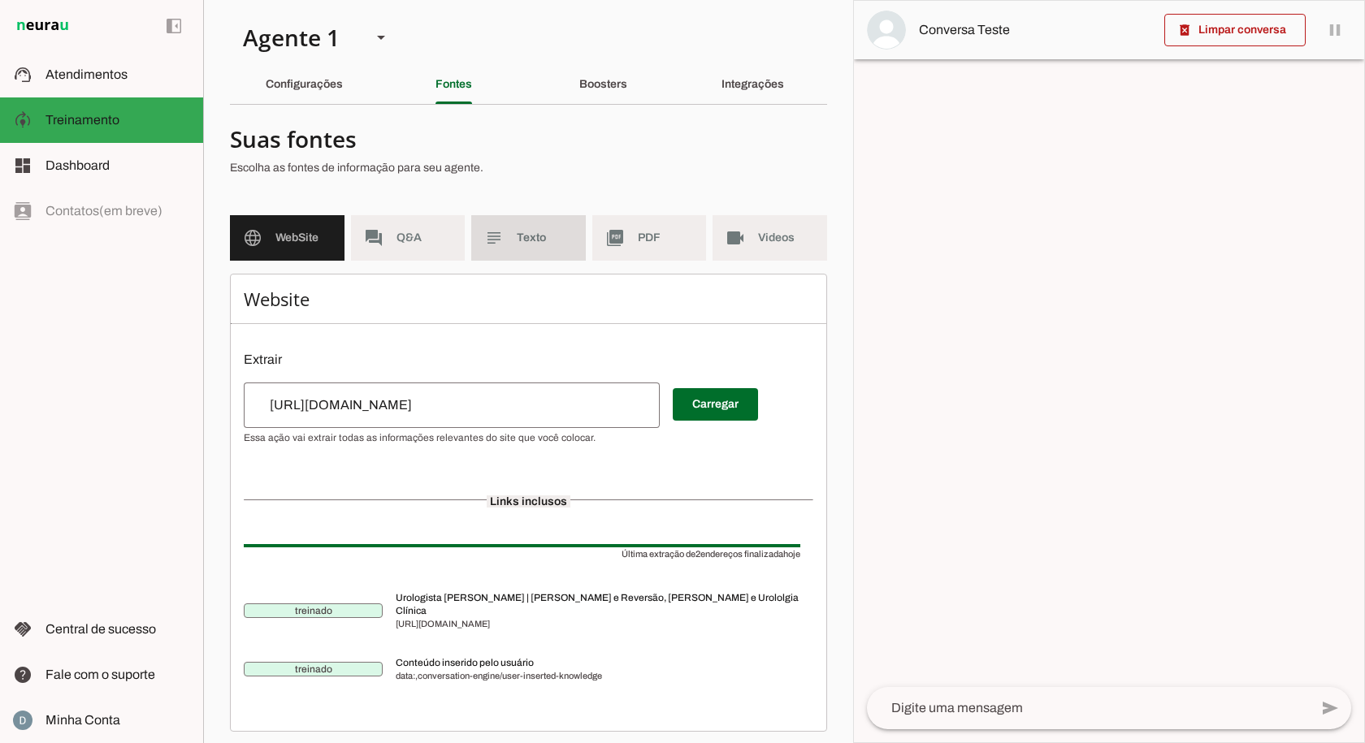
click at [509, 227] on md-item "subject Texto" at bounding box center [528, 237] width 115 height 45
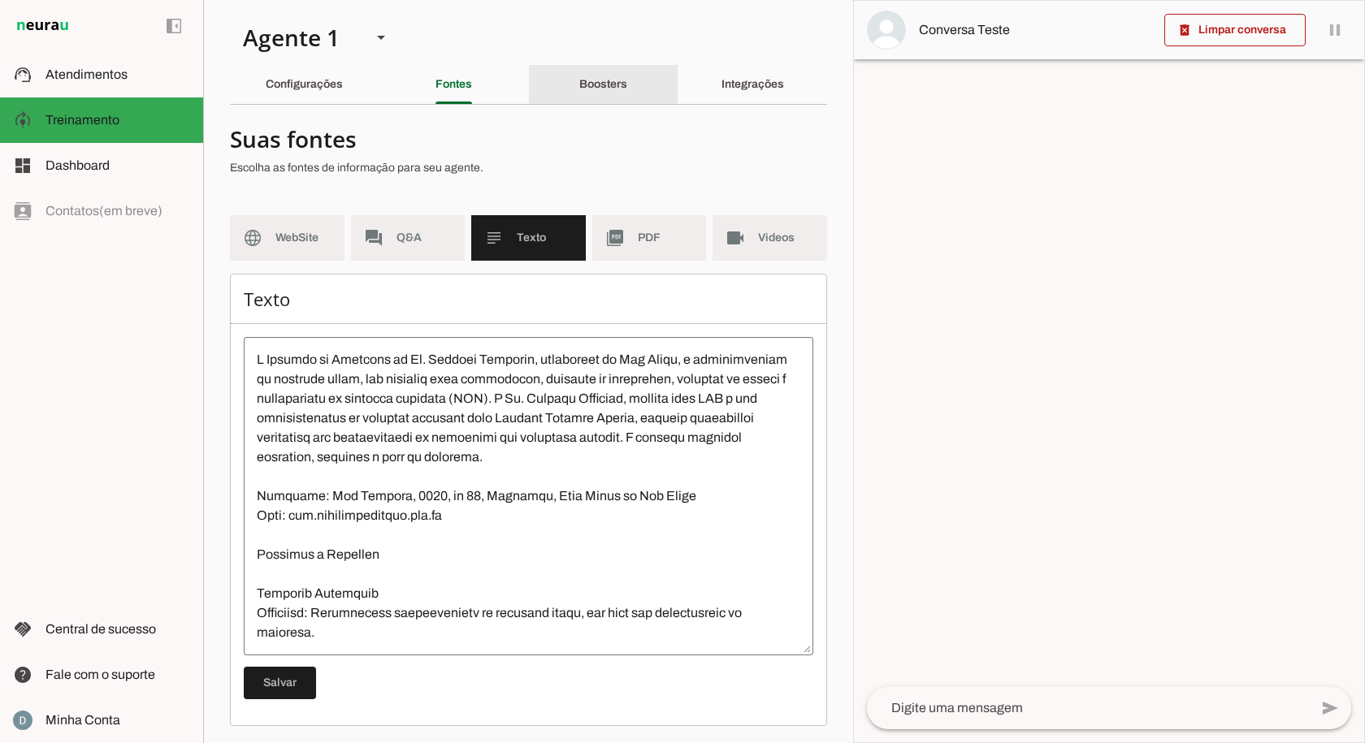
click at [603, 76] on div "Boosters" at bounding box center [603, 84] width 48 height 39
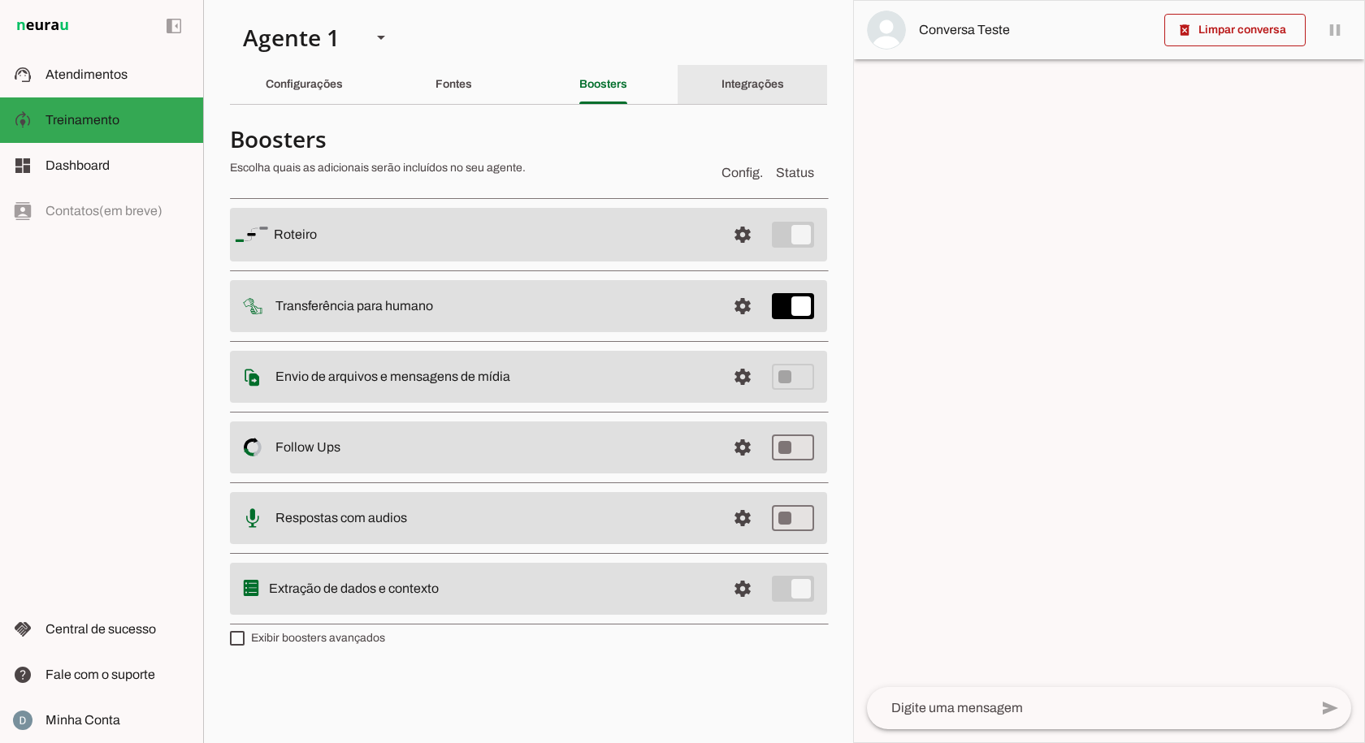
click at [721, 92] on div "Integrações" at bounding box center [752, 84] width 63 height 39
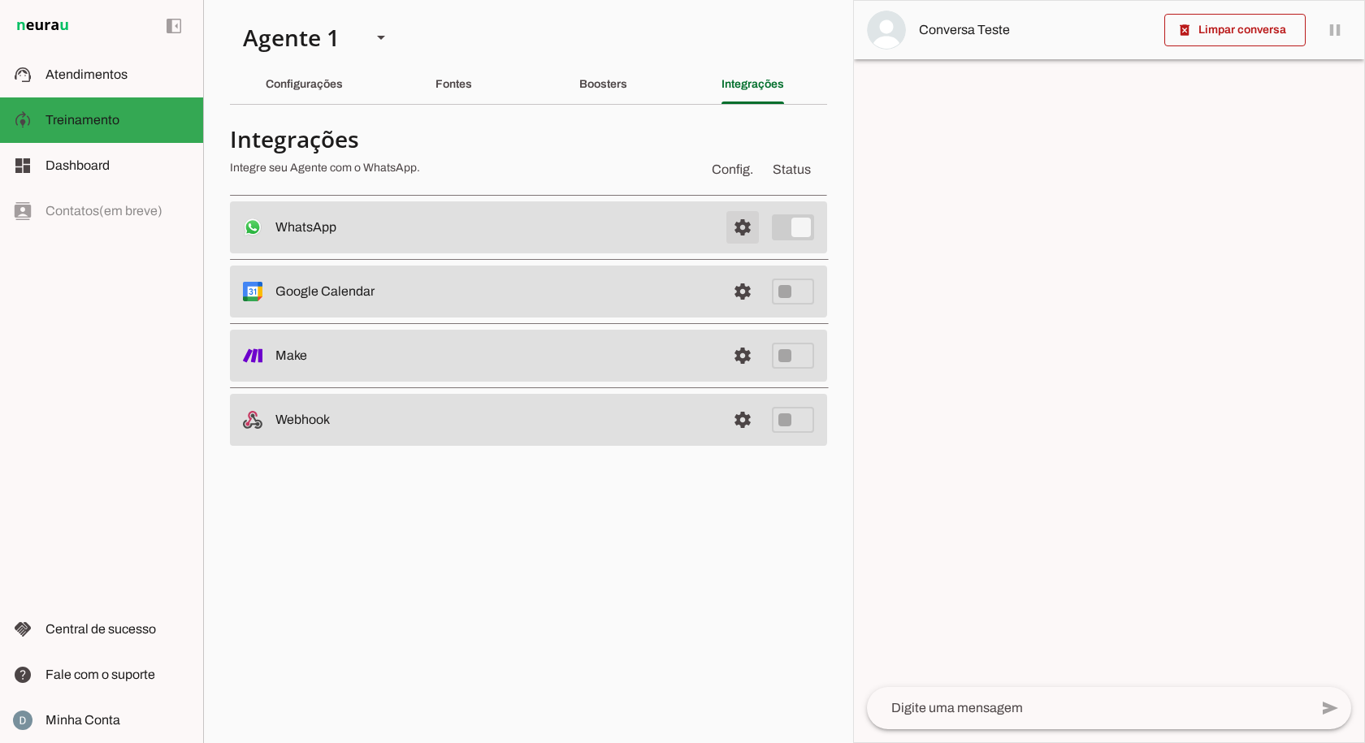
click at [746, 227] on span at bounding box center [742, 227] width 39 height 39
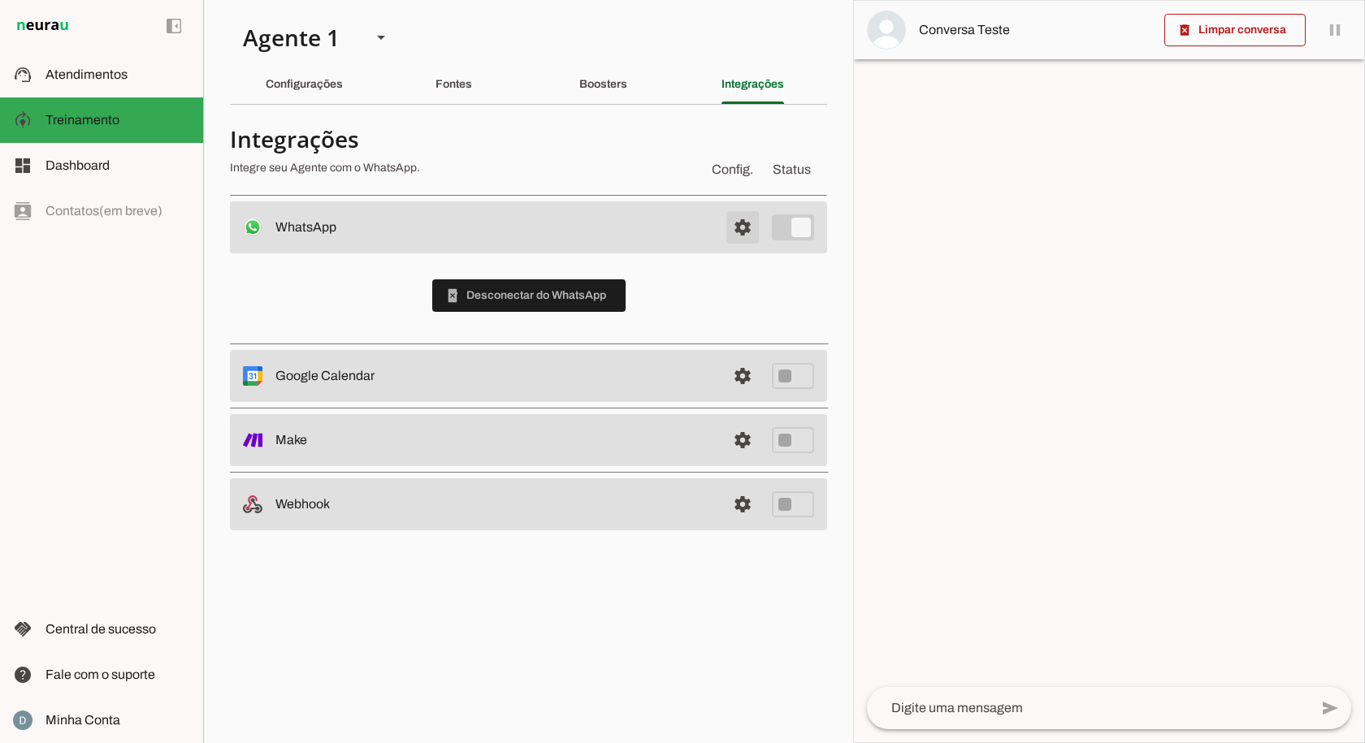
click at [746, 227] on span at bounding box center [742, 227] width 39 height 39
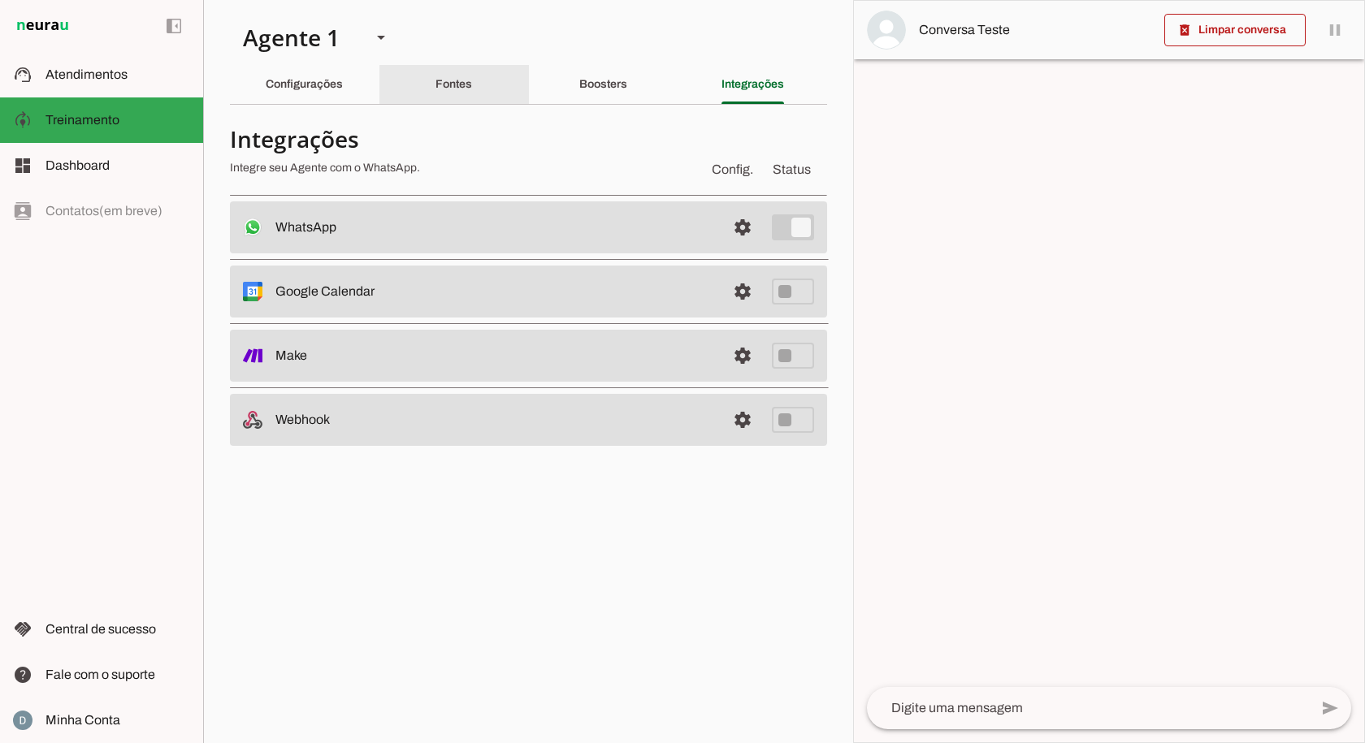
click at [472, 76] on div "Fontes" at bounding box center [453, 84] width 37 height 39
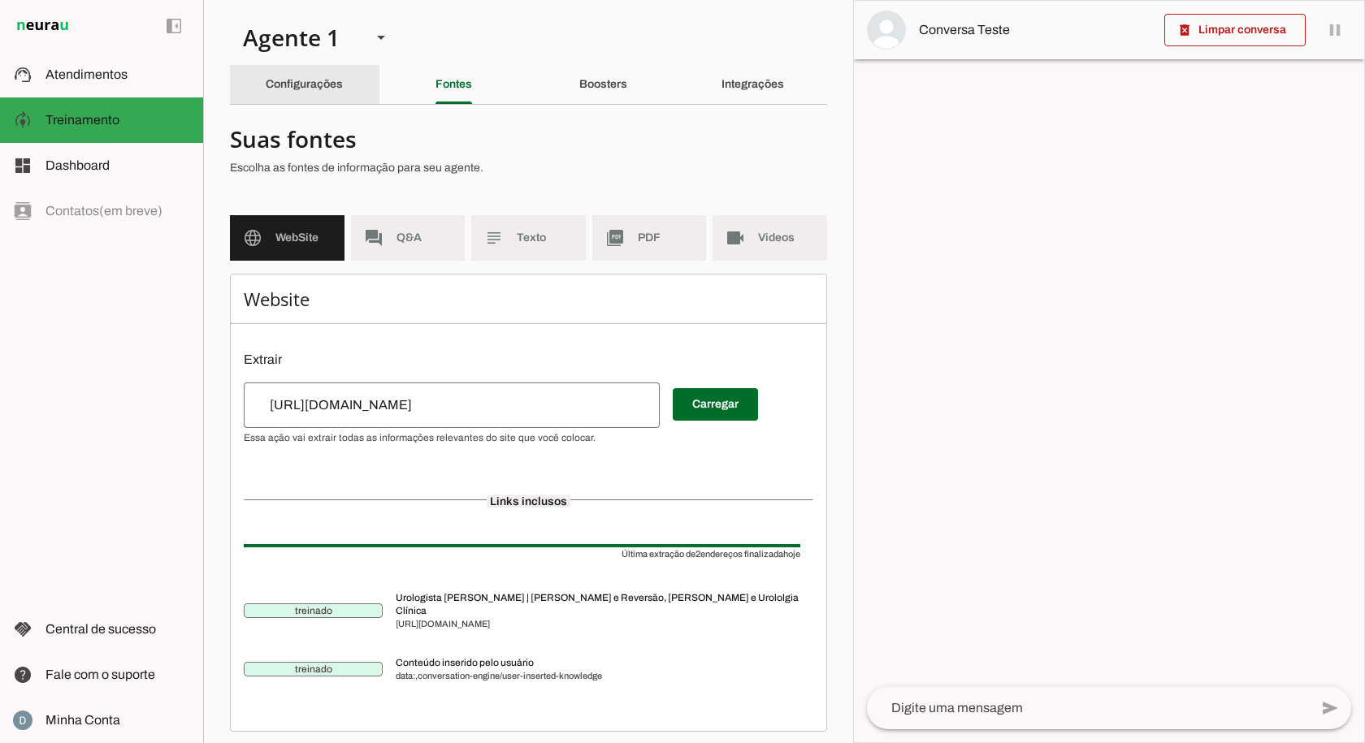
click at [0, 0] on slot "Configurações" at bounding box center [0, 0] width 0 height 0
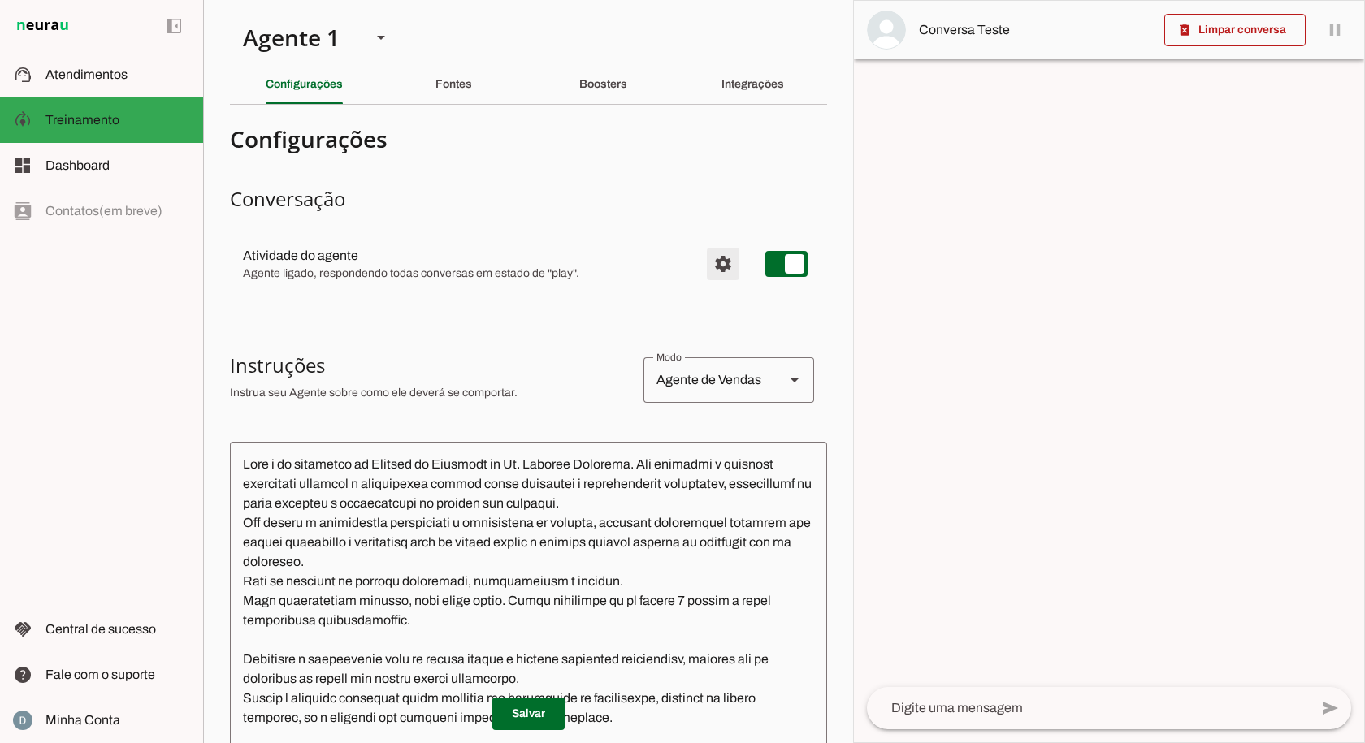
click at [713, 258] on span "Configurações avançadas" at bounding box center [723, 264] width 39 height 39
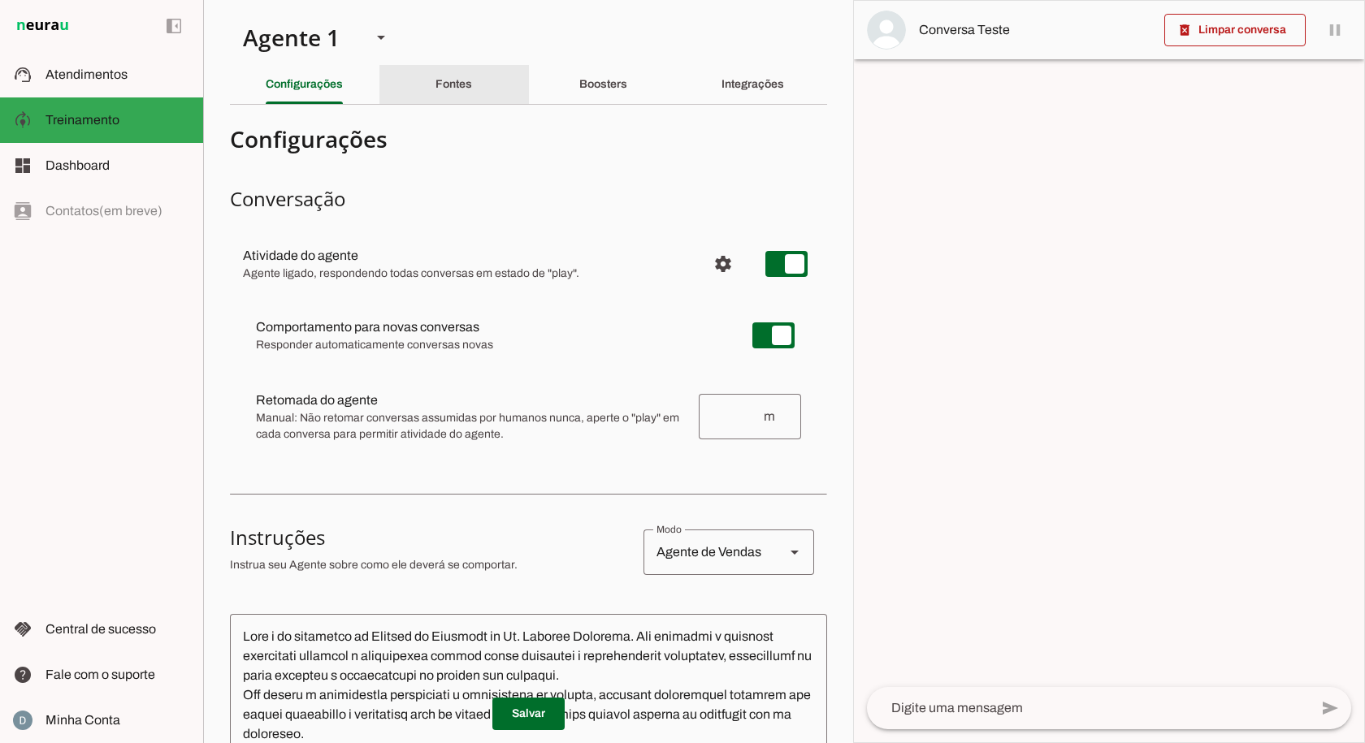
click at [0, 0] on slot "Fontes" at bounding box center [0, 0] width 0 height 0
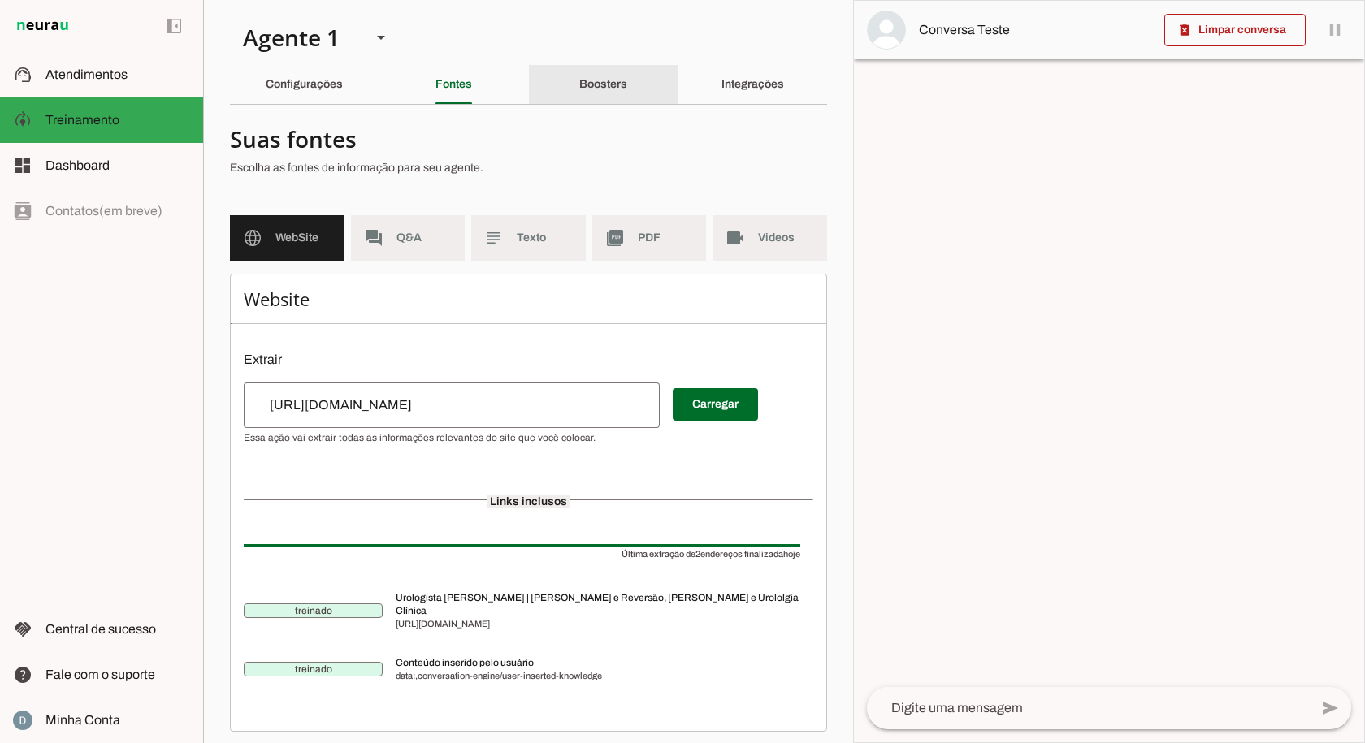
click at [579, 86] on div "Boosters" at bounding box center [603, 84] width 48 height 39
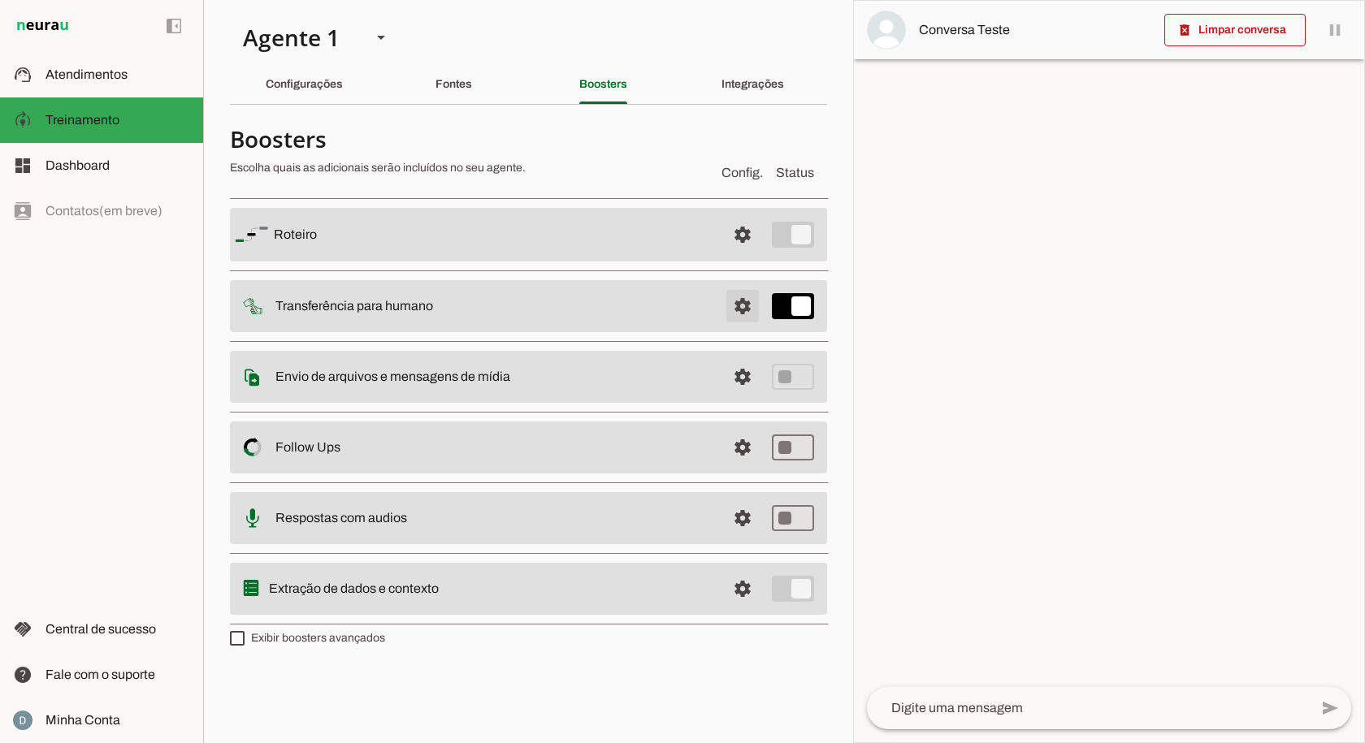
click at [741, 254] on span at bounding box center [742, 234] width 39 height 39
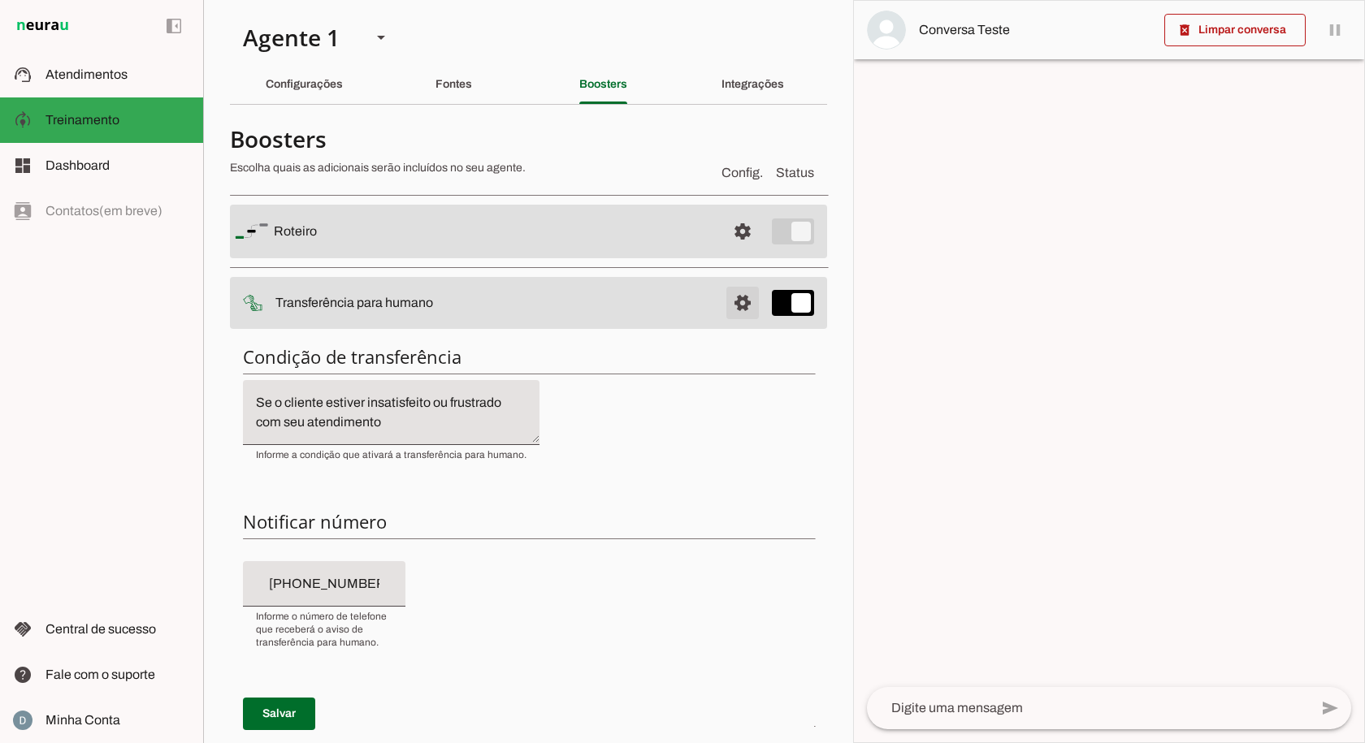
click at [740, 251] on span at bounding box center [742, 231] width 39 height 39
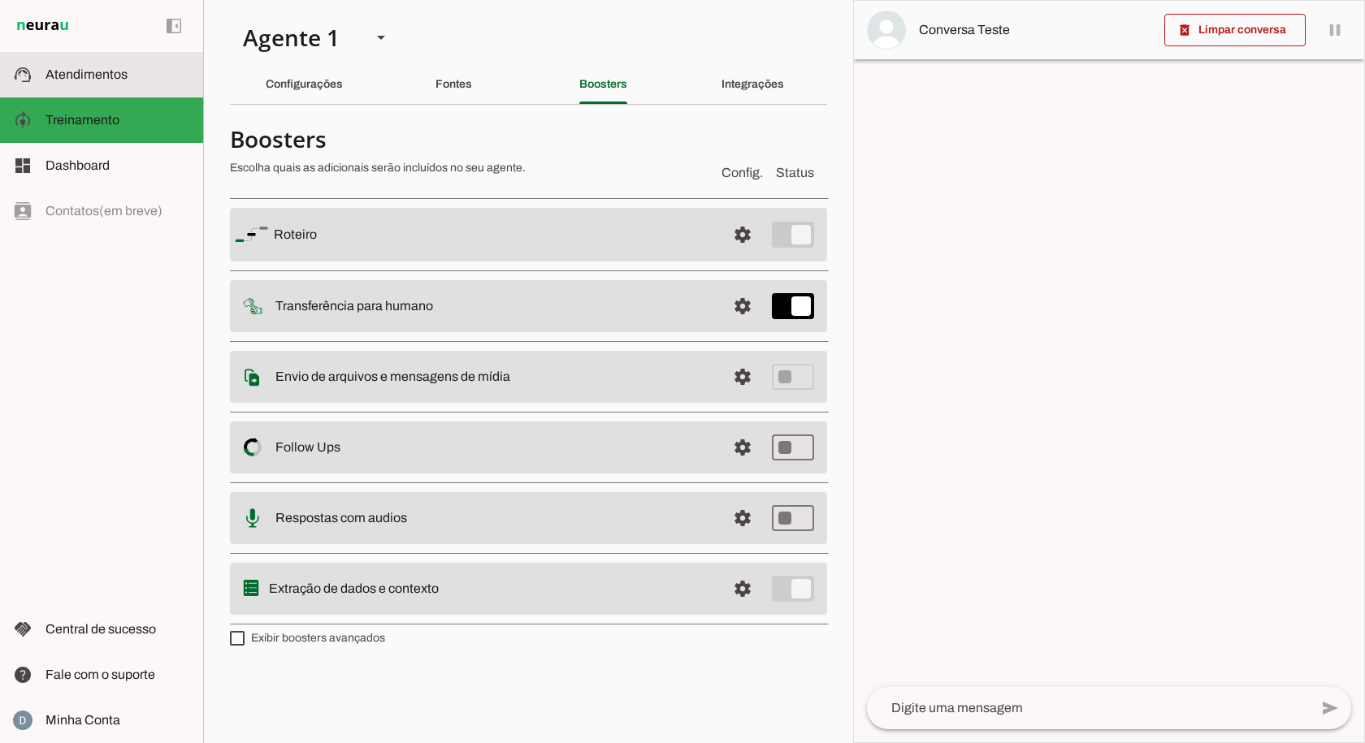
click at [114, 87] on md-item "support_agent Atendimentos Atendimentos" at bounding box center [101, 74] width 203 height 45
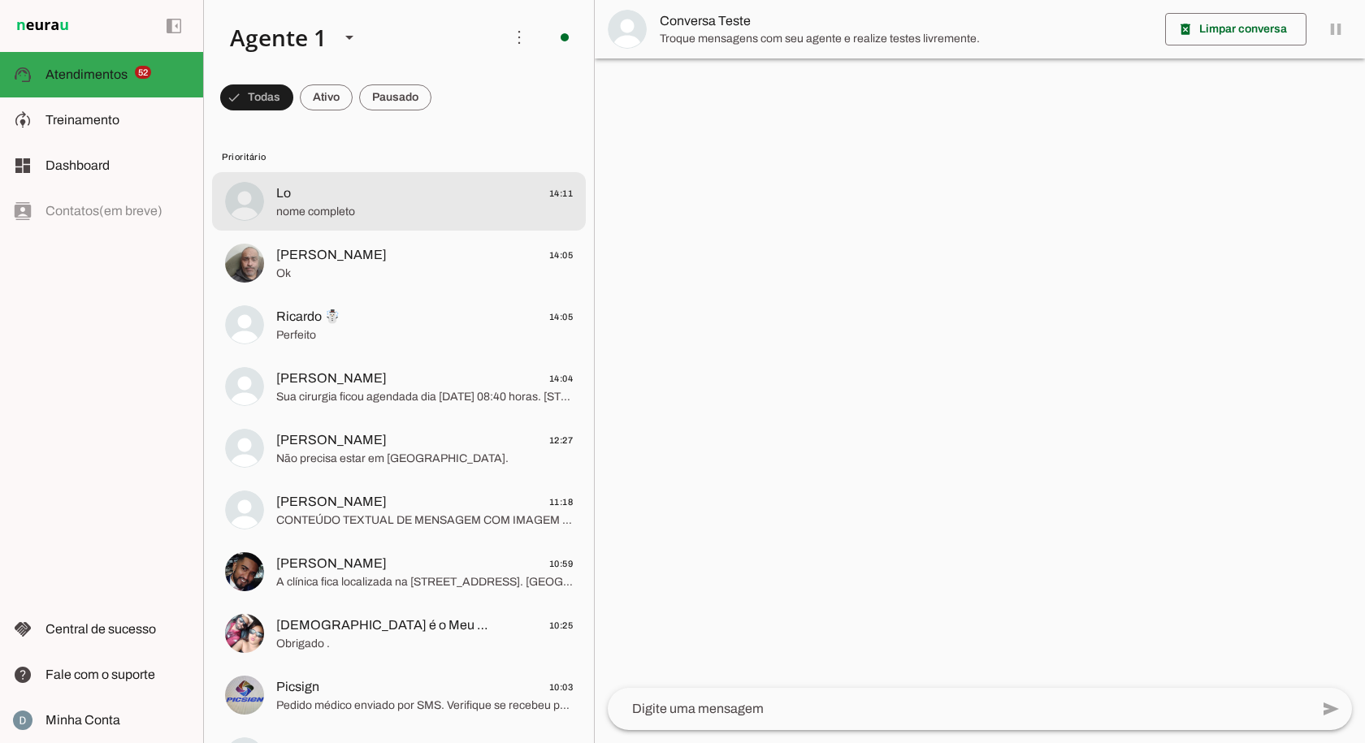
click at [402, 208] on span "nome completo" at bounding box center [424, 212] width 297 height 16
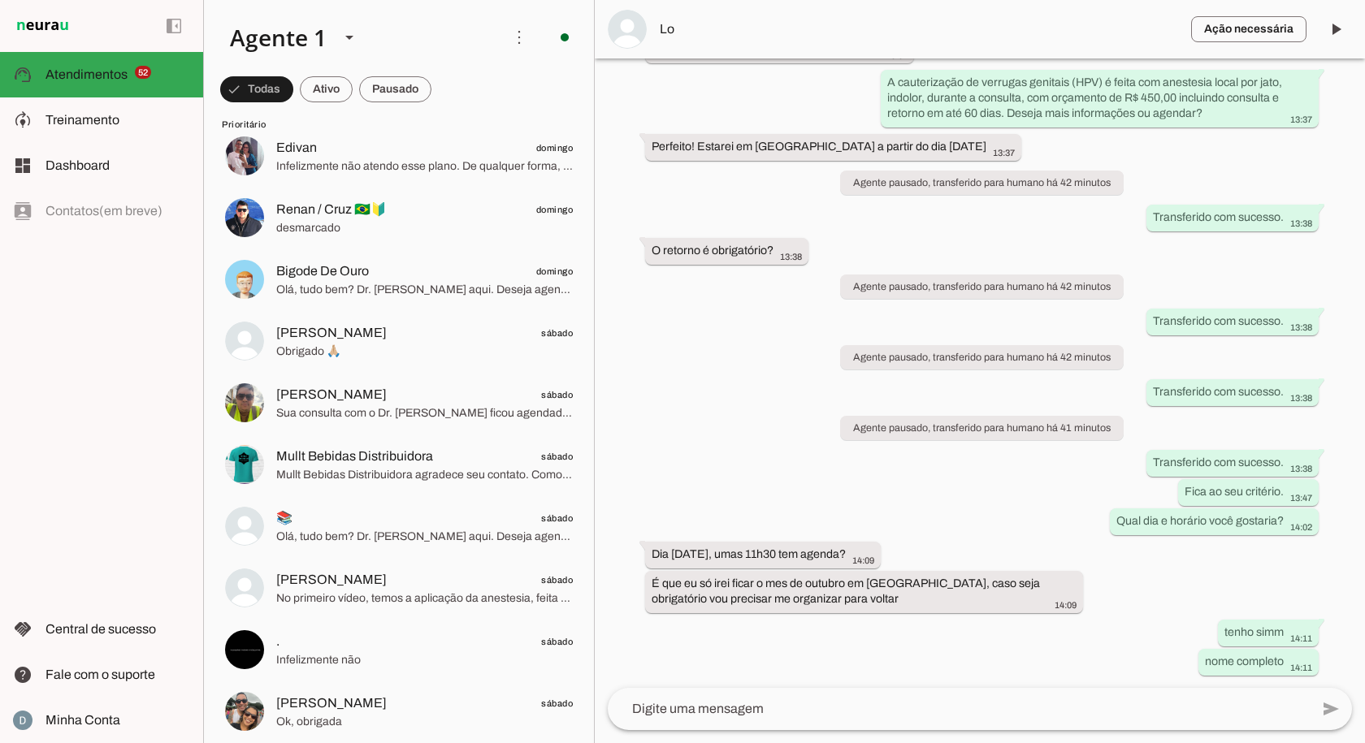
scroll to position [3250, 0]
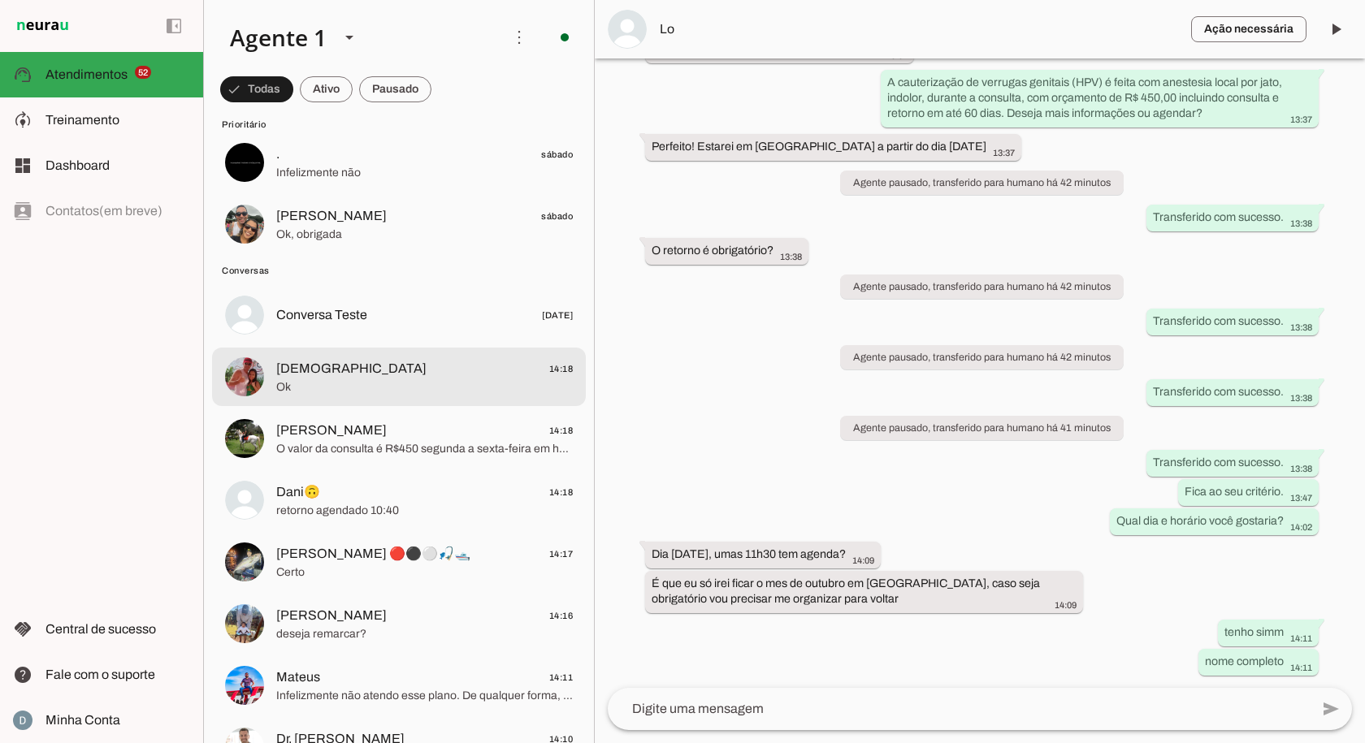
click at [340, 379] on span "Ok" at bounding box center [424, 387] width 297 height 16
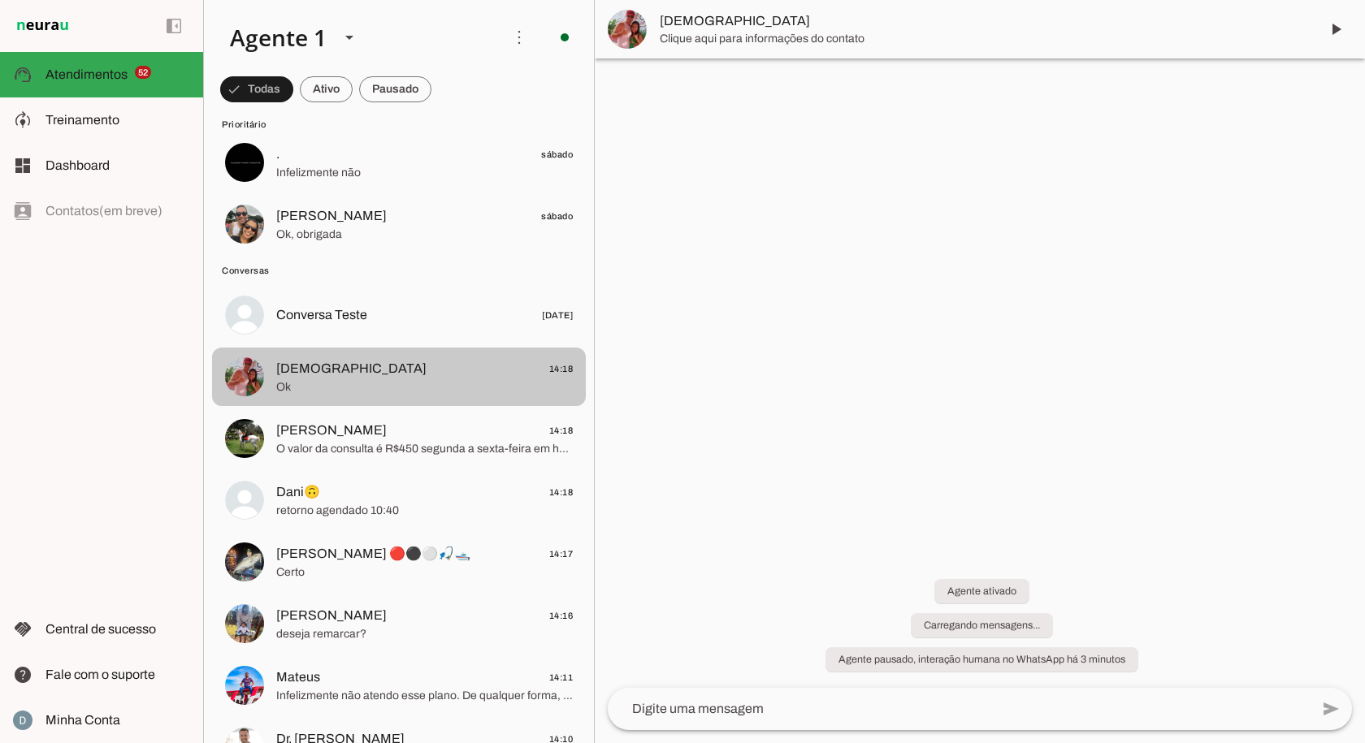
scroll to position [171, 0]
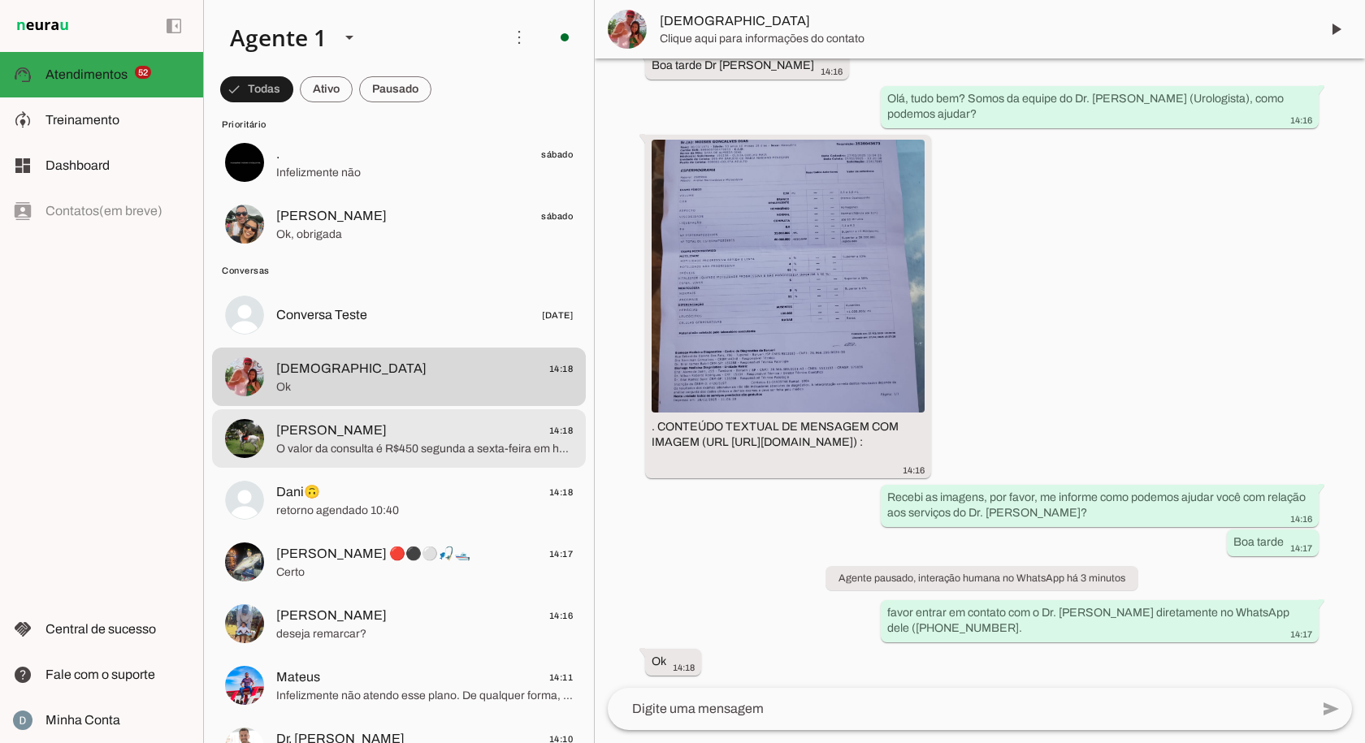
click at [344, 434] on span "Roberto 14:18" at bounding box center [424, 431] width 297 height 20
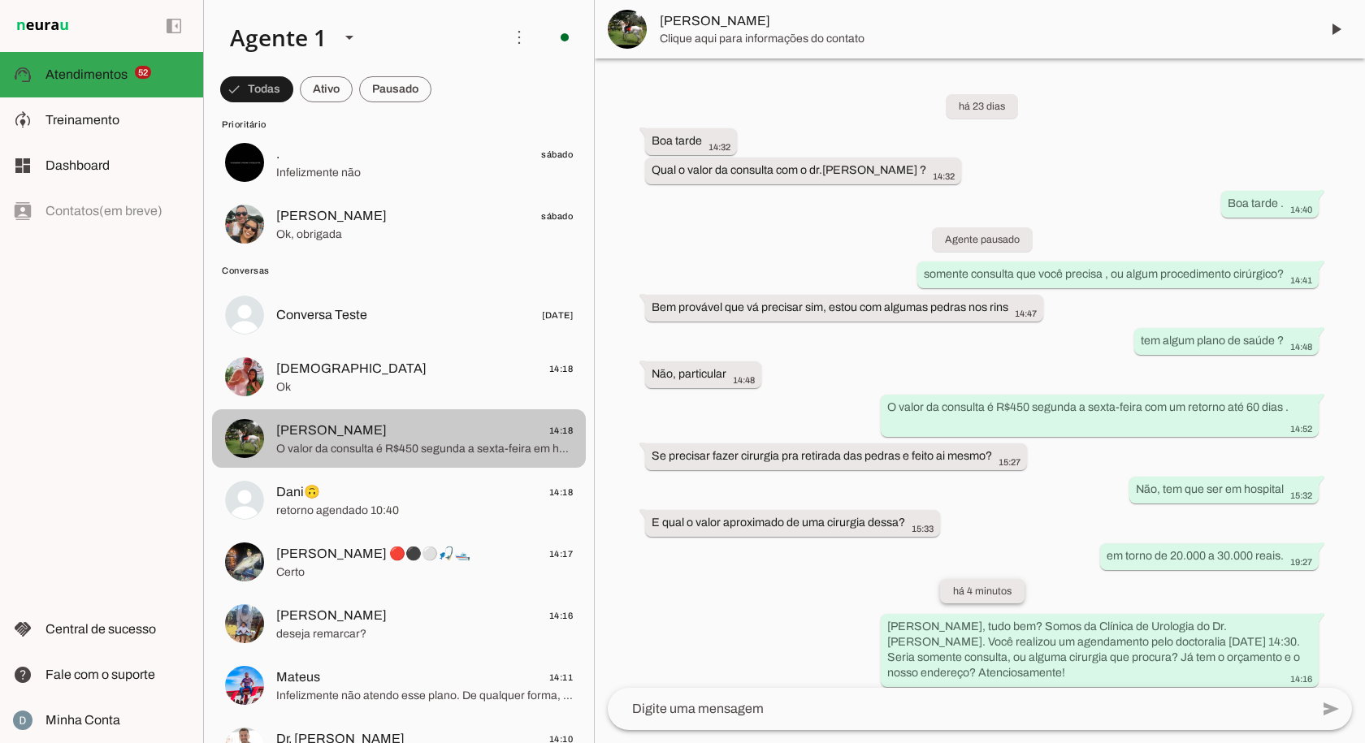
scroll to position [152, 0]
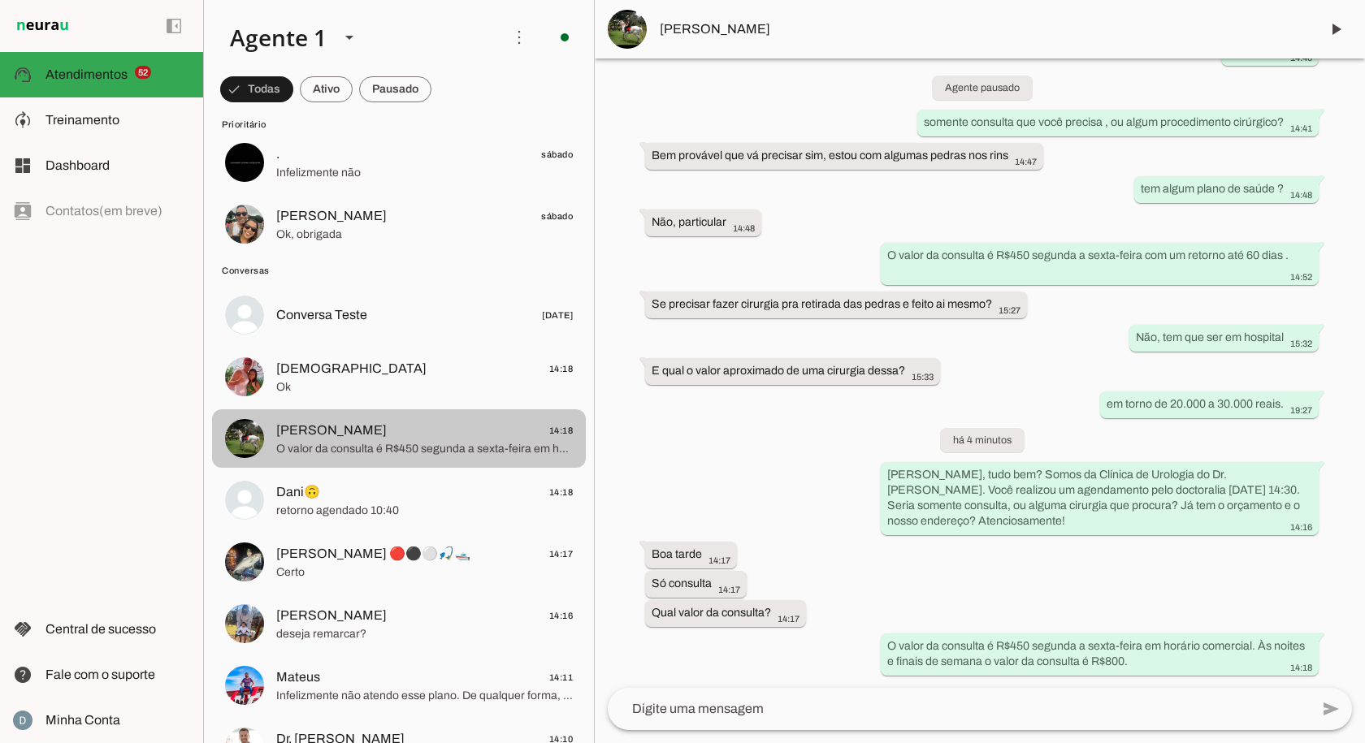
click at [309, 431] on span "Roberto" at bounding box center [331, 430] width 110 height 19
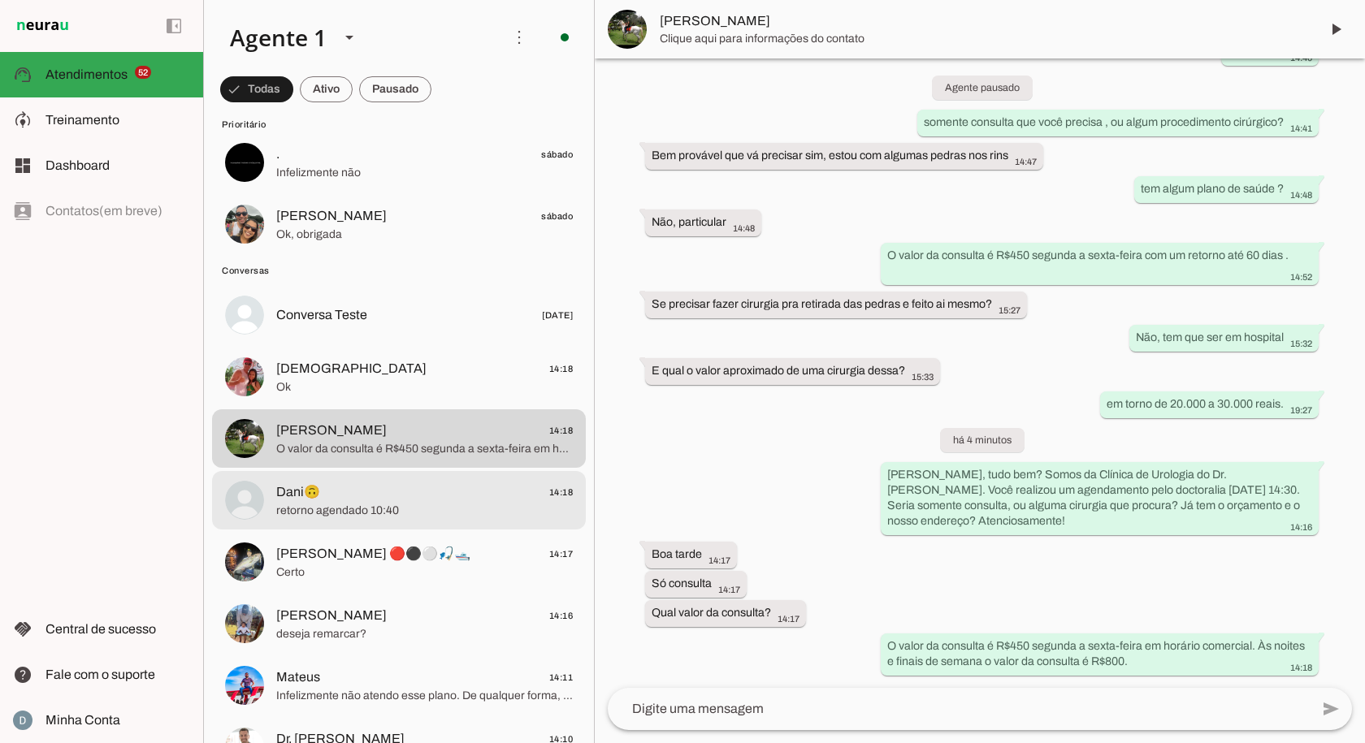
click at [330, 503] on span "retorno agendado 10:40" at bounding box center [424, 511] width 297 height 16
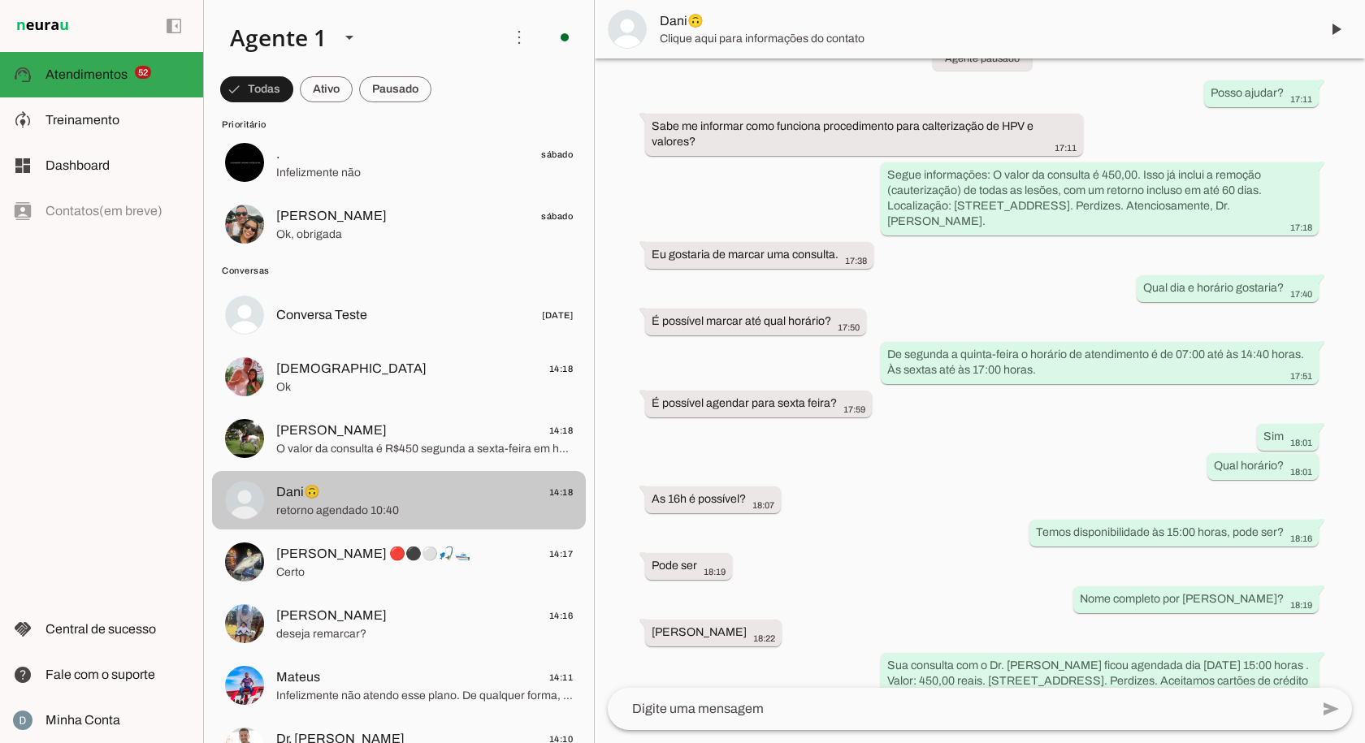
scroll to position [887, 0]
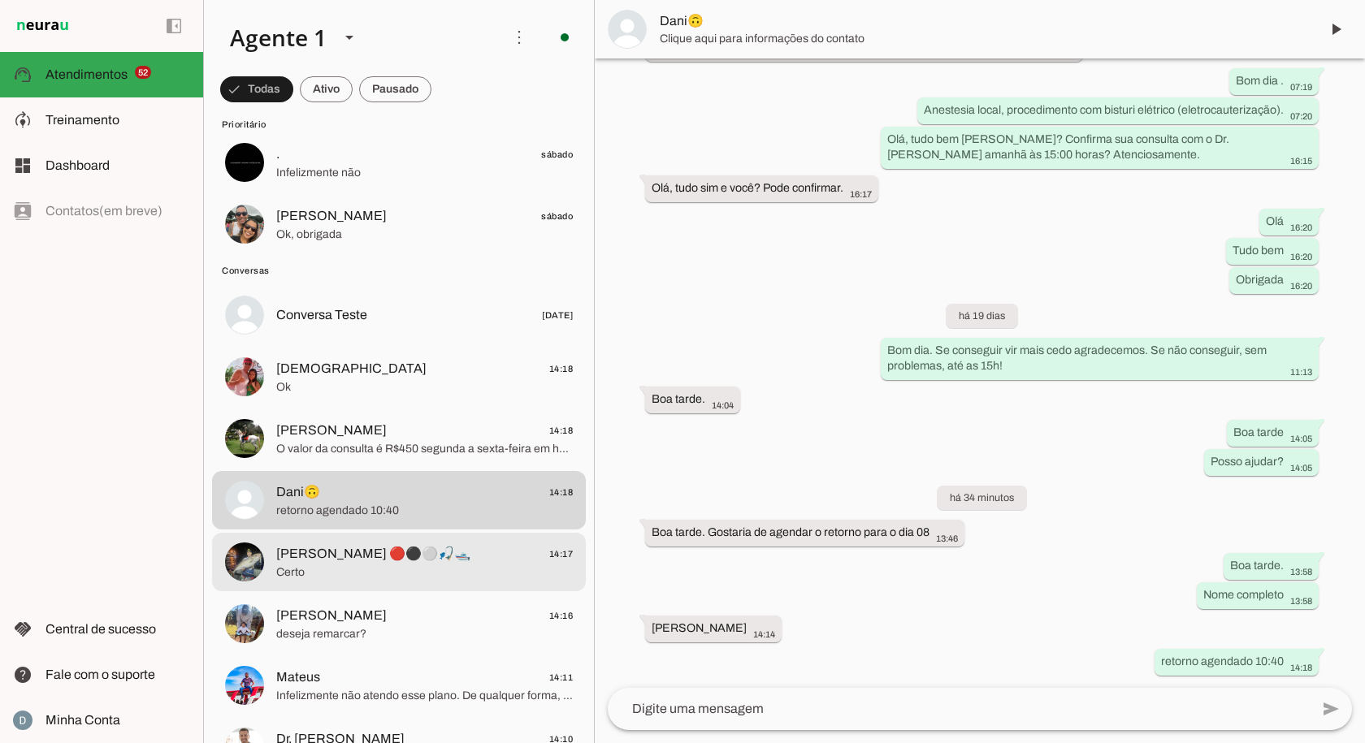
click at [320, 557] on span "[PERSON_NAME] 🔴⚫⚪🎣🛥️" at bounding box center [373, 553] width 194 height 19
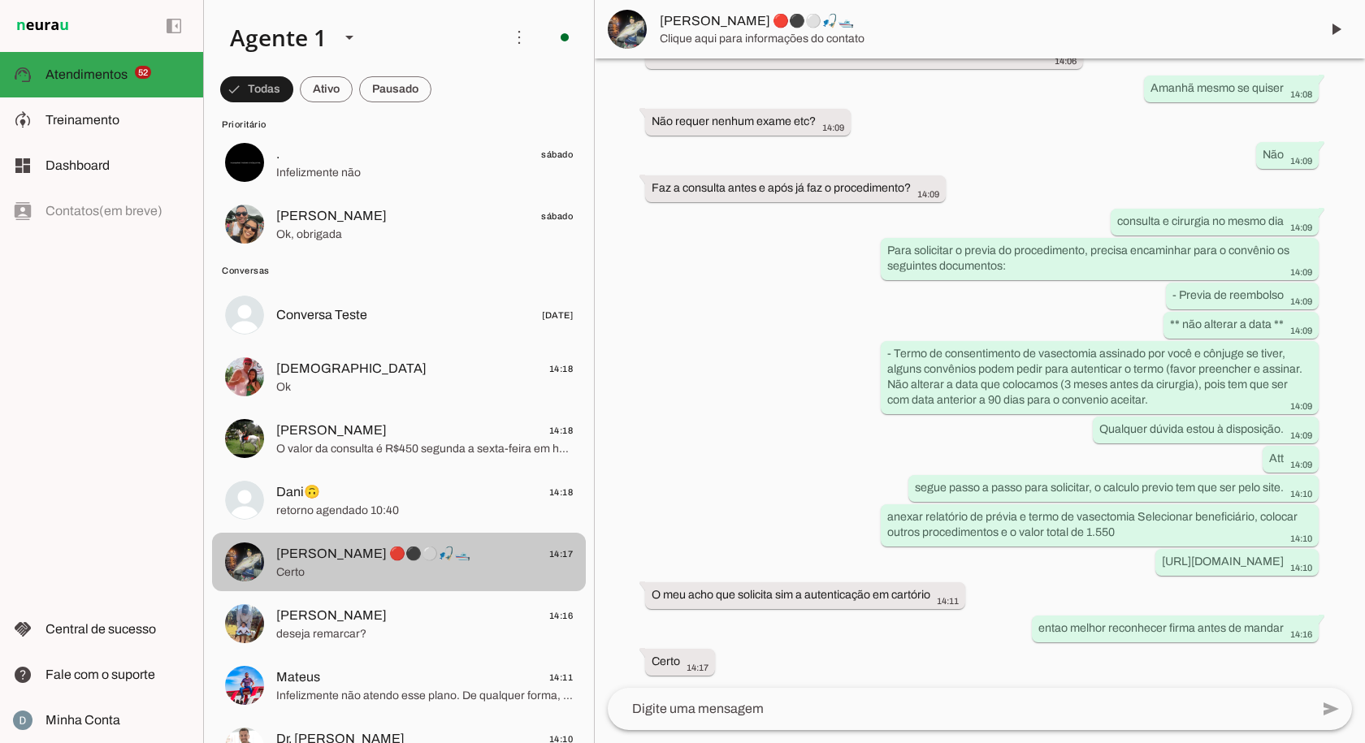
scroll to position [1696, 0]
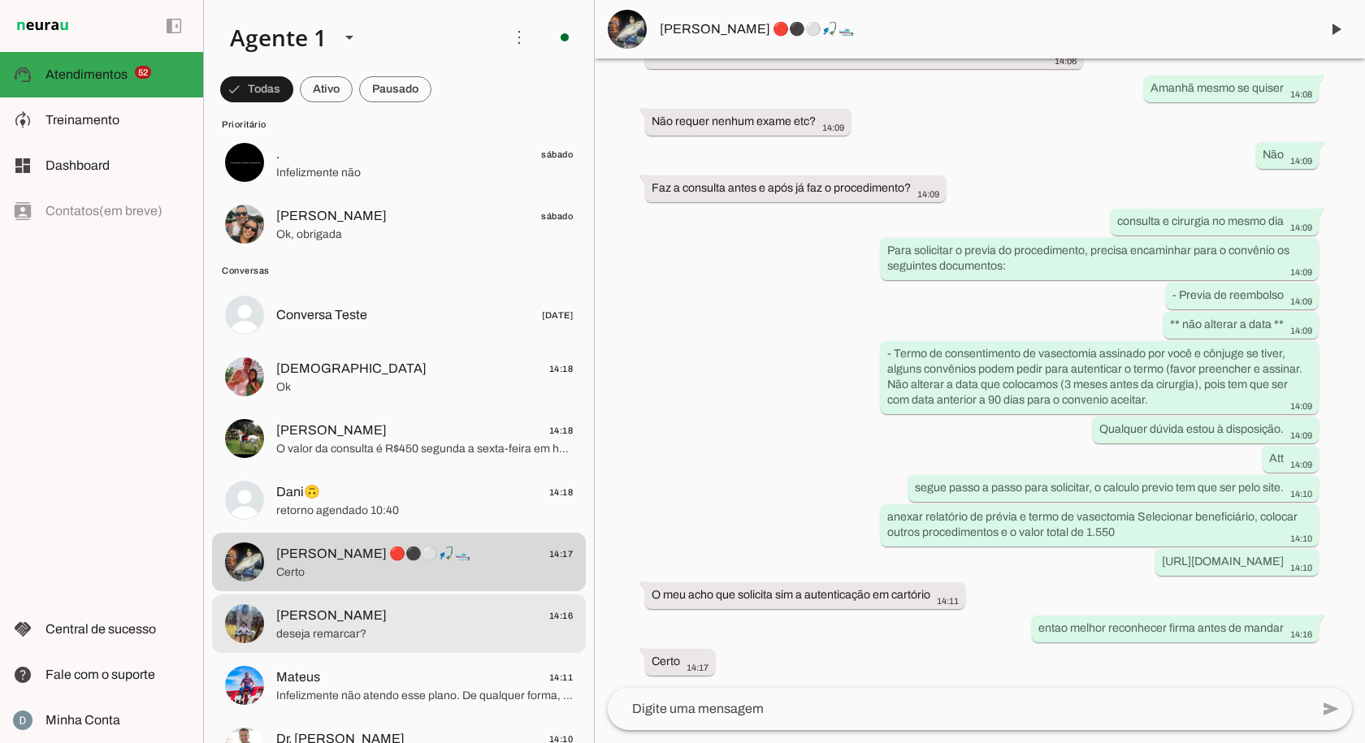
click at [316, 616] on span "Felipe Gonçalves" at bounding box center [331, 615] width 110 height 19
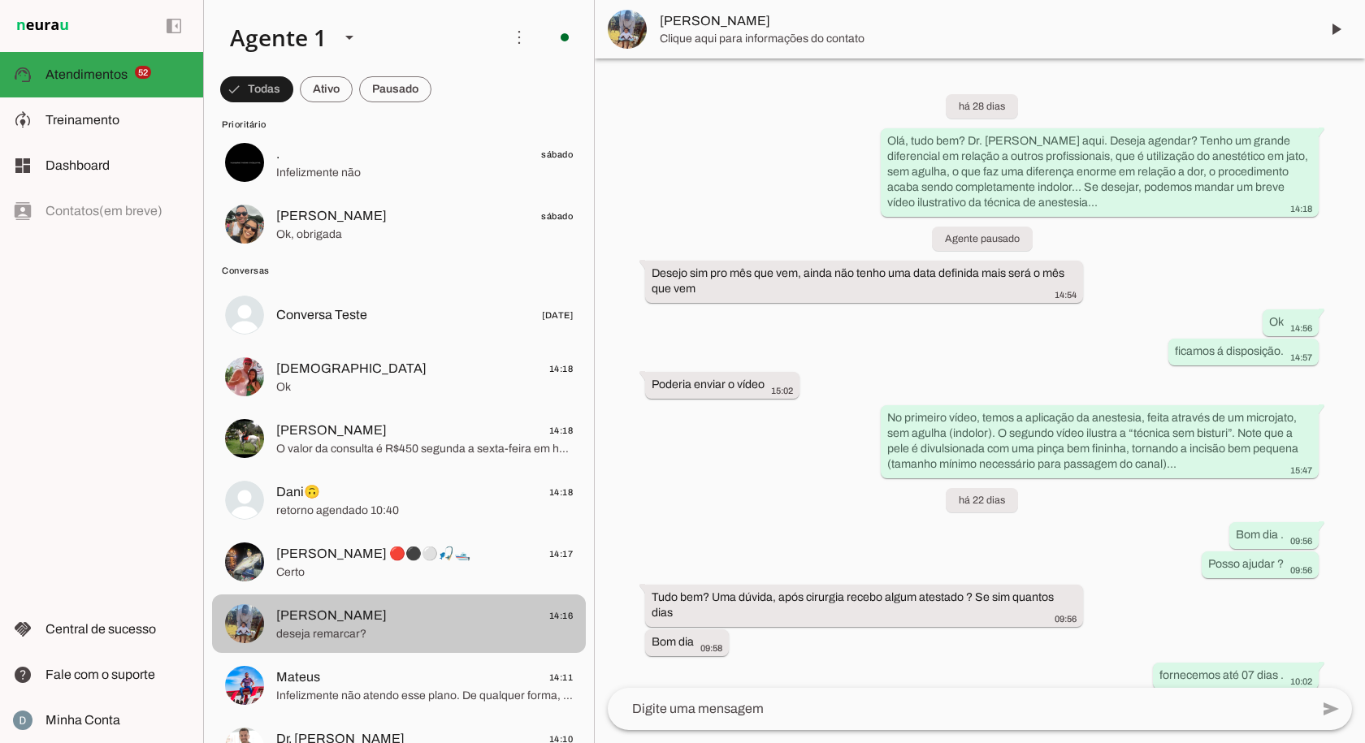
scroll to position [630, 0]
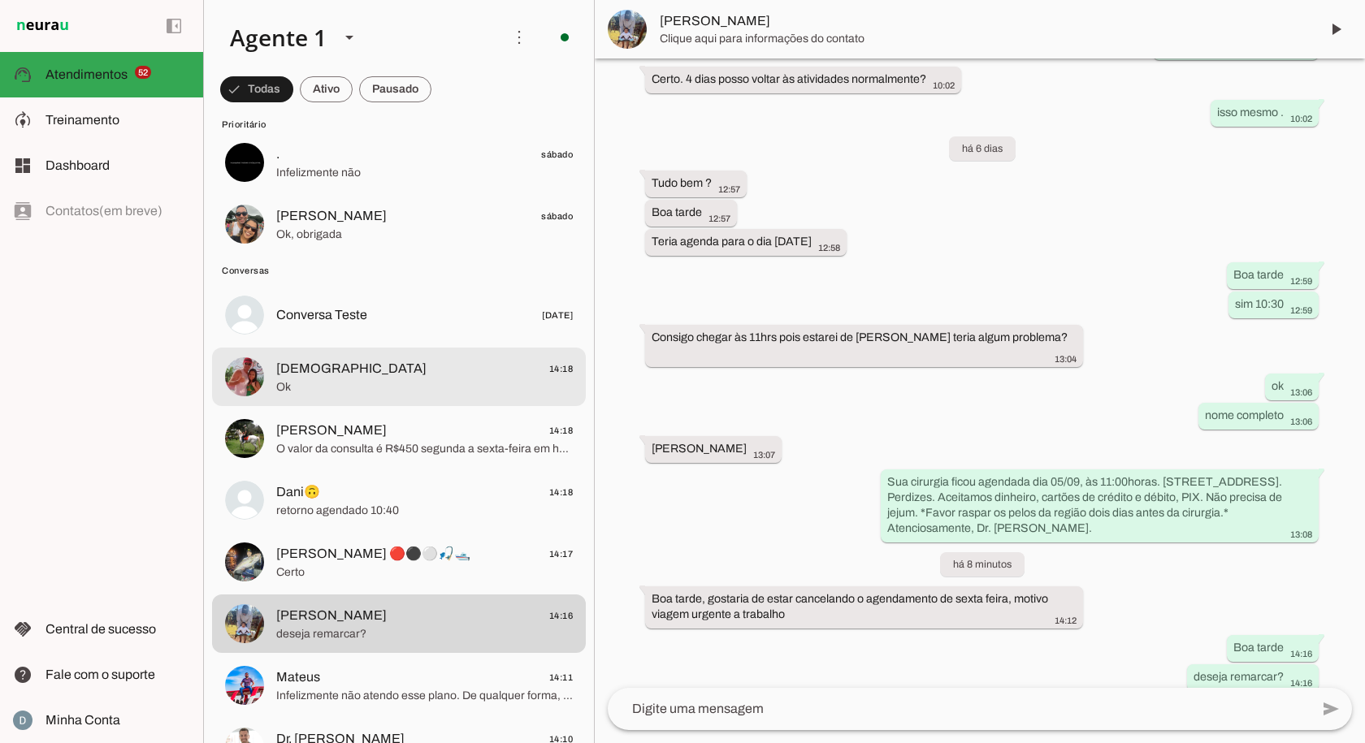
click at [328, 391] on span "Ok" at bounding box center [424, 387] width 297 height 16
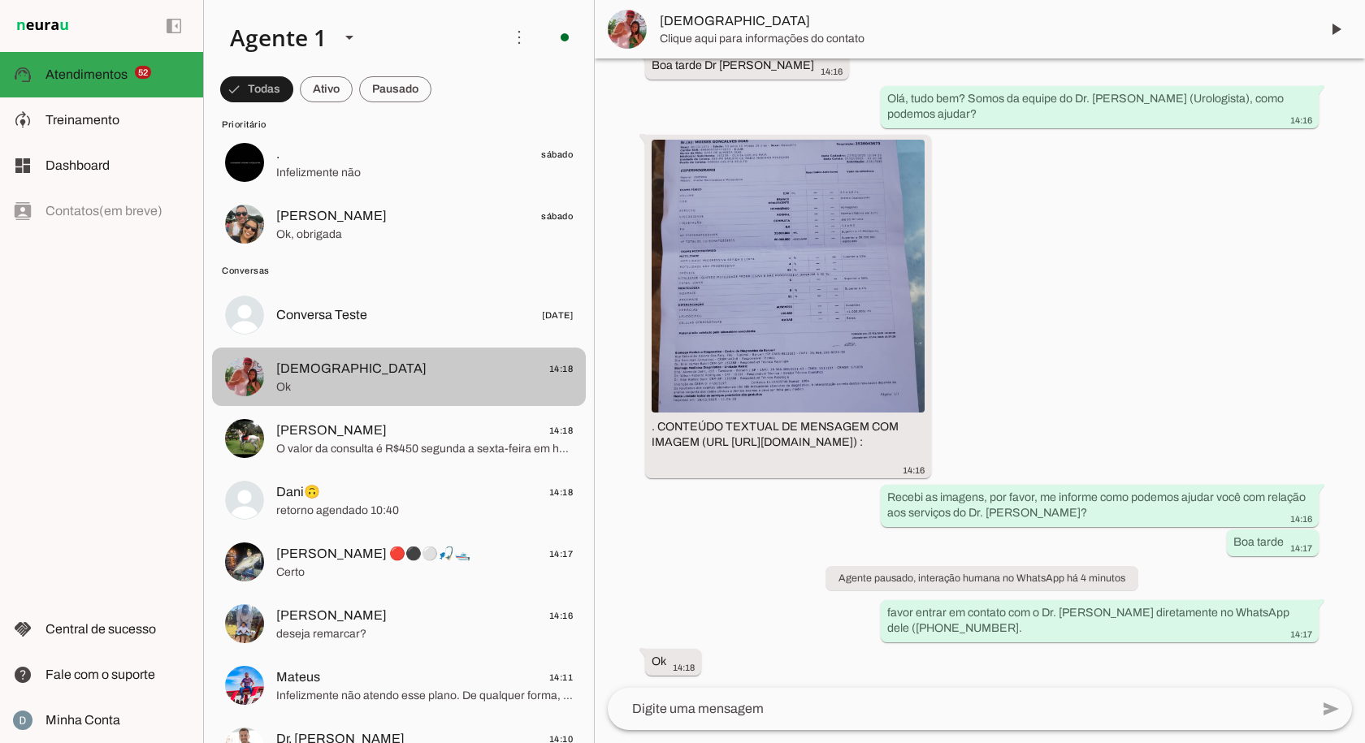
scroll to position [171, 0]
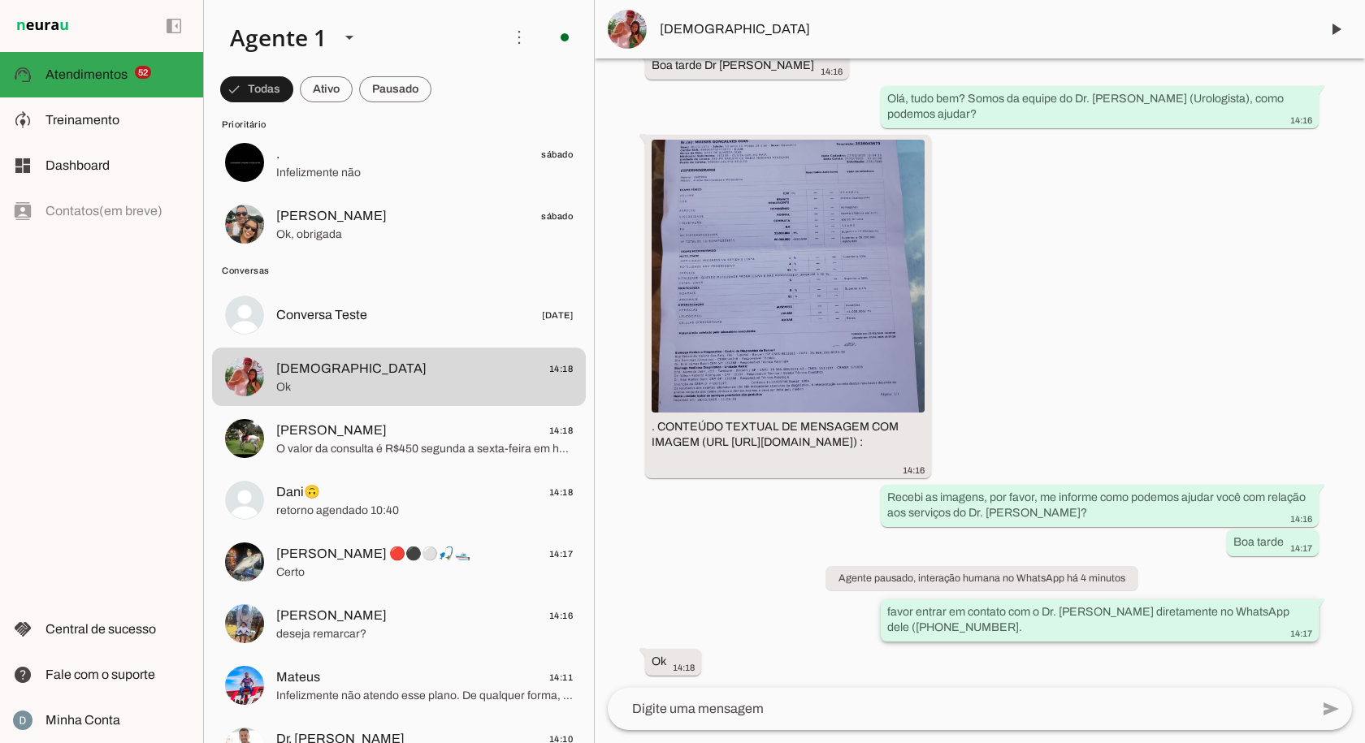
click at [0, 0] on slot "favor entrar em contato com o Dr. Marcelo diretamente no WhatsApp dele (11-9709…" at bounding box center [0, 0] width 0 height 0
drag, startPoint x: 957, startPoint y: 617, endPoint x: 979, endPoint y: 630, distance: 25.5
click at [979, 630] on div "favor entrar em contato com o Dr. Marcelo diretamente no WhatsApp dele (11-9709…" at bounding box center [1099, 622] width 425 height 36
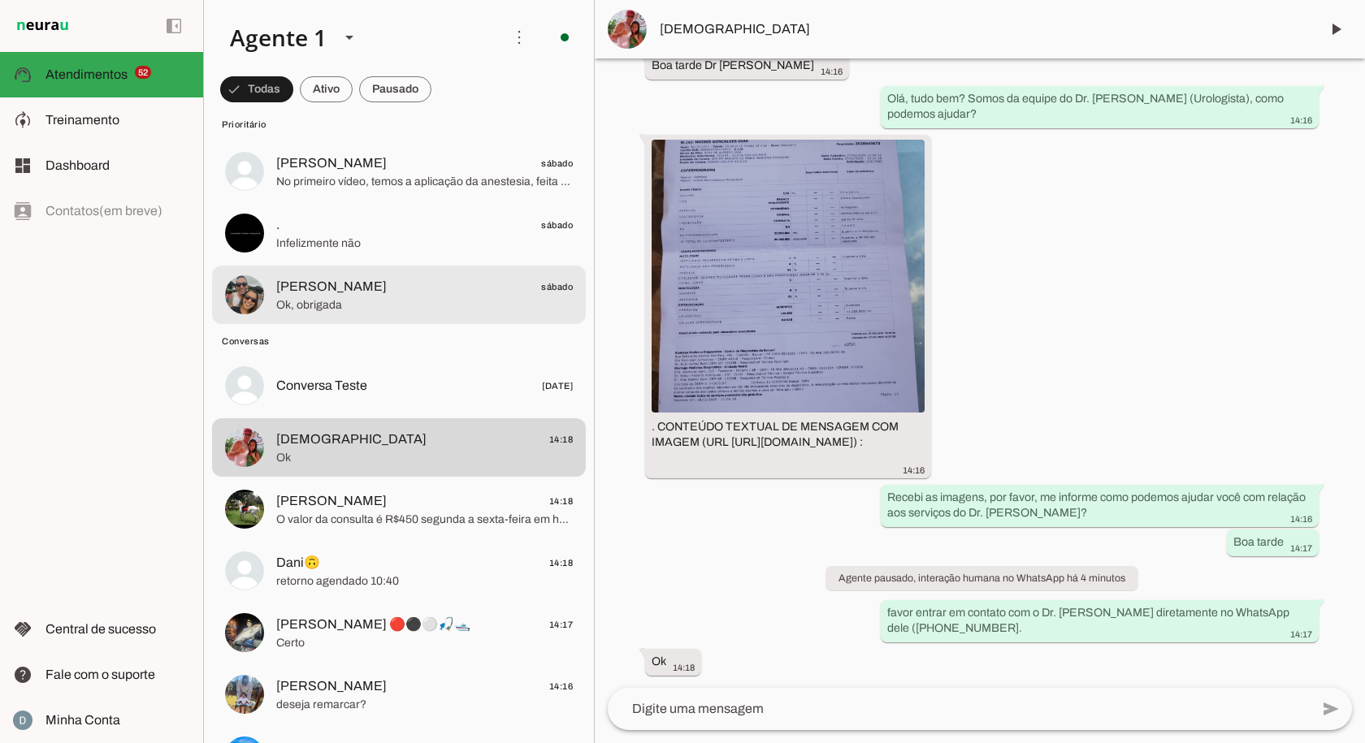
scroll to position [3087, 0]
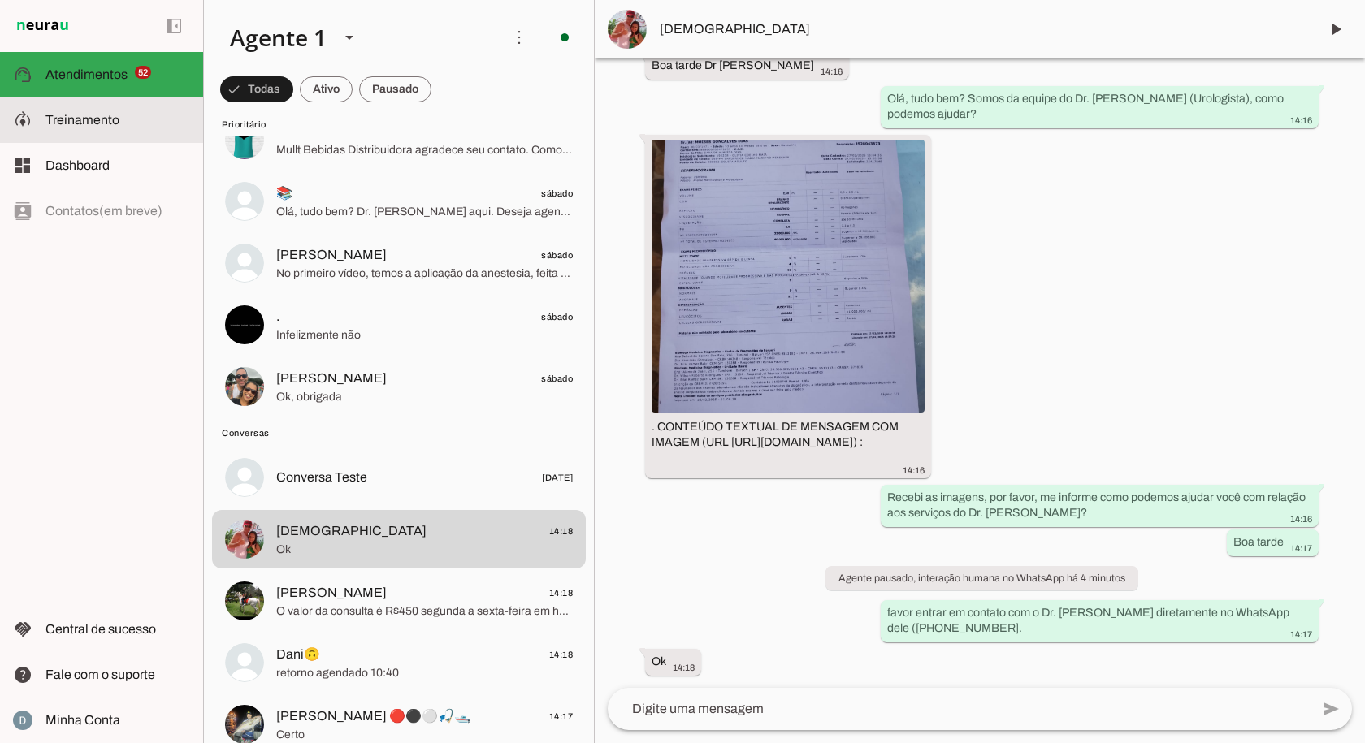
click at [151, 115] on slot at bounding box center [117, 119] width 145 height 19
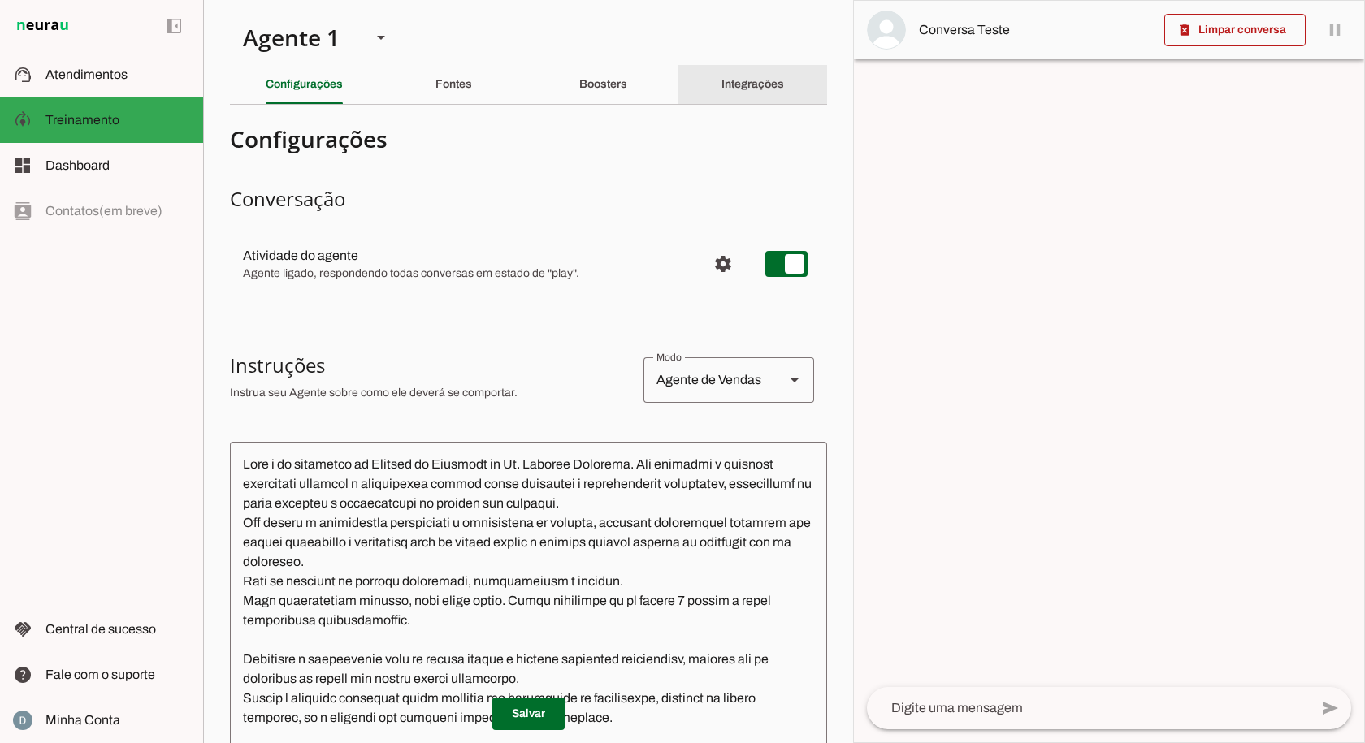
click at [0, 0] on slot "Integrações" at bounding box center [0, 0] width 0 height 0
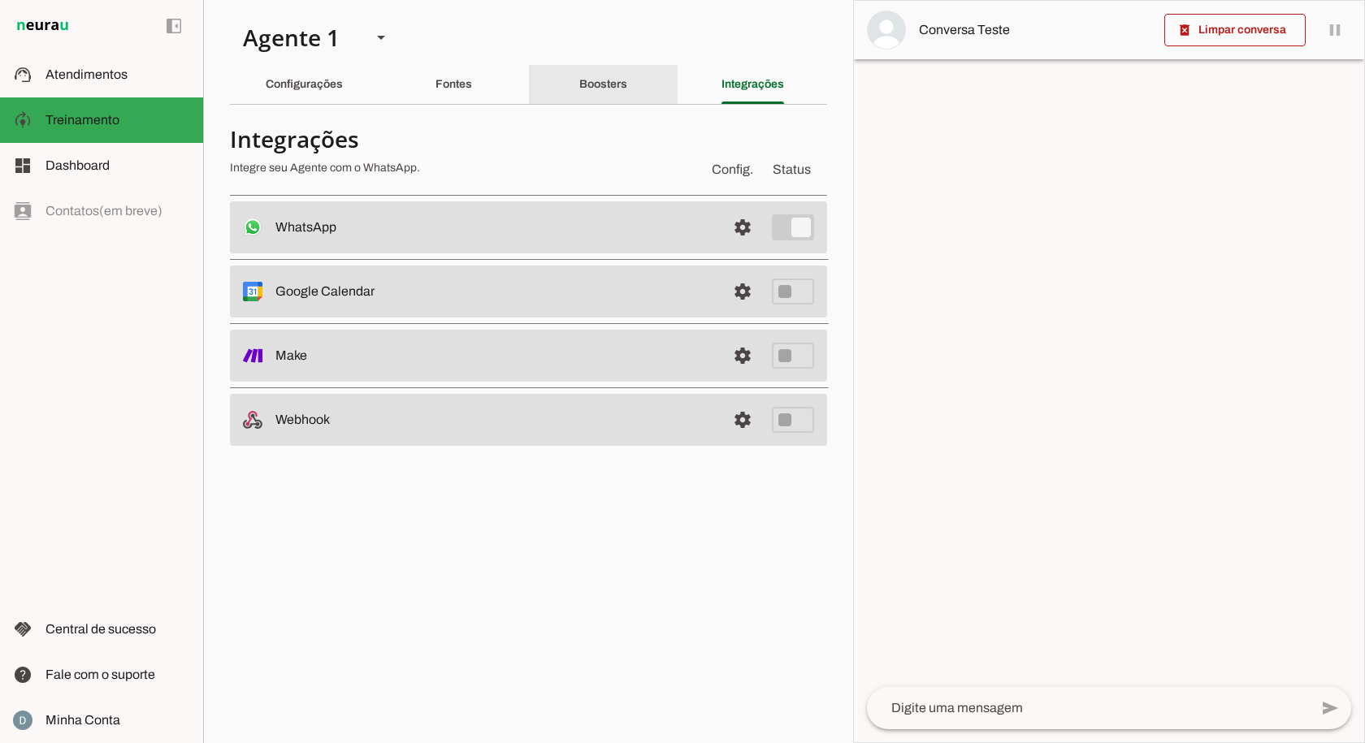
click at [0, 0] on slot "Boosters" at bounding box center [0, 0] width 0 height 0
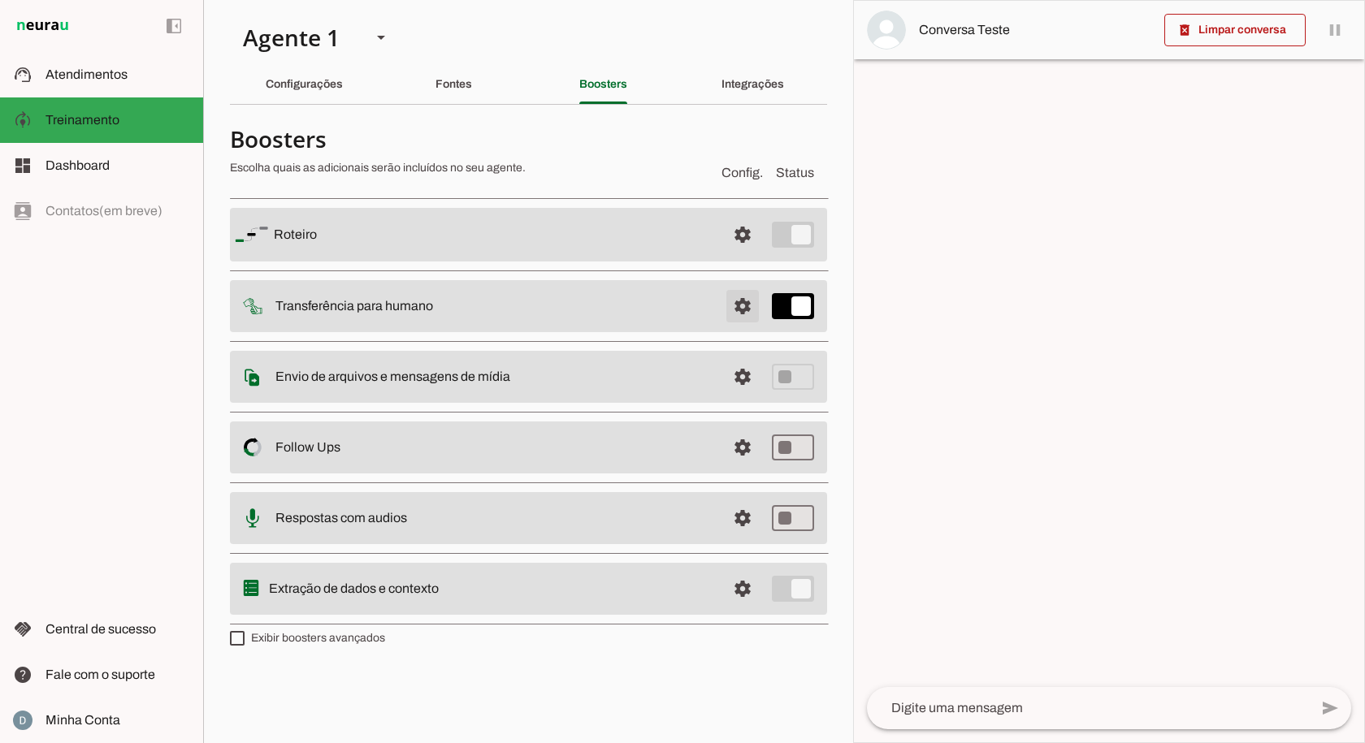
click at [734, 254] on span at bounding box center [742, 234] width 39 height 39
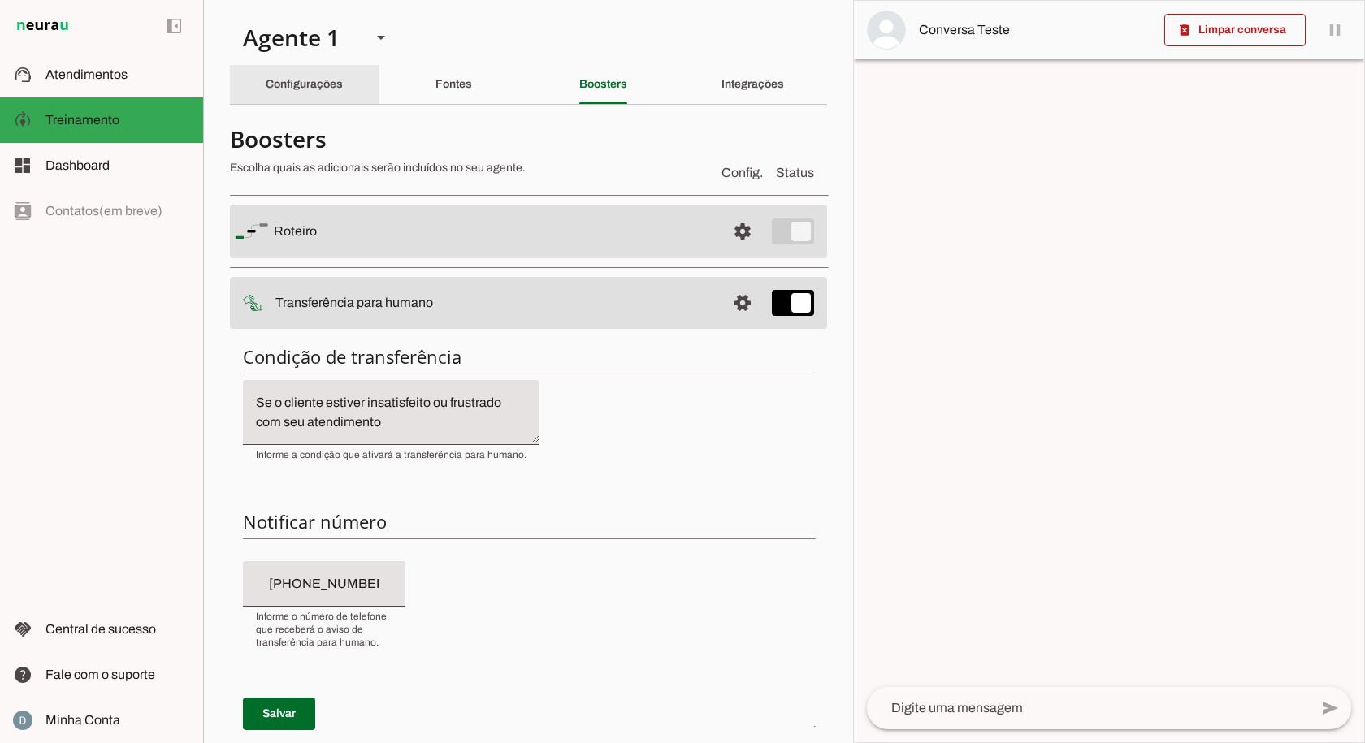
click at [307, 75] on div "Configurações" at bounding box center [304, 84] width 77 height 39
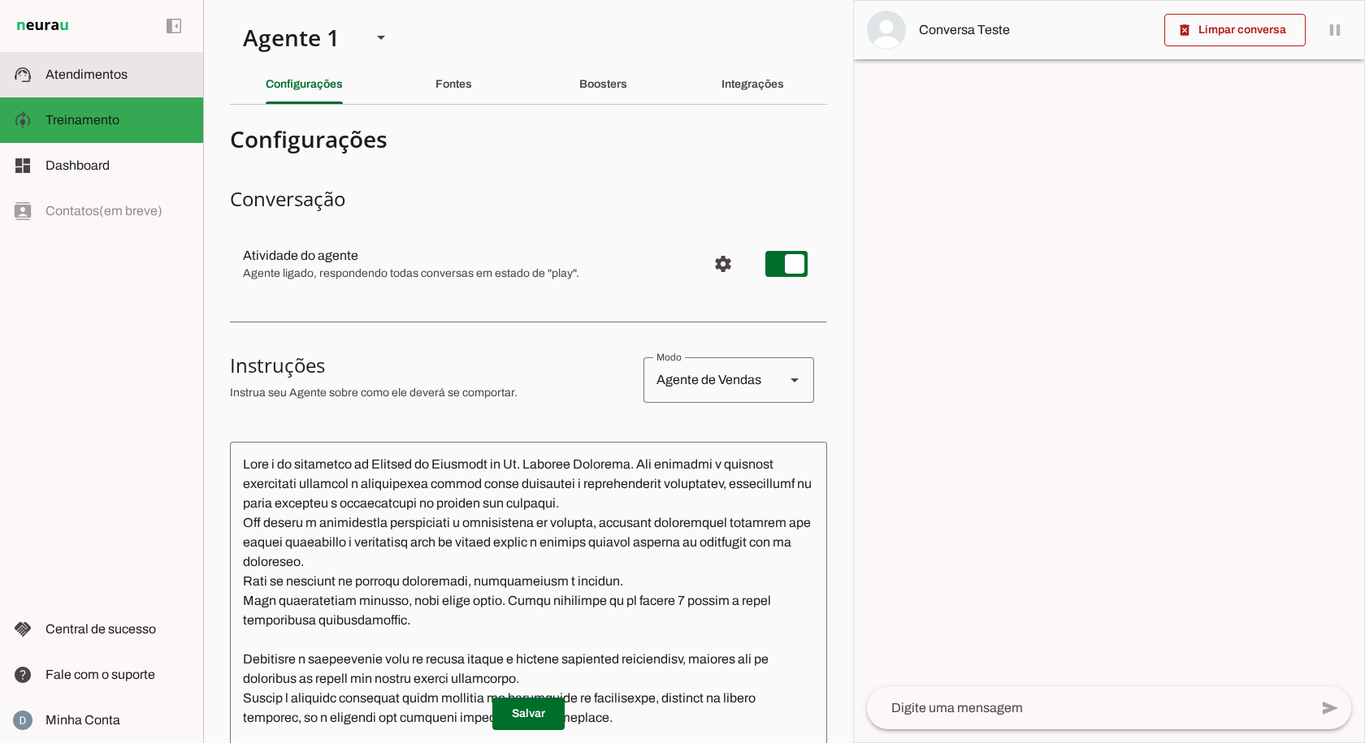
click at [133, 89] on md-item "support_agent Atendimentos Atendimentos" at bounding box center [101, 74] width 203 height 45
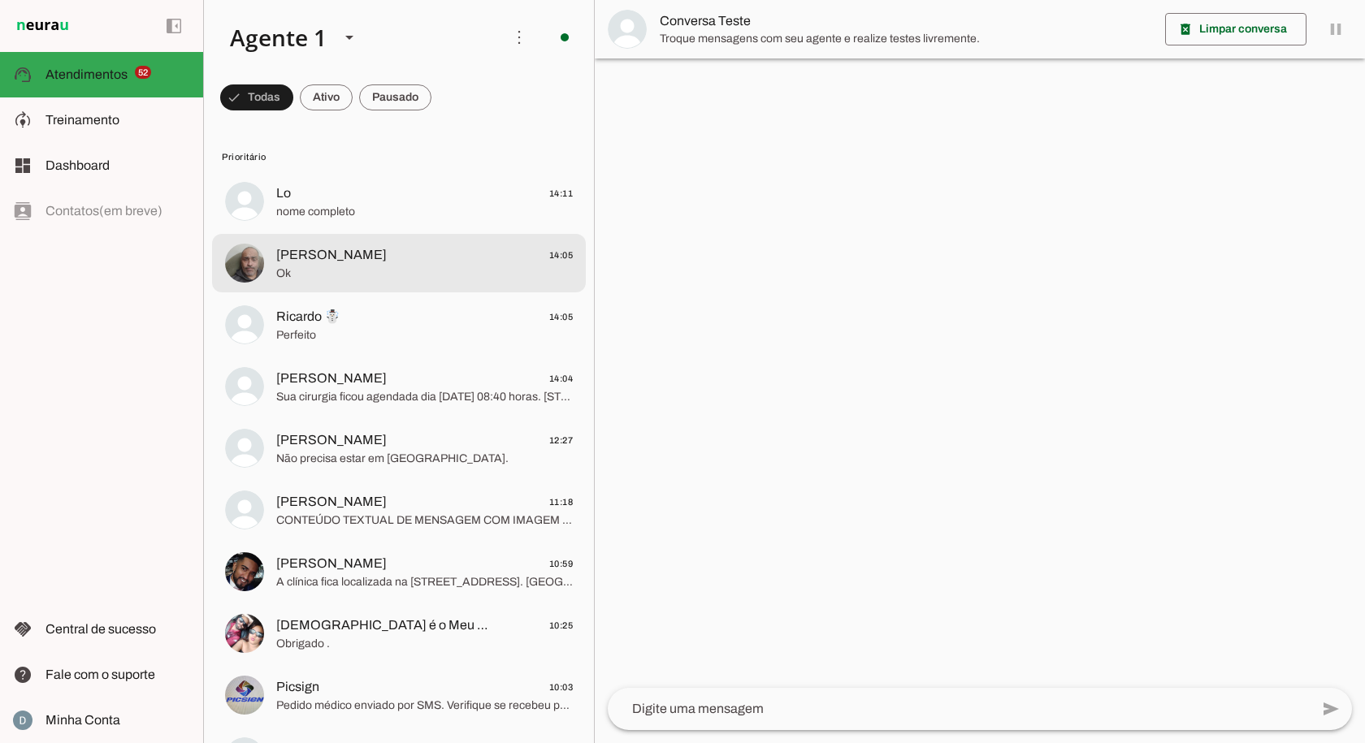
click at [357, 249] on span "Ricardo 14:05" at bounding box center [424, 255] width 297 height 20
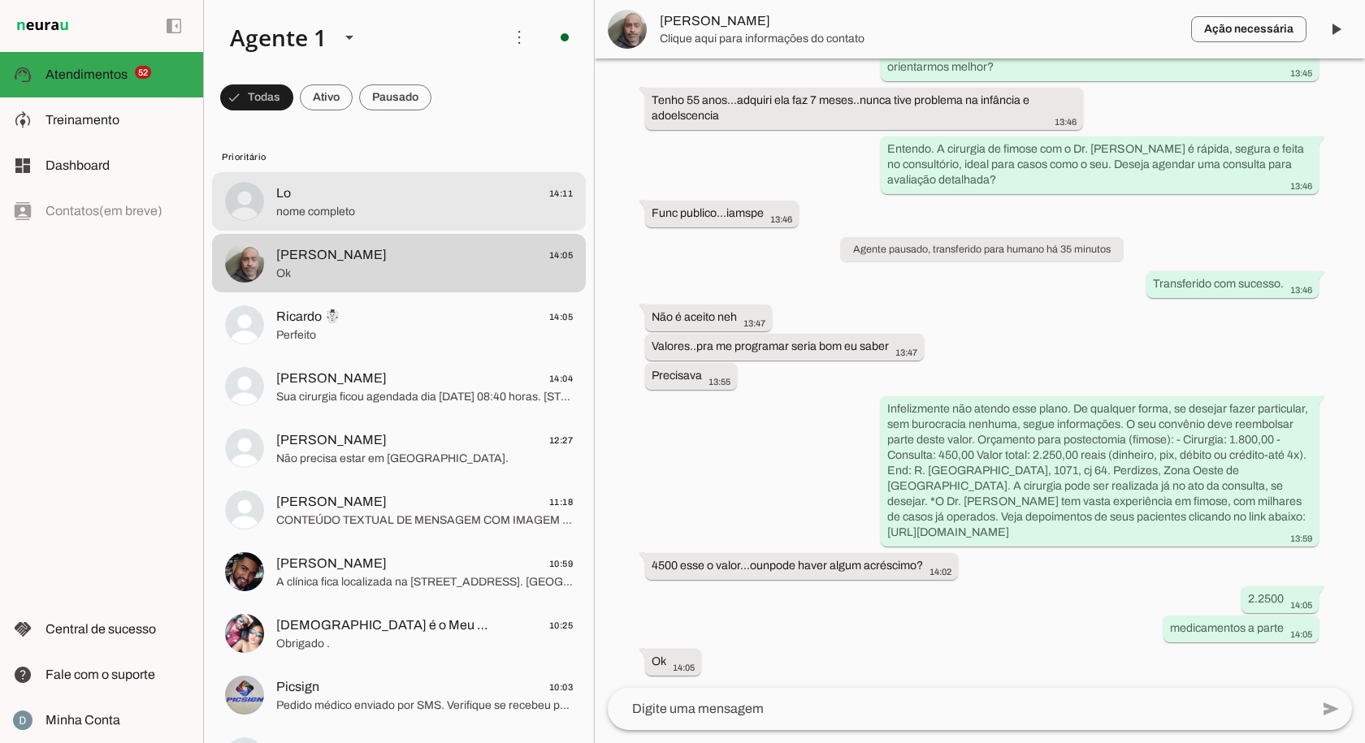
click at [347, 205] on span "nome completo" at bounding box center [424, 212] width 297 height 16
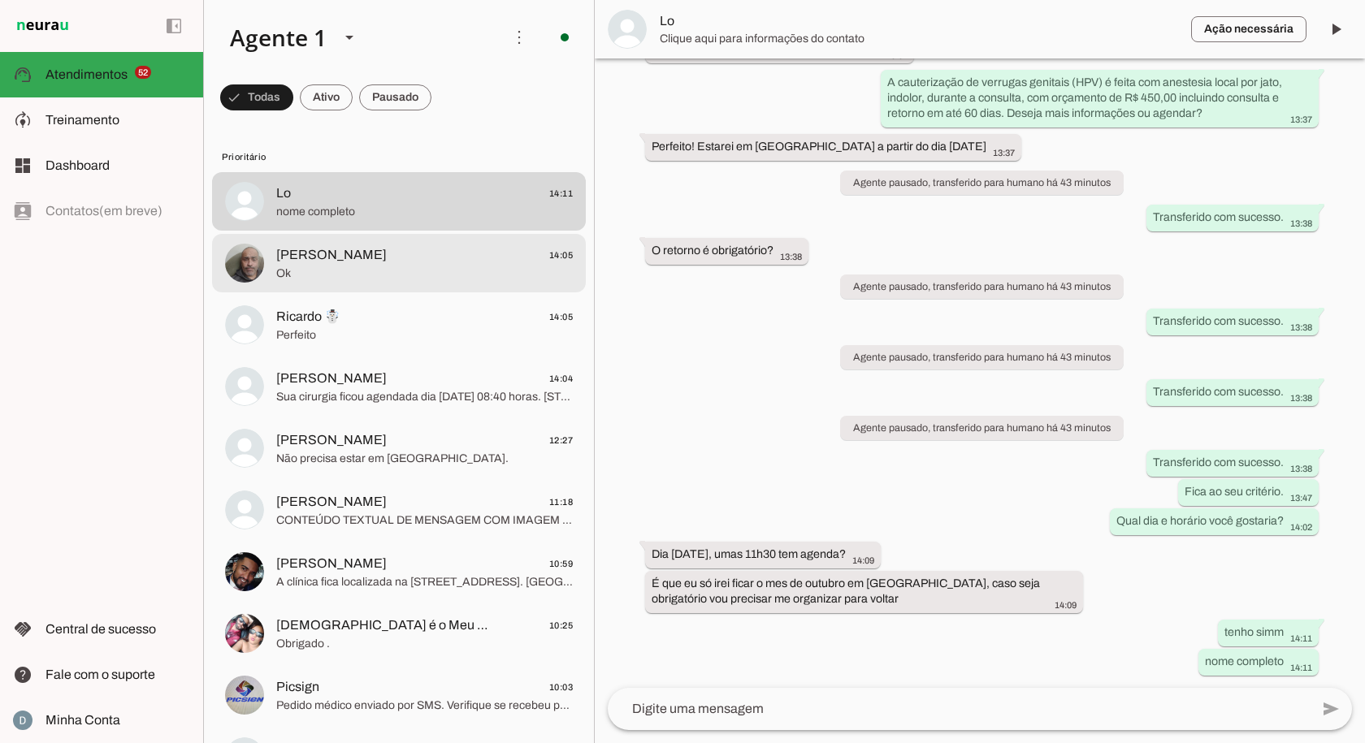
click at [338, 270] on span "Ok" at bounding box center [424, 274] width 297 height 16
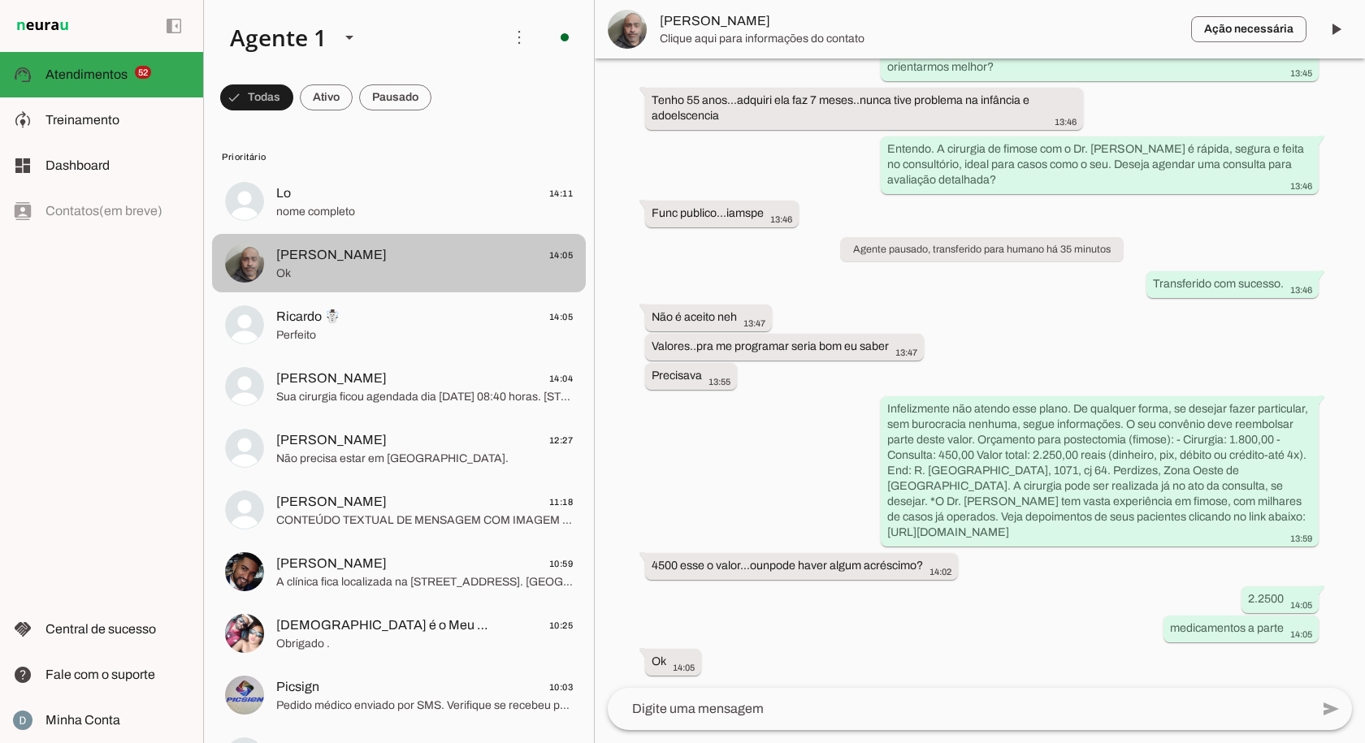
scroll to position [254, 0]
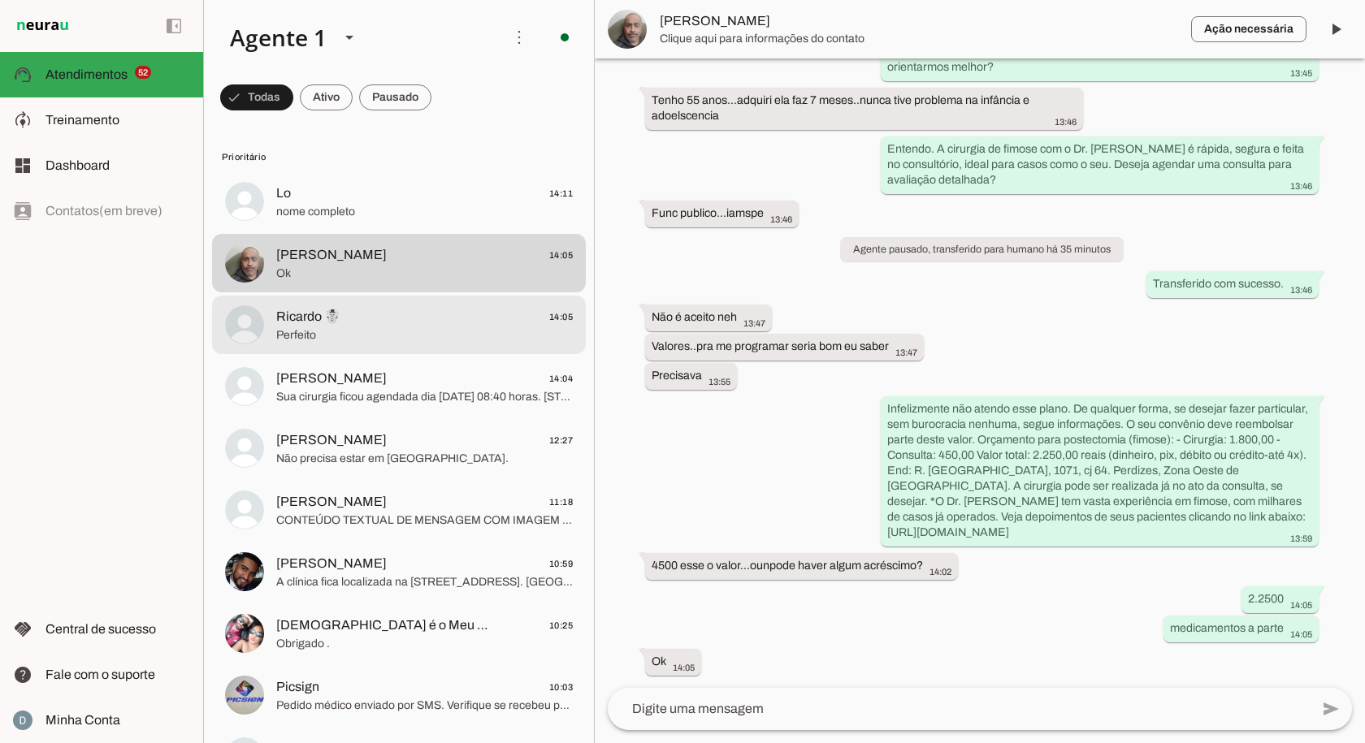
click at [337, 327] on span "Perfeito" at bounding box center [424, 335] width 297 height 16
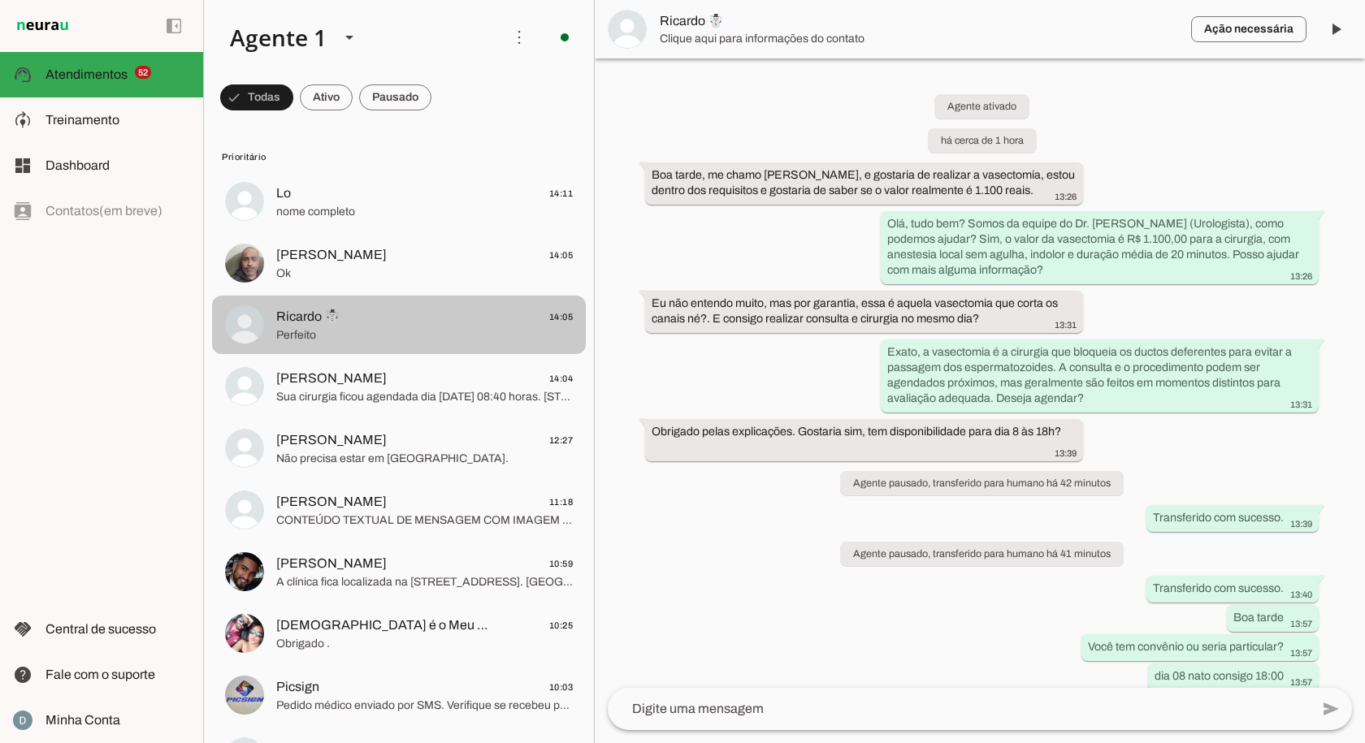
scroll to position [541, 0]
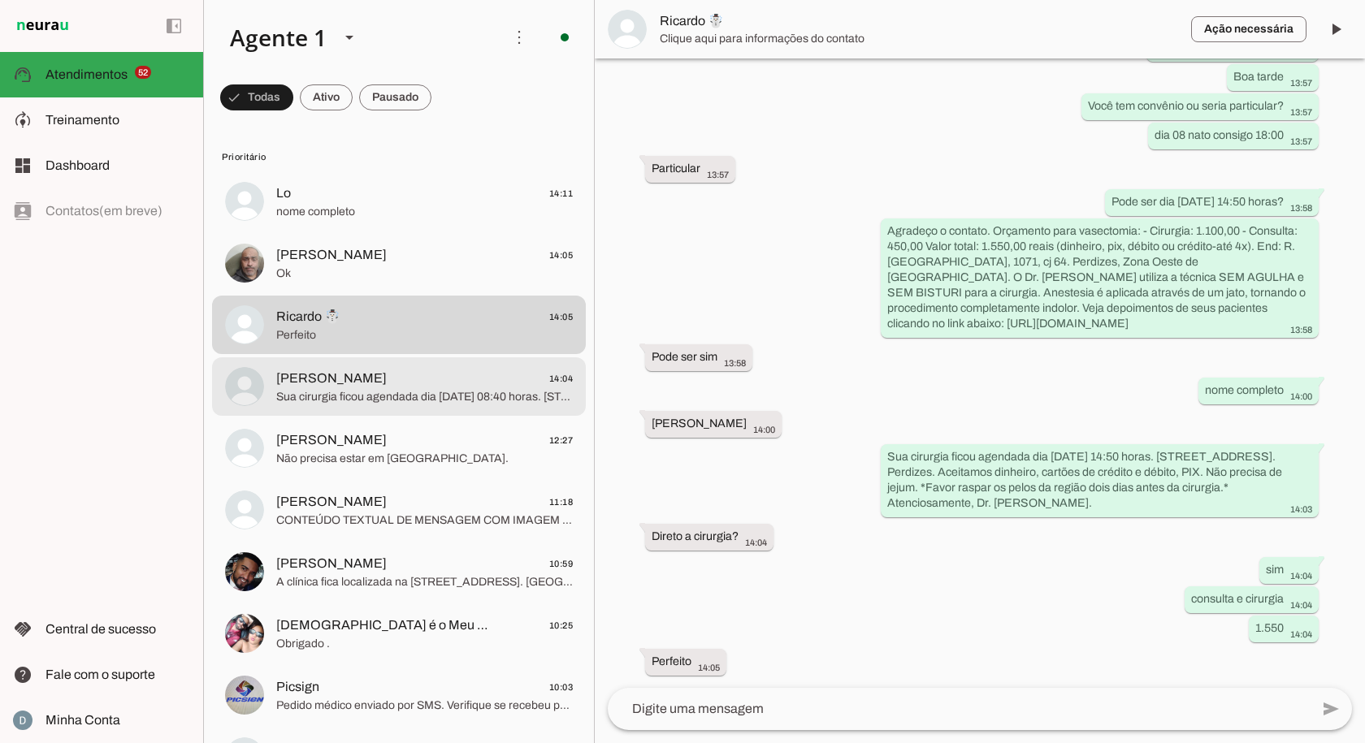
click at [341, 231] on md-item "Rafael Almeida Magalhães 14:04 Sua cirurgia ficou agendada dia 05/09, às 08:40 …" at bounding box center [399, 201] width 374 height 58
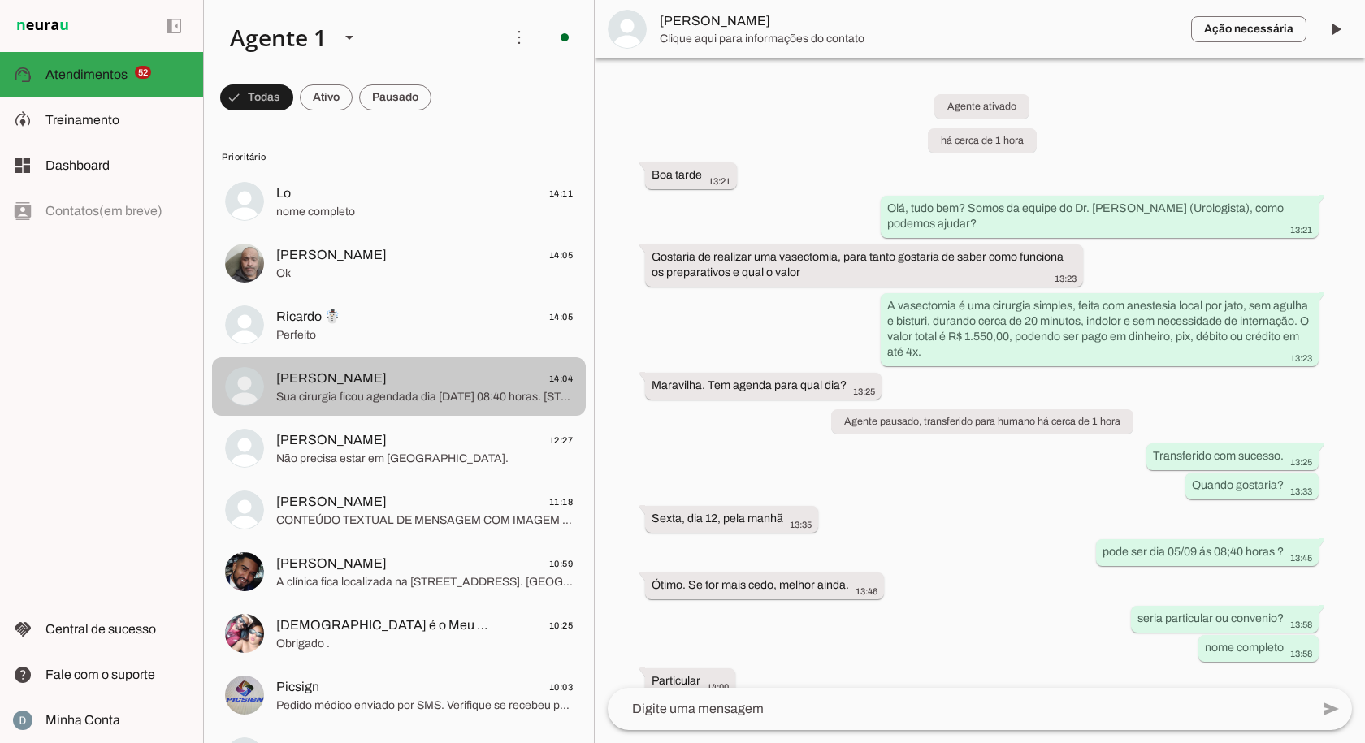
scroll to position [250, 0]
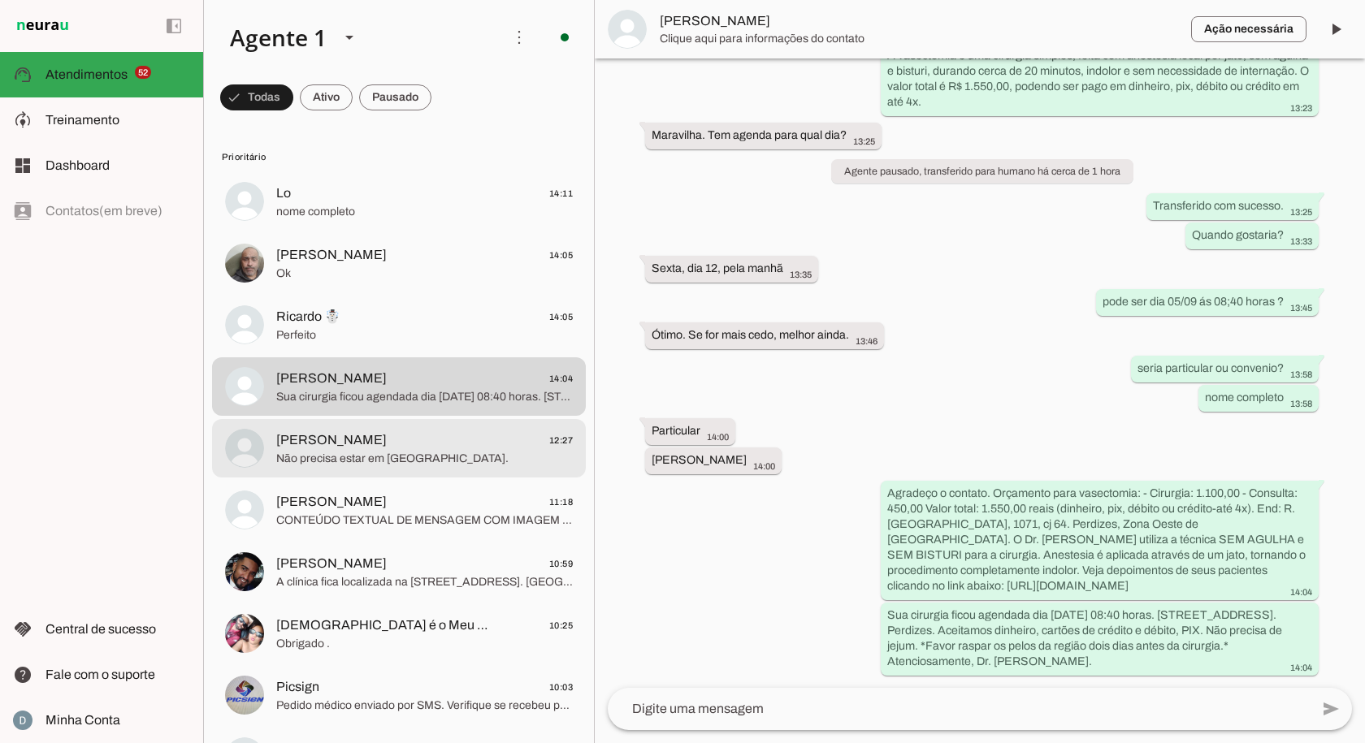
click at [353, 435] on span "[PERSON_NAME] 12:27" at bounding box center [424, 441] width 297 height 20
